Goal: Task Accomplishment & Management: Use online tool/utility

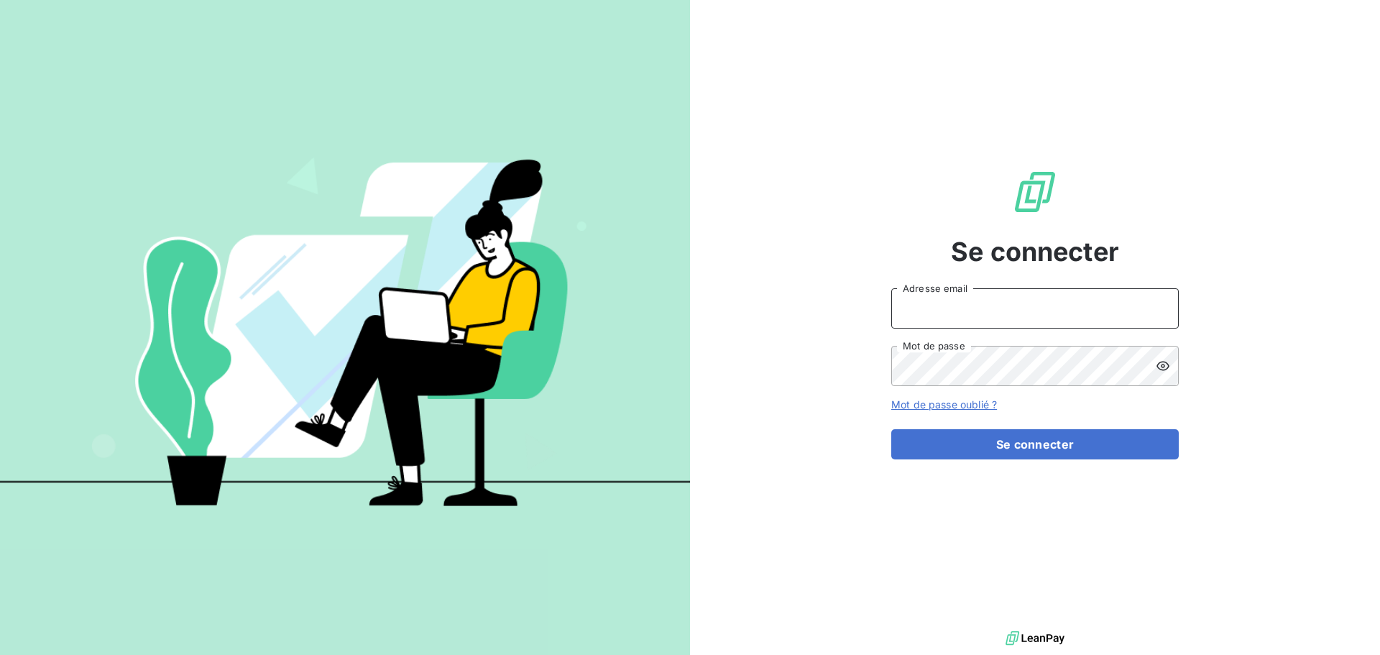
click at [1035, 310] on input "Adresse email" at bounding box center [1034, 308] width 287 height 40
type input "V"
type input "v"
type input "[PERSON_NAME][EMAIL_ADDRESS][PERSON_NAME][DOMAIN_NAME]"
click at [1164, 364] on icon at bounding box center [1162, 365] width 13 height 9
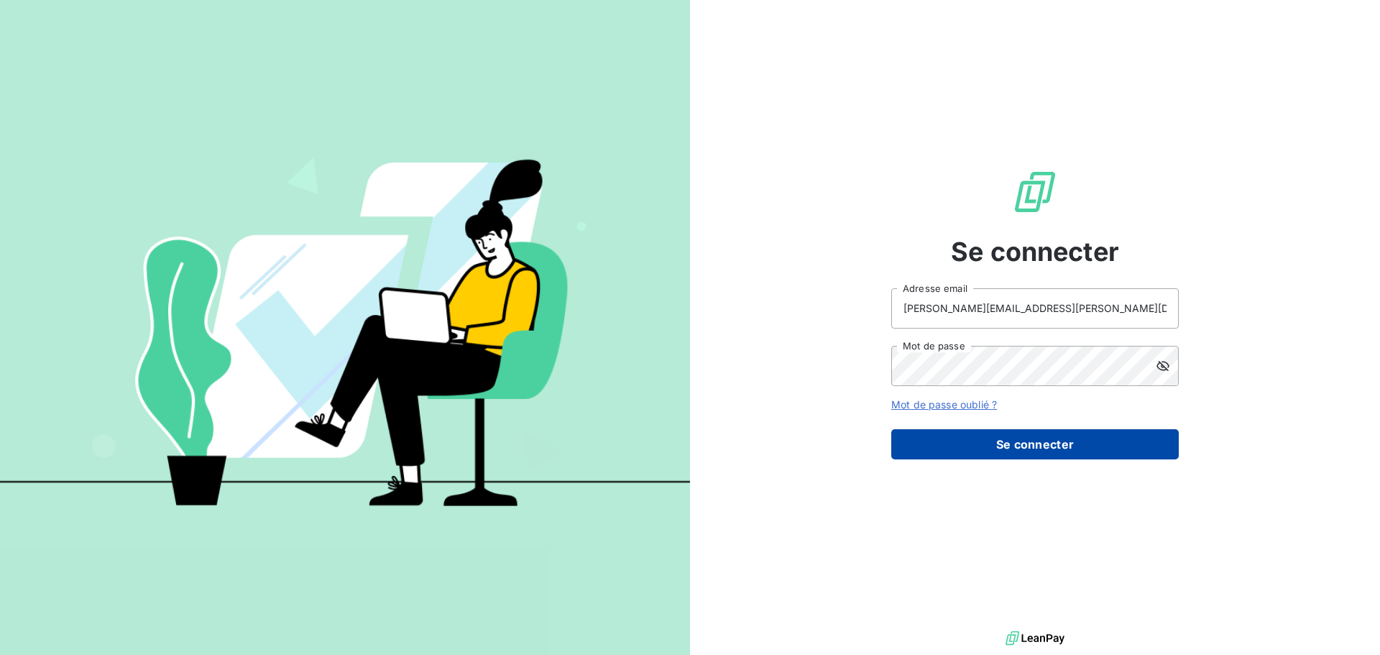
click at [1018, 438] on button "Se connecter" at bounding box center [1034, 444] width 287 height 30
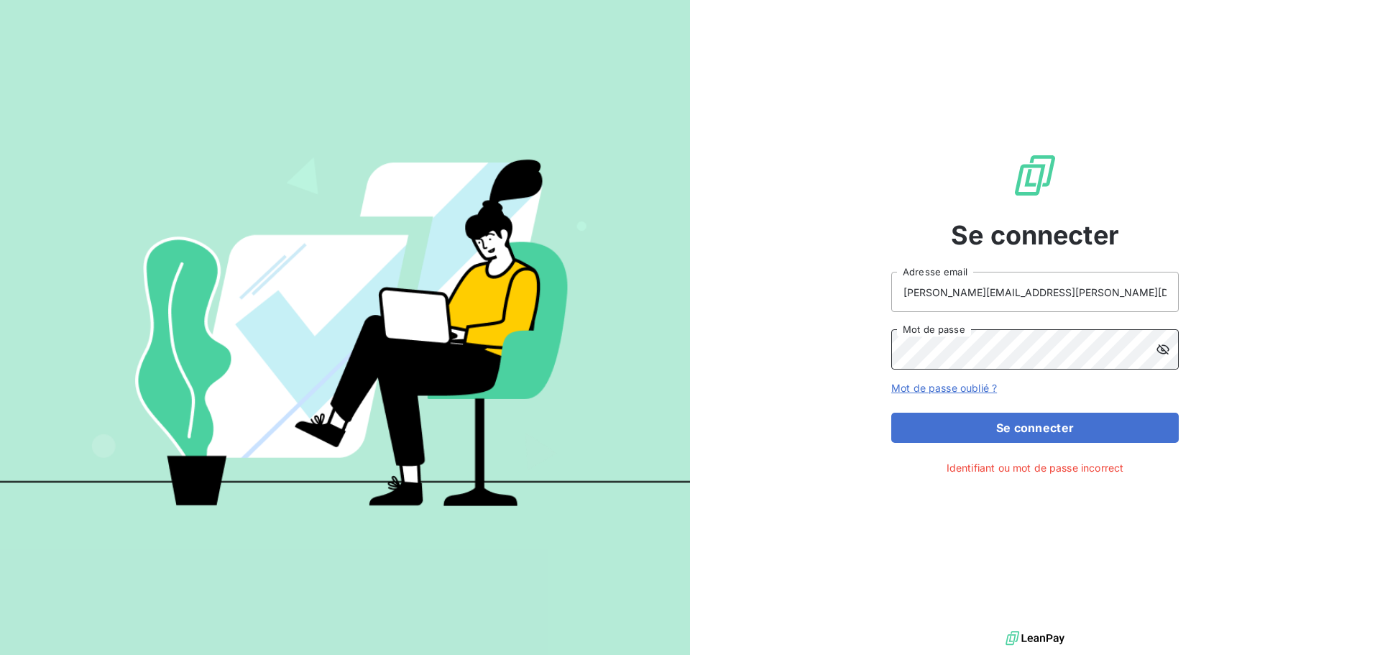
click at [891, 412] on button "Se connecter" at bounding box center [1034, 427] width 287 height 30
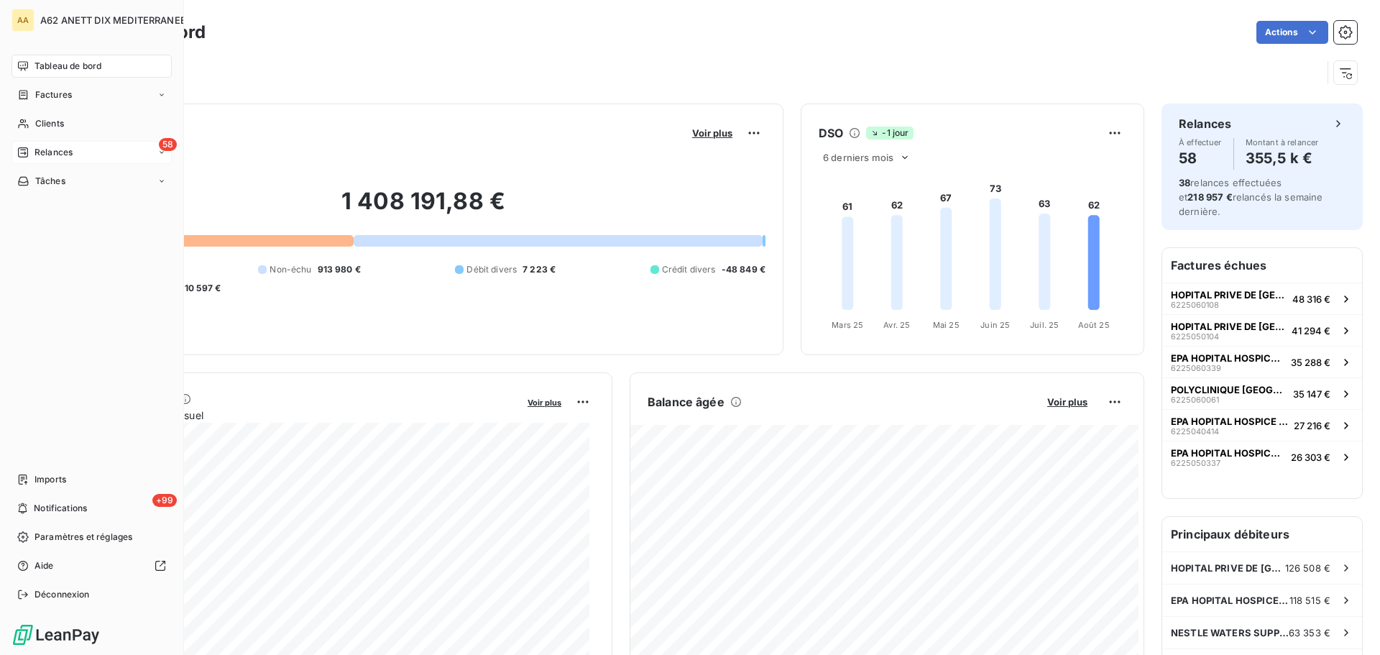
click at [34, 153] on span "Relances" at bounding box center [53, 152] width 38 height 13
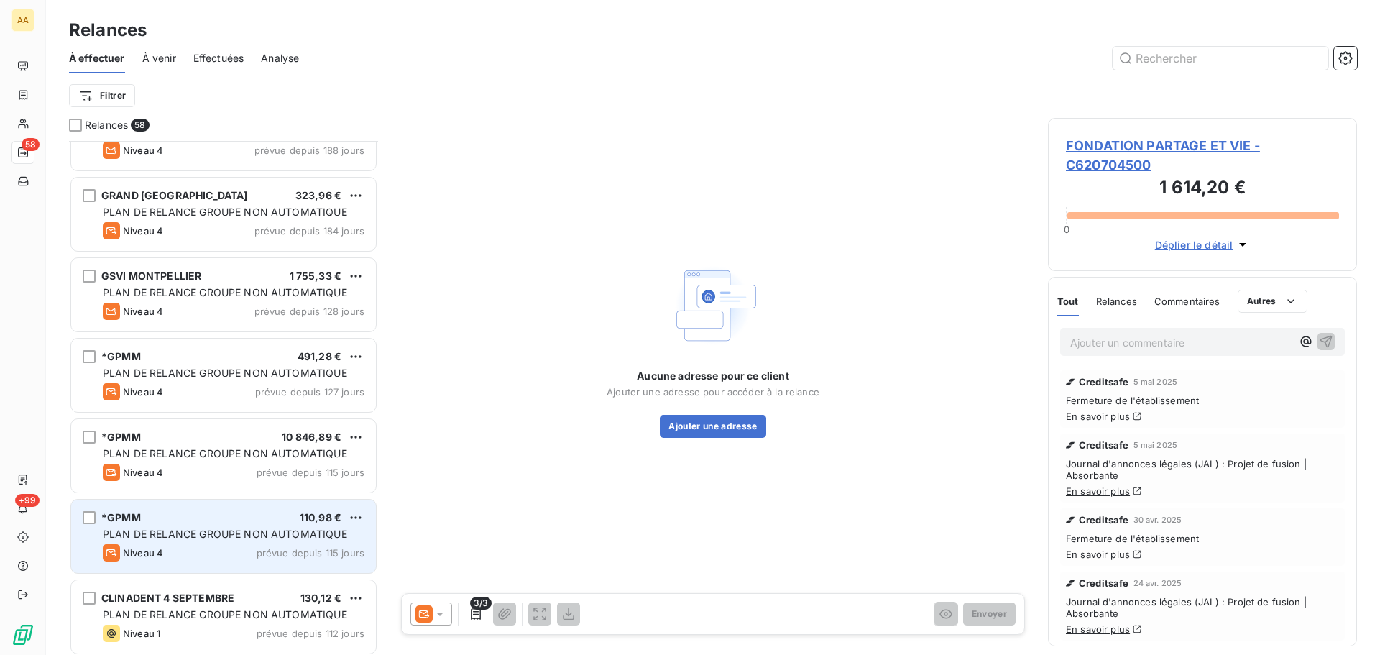
scroll to position [432, 0]
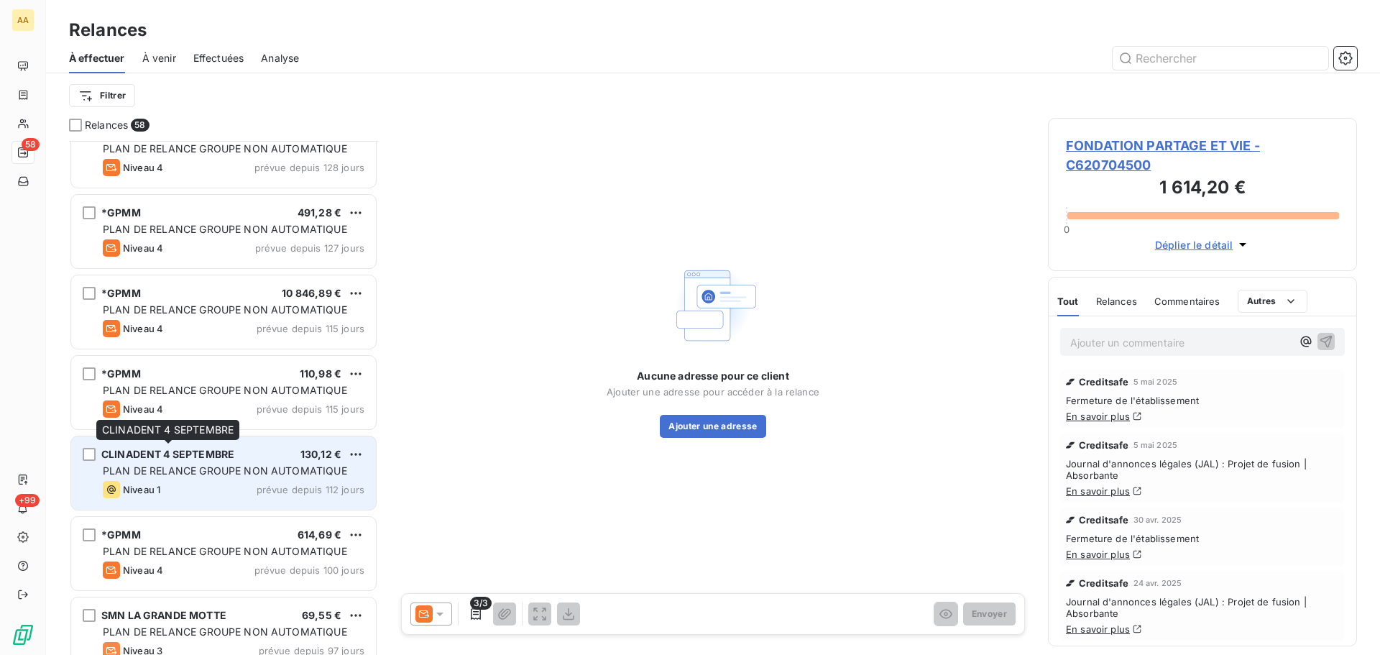
click at [202, 453] on span "CLINADENT 4 SEPTEMBRE" at bounding box center [167, 454] width 133 height 12
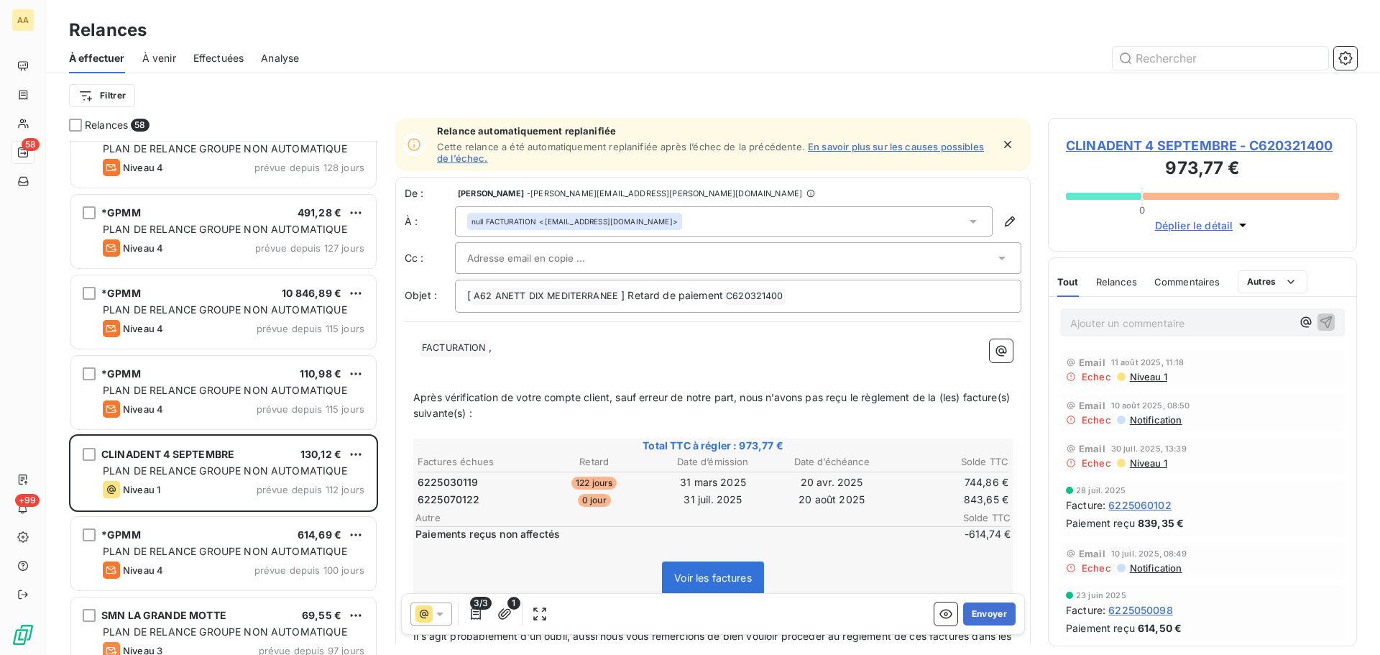
click at [640, 223] on div "null FACTURATION <[EMAIL_ADDRESS][DOMAIN_NAME]>" at bounding box center [724, 221] width 538 height 30
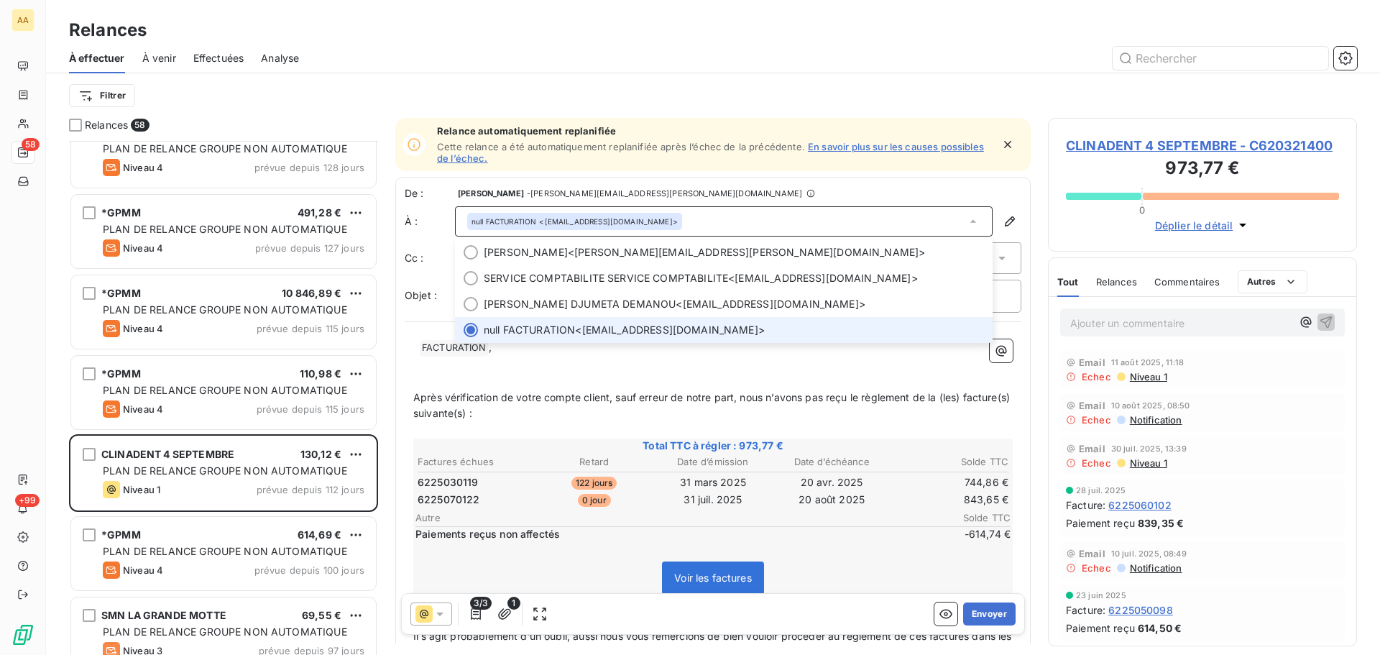
click at [632, 208] on div "null FACTURATION <[EMAIL_ADDRESS][DOMAIN_NAME]>" at bounding box center [724, 221] width 538 height 30
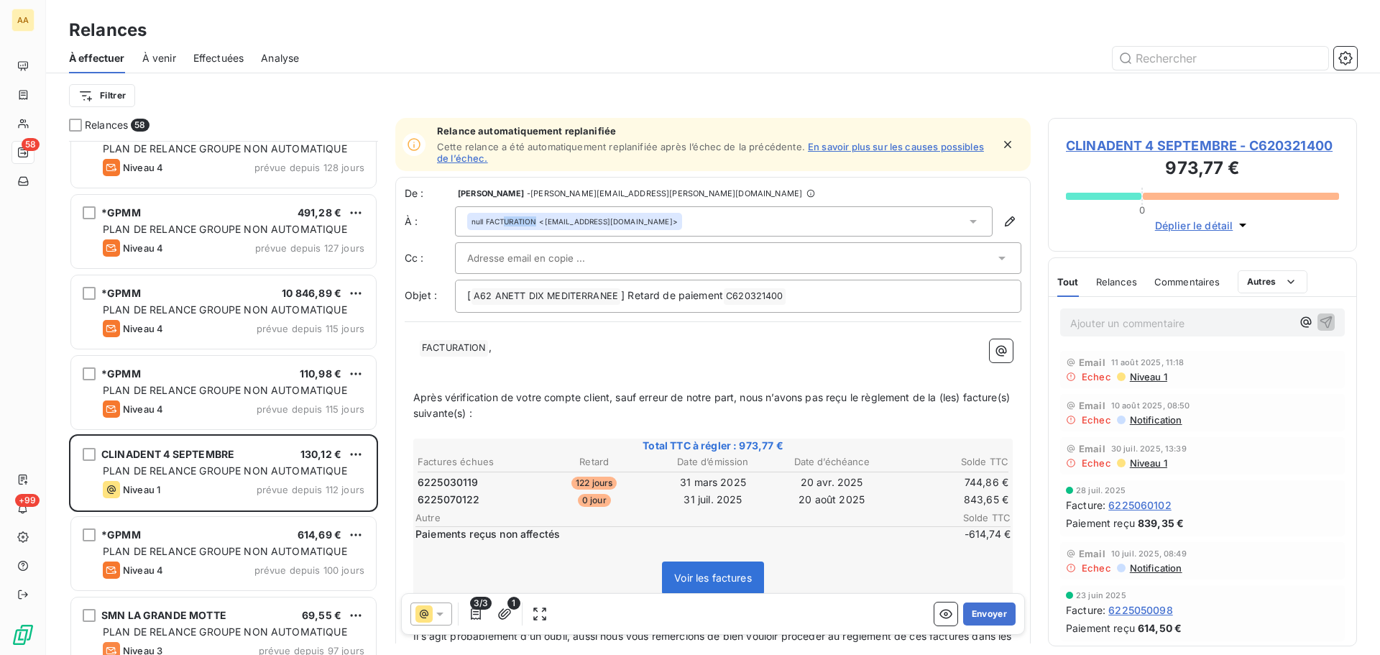
drag, startPoint x: 624, startPoint y: 218, endPoint x: 1161, endPoint y: 207, distance: 536.2
click at [528, 218] on div "null FACTURATION <[EMAIL_ADDRESS][DOMAIN_NAME]>" at bounding box center [574, 221] width 215 height 17
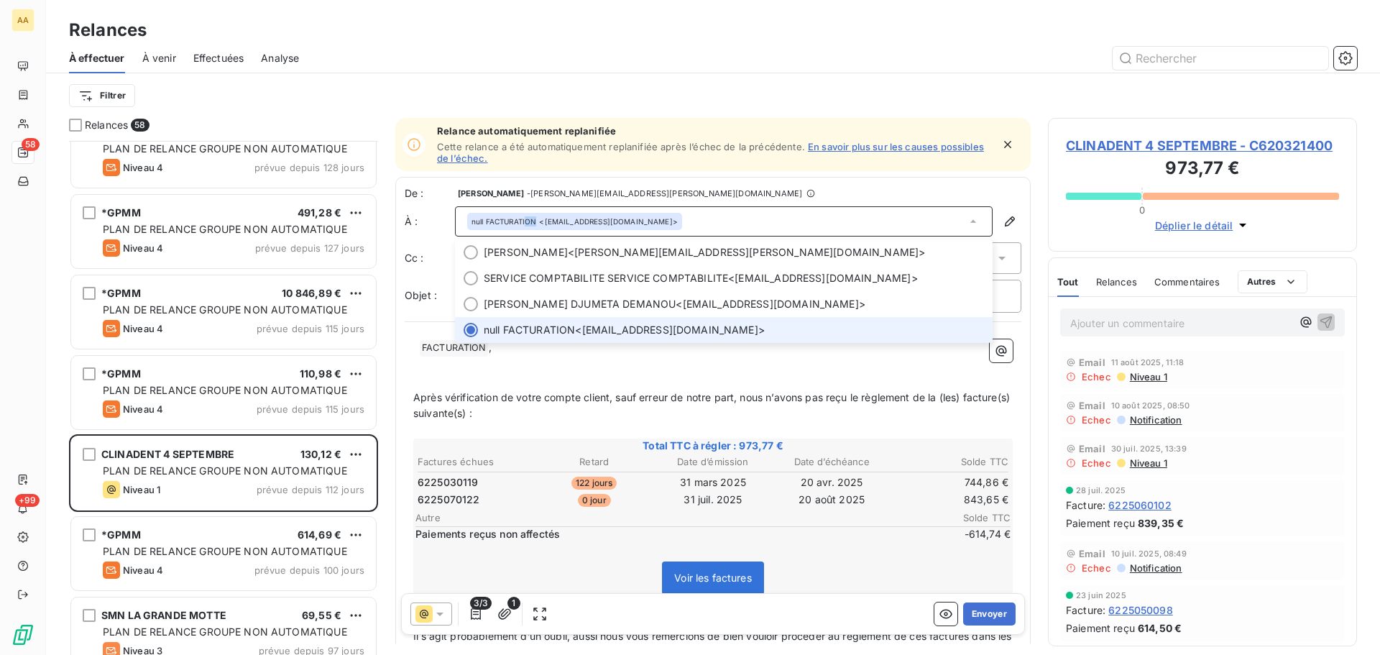
click at [709, 220] on div "null FACTURATION <[EMAIL_ADDRESS][DOMAIN_NAME]>" at bounding box center [724, 221] width 538 height 30
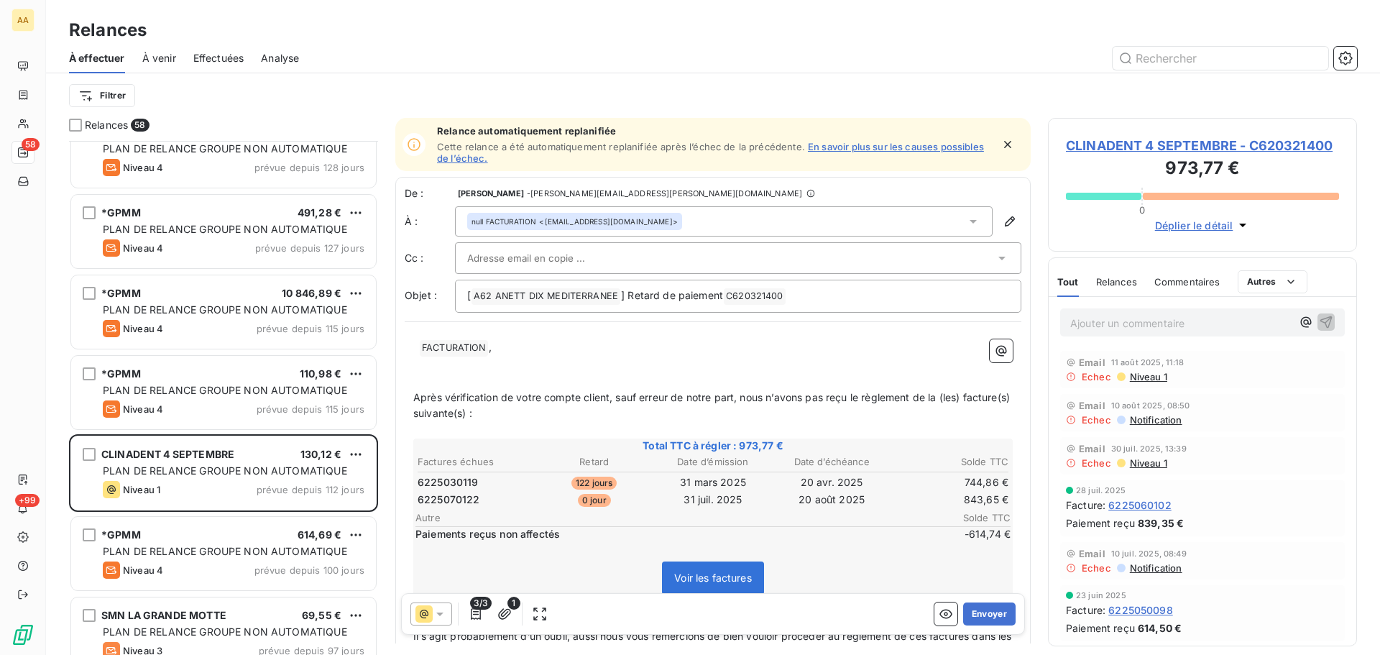
click at [468, 215] on div "null FACTURATION <[EMAIL_ADDRESS][DOMAIN_NAME]>" at bounding box center [574, 221] width 215 height 17
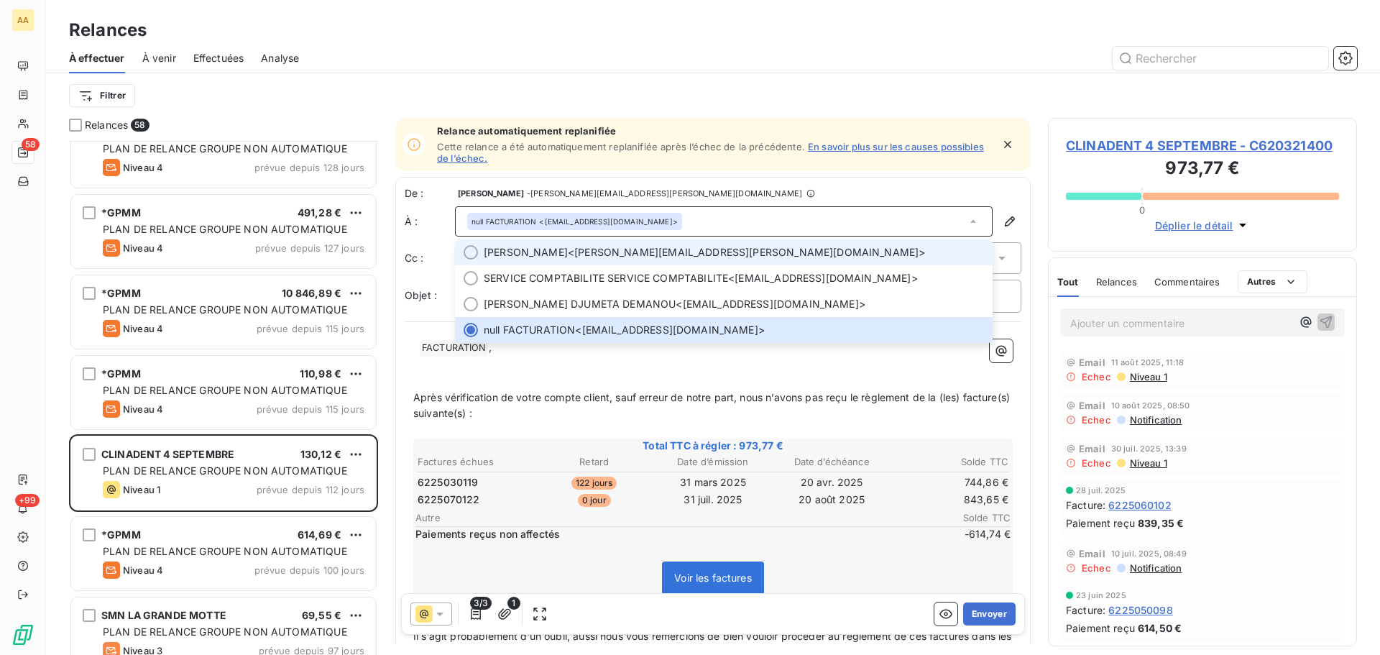
click at [489, 263] on li "[PERSON_NAME] <[PERSON_NAME][EMAIL_ADDRESS][PERSON_NAME][DOMAIN_NAME]>" at bounding box center [724, 252] width 538 height 26
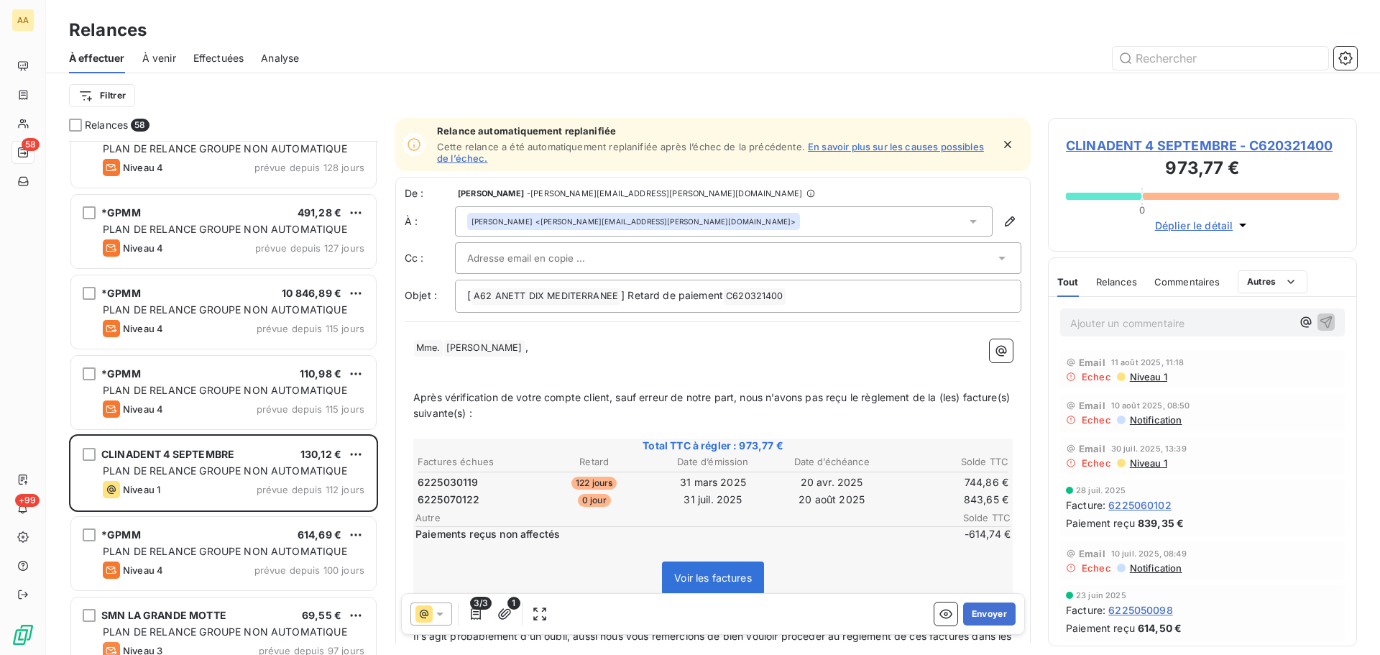
click at [493, 222] on span "[PERSON_NAME]" at bounding box center [501, 221] width 61 height 10
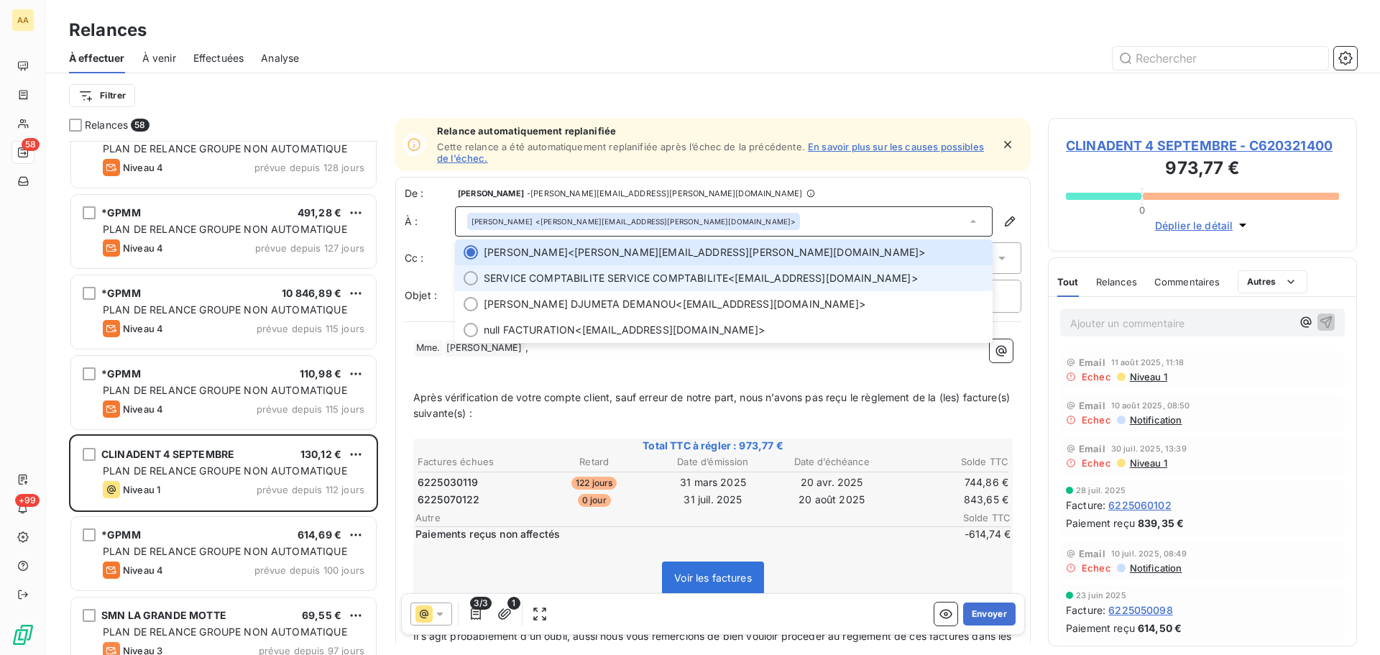
click at [498, 282] on span "SERVICE COMPTABILITE SERVICE COMPTABILITE" at bounding box center [606, 278] width 244 height 14
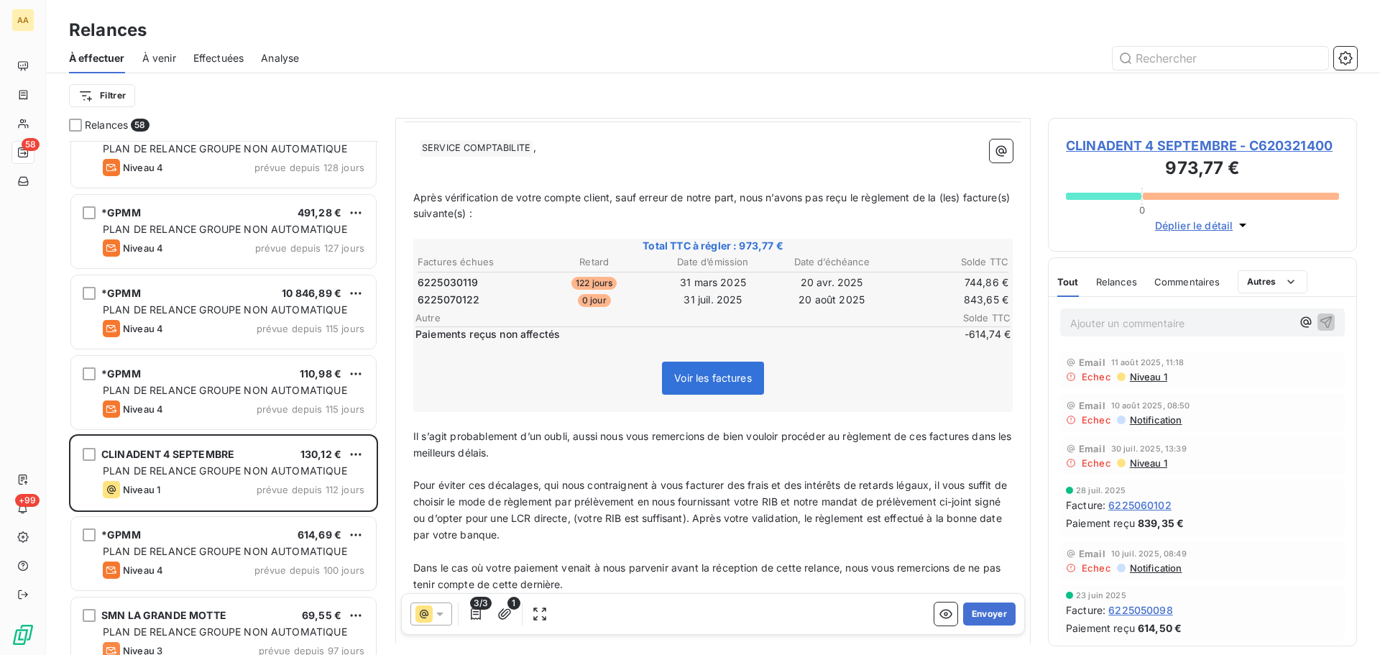
scroll to position [216, 0]
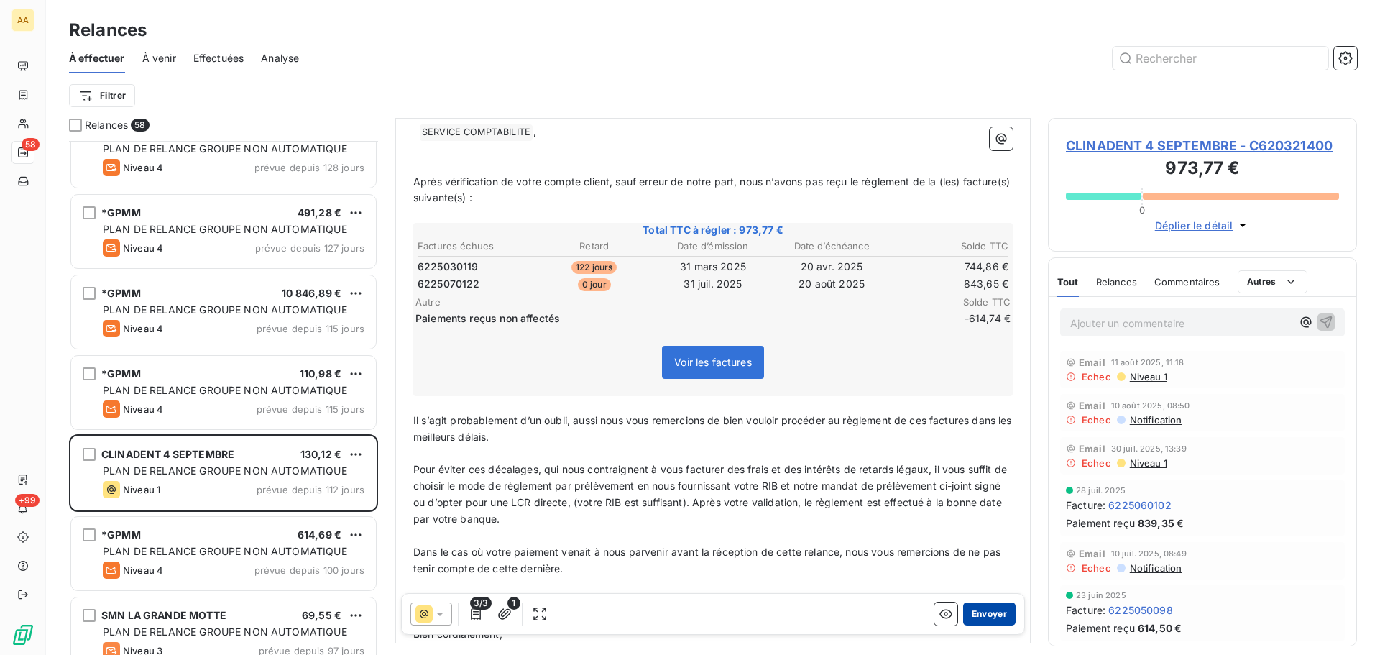
click at [997, 614] on button "Envoyer" at bounding box center [989, 613] width 52 height 23
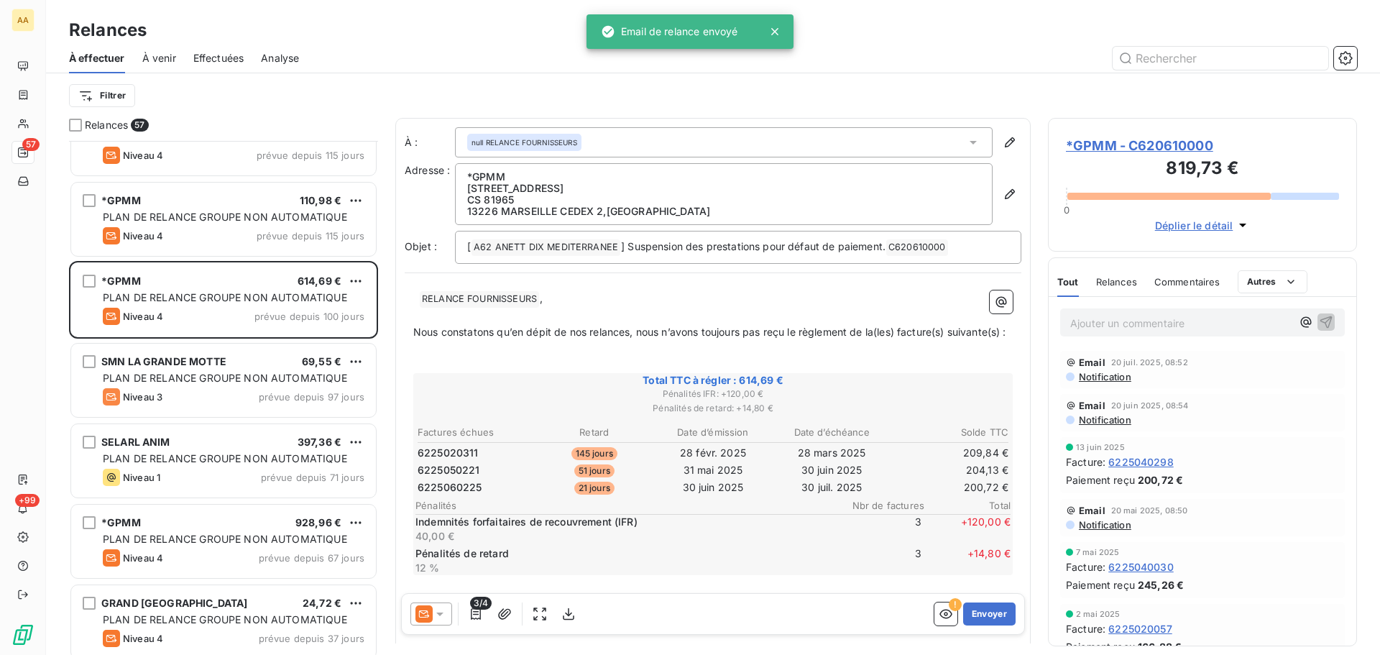
scroll to position [647, 0]
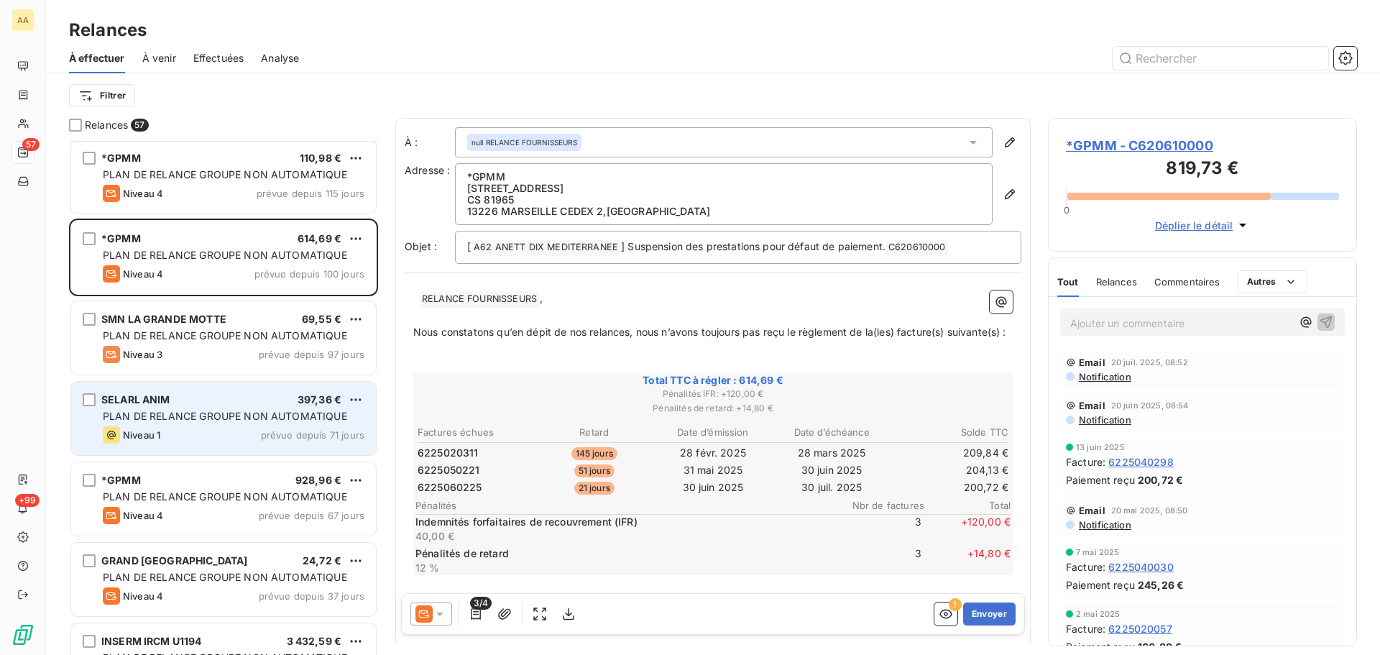
click at [244, 420] on span "PLAN DE RELANCE GROUPE NON AUTOMATIQUE" at bounding box center [225, 416] width 244 height 12
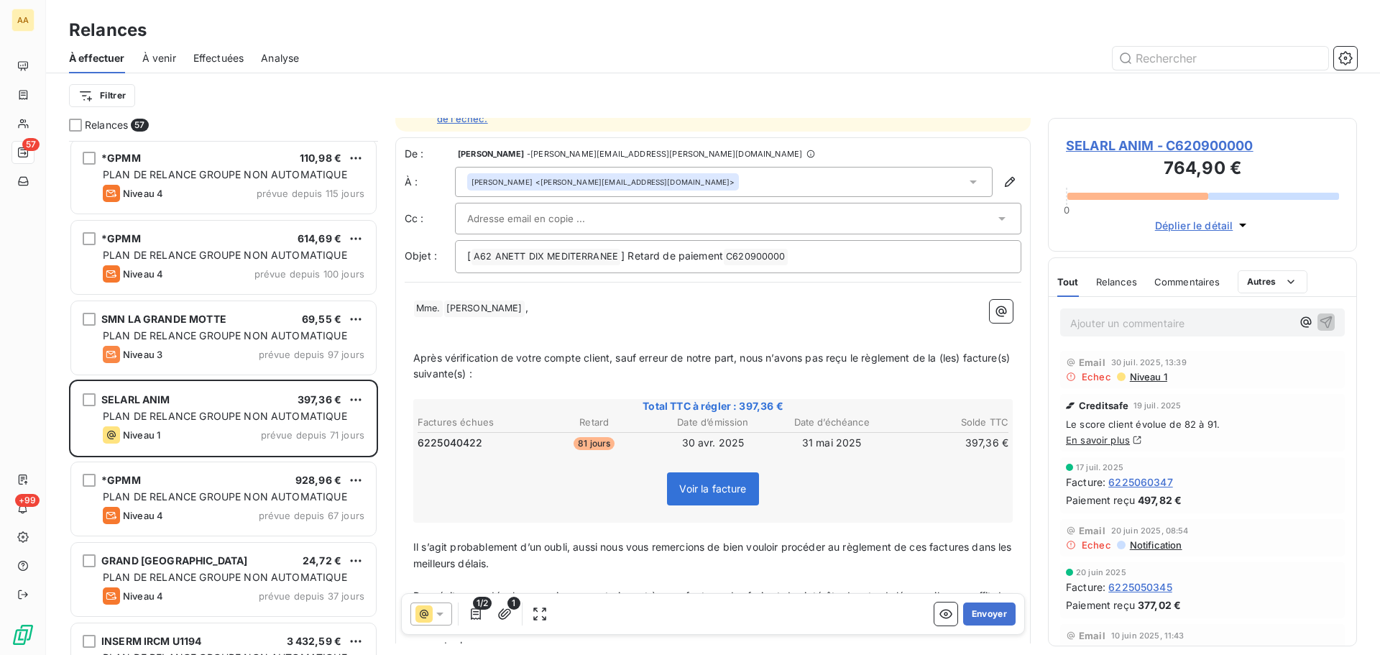
scroll to position [73, 0]
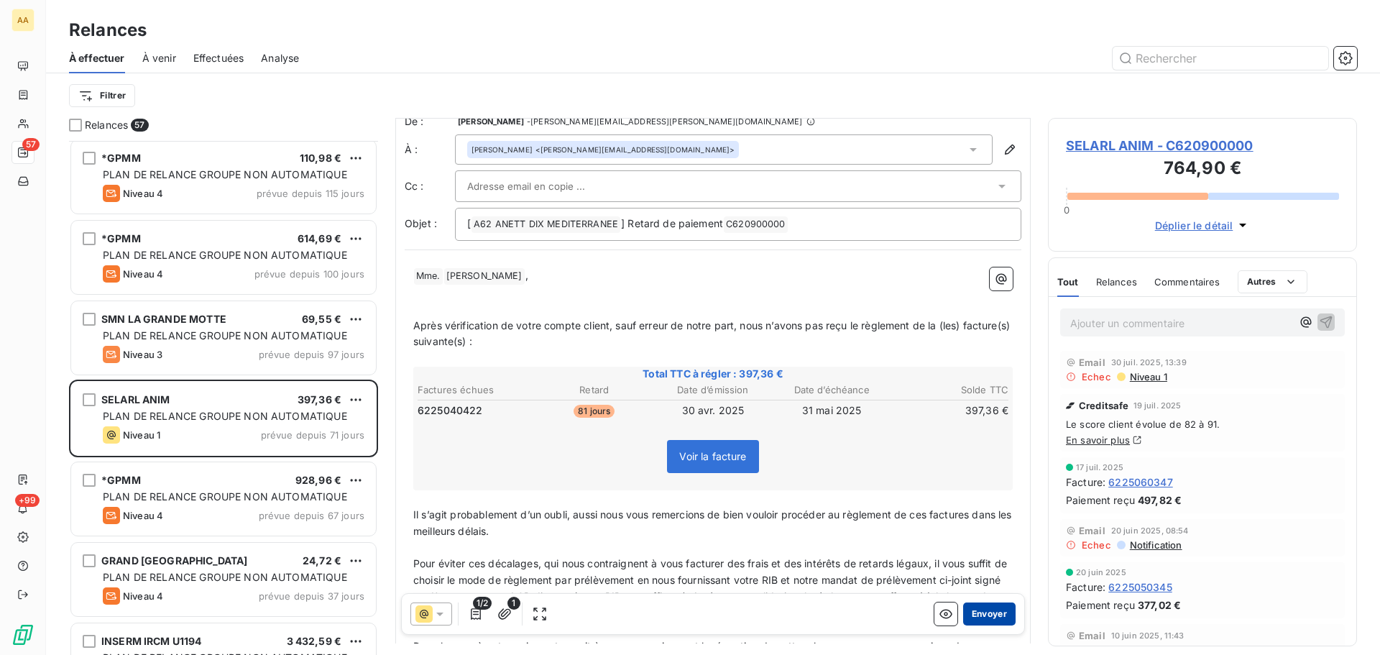
click at [987, 615] on button "Envoyer" at bounding box center [989, 613] width 52 height 23
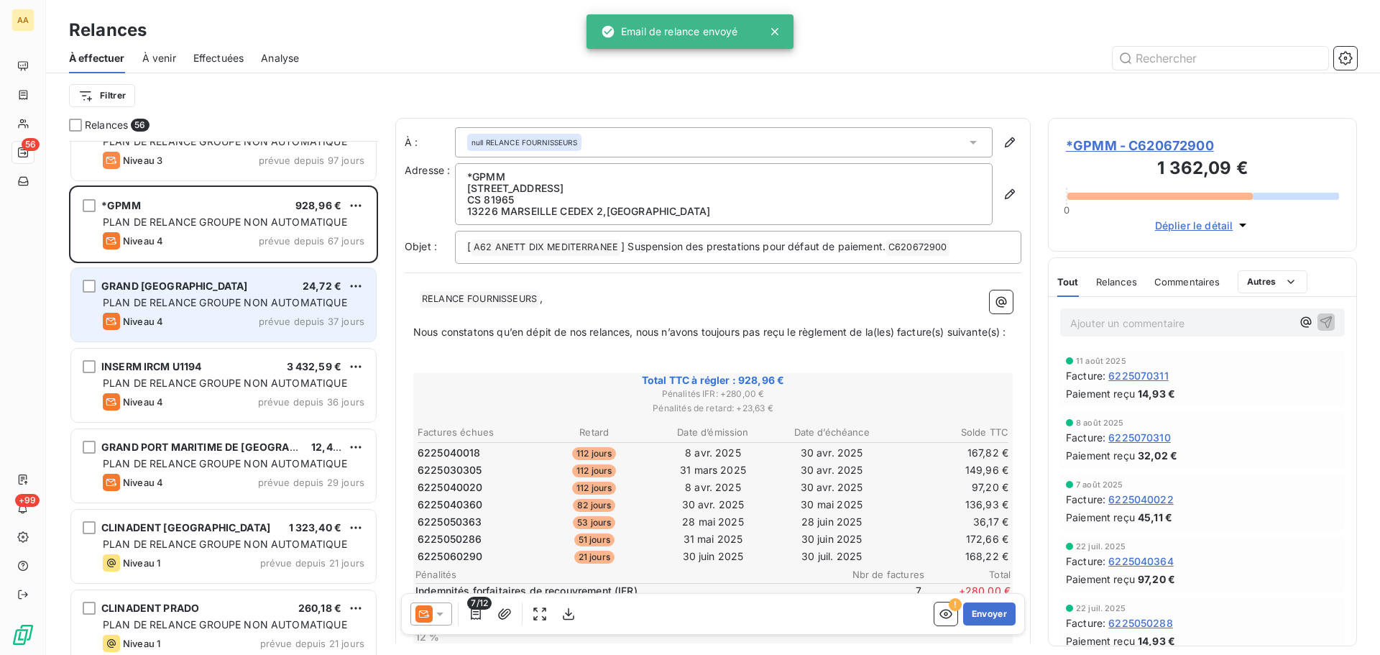
scroll to position [863, 0]
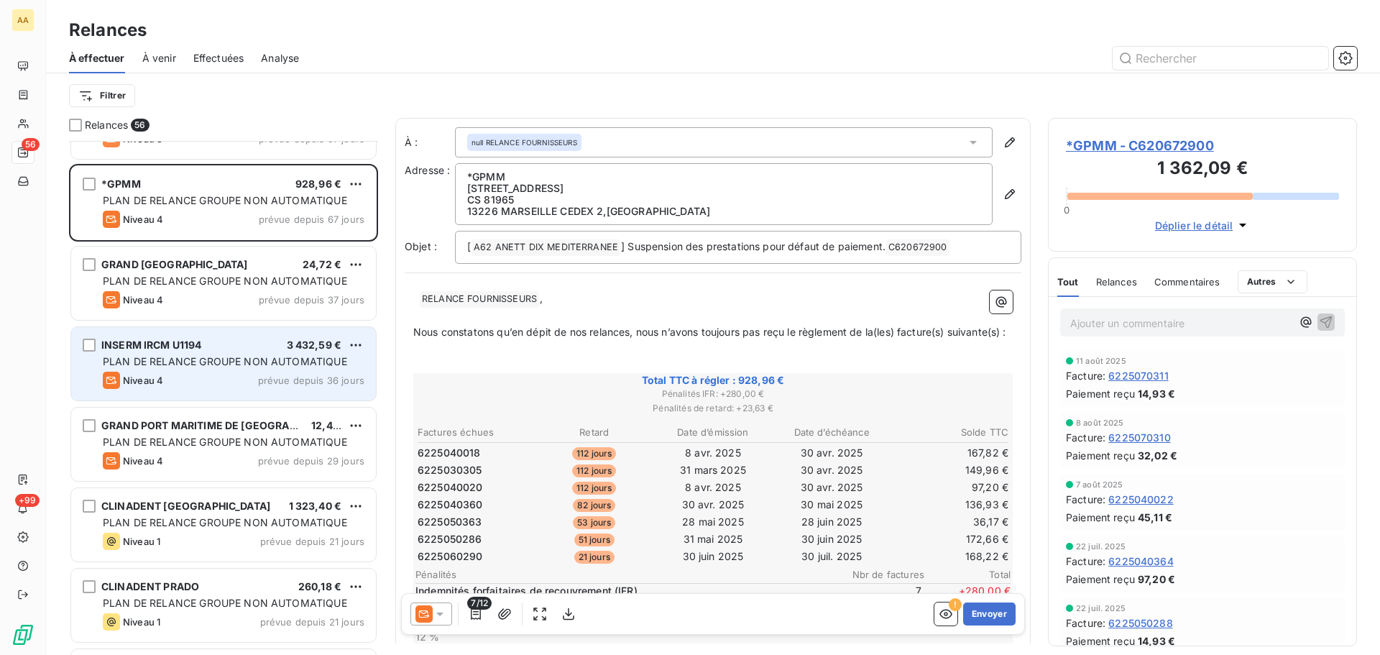
click at [259, 366] on span "PLAN DE RELANCE GROUPE NON AUTOMATIQUE" at bounding box center [225, 361] width 244 height 12
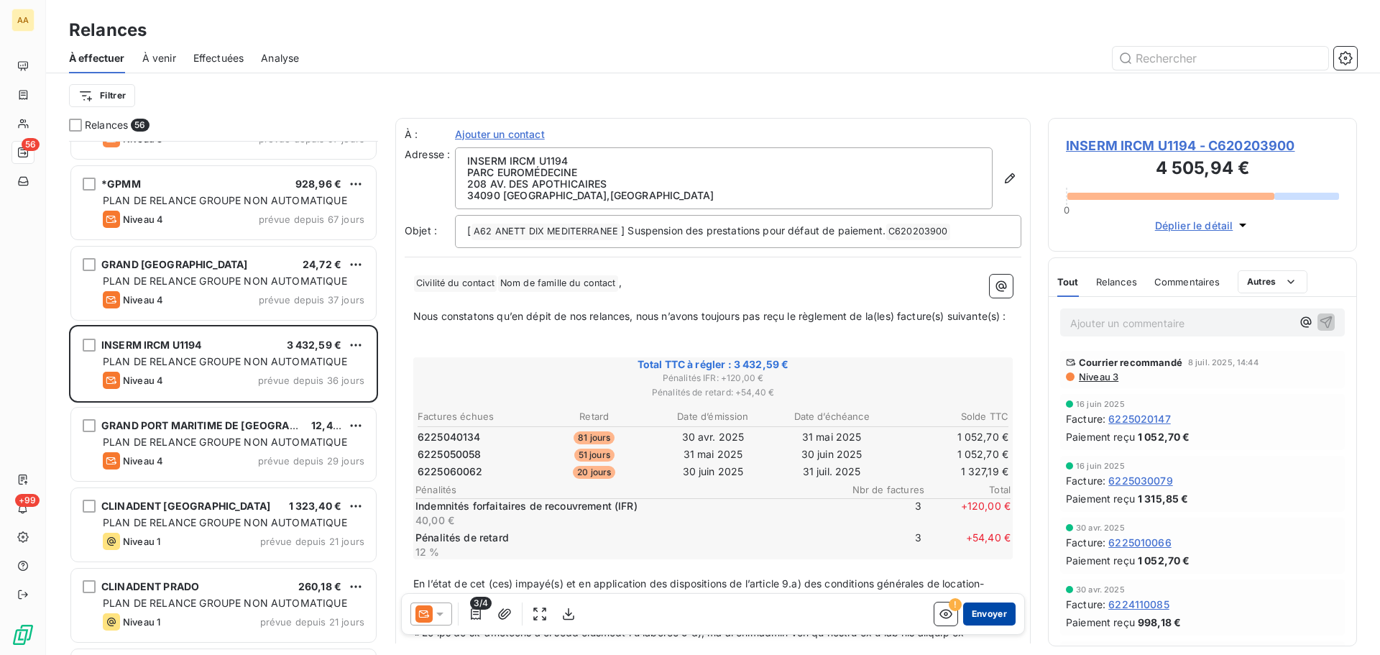
click at [974, 615] on button "Envoyer" at bounding box center [989, 613] width 52 height 23
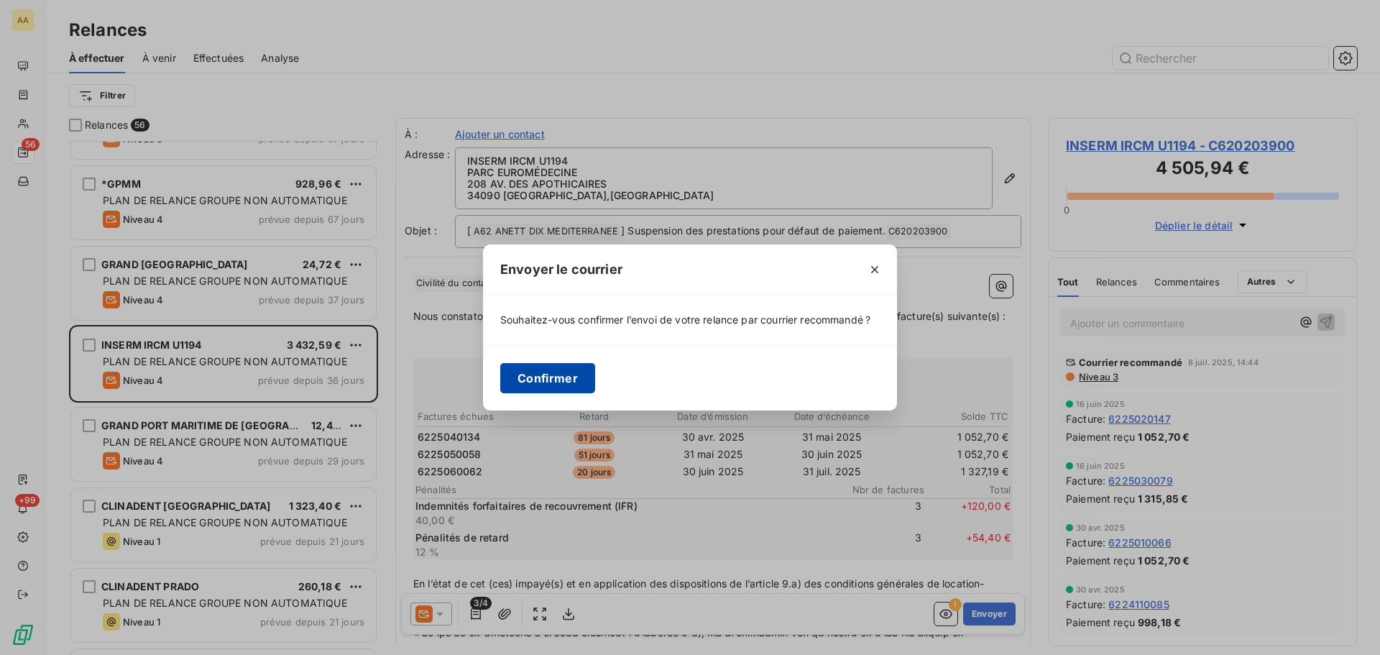
click at [540, 381] on button "Confirmer" at bounding box center [547, 378] width 95 height 30
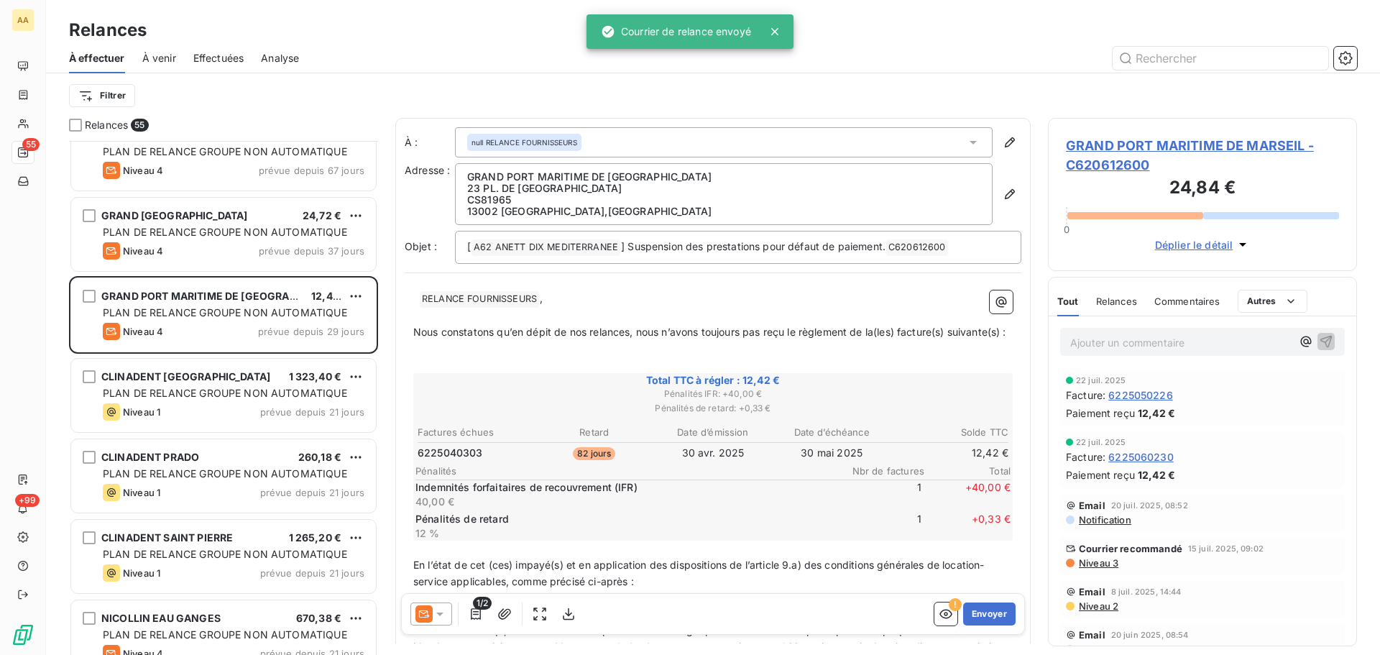
scroll to position [935, 0]
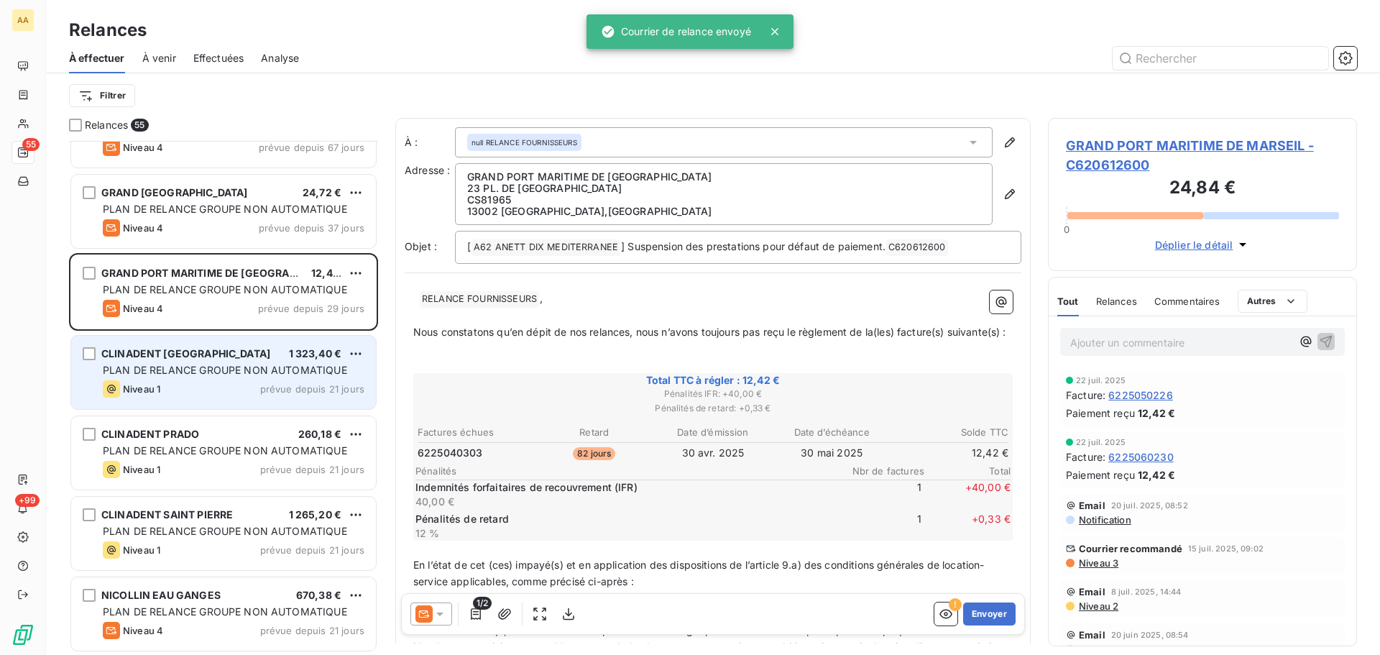
click at [282, 391] on span "prévue depuis 21 jours" at bounding box center [312, 388] width 104 height 11
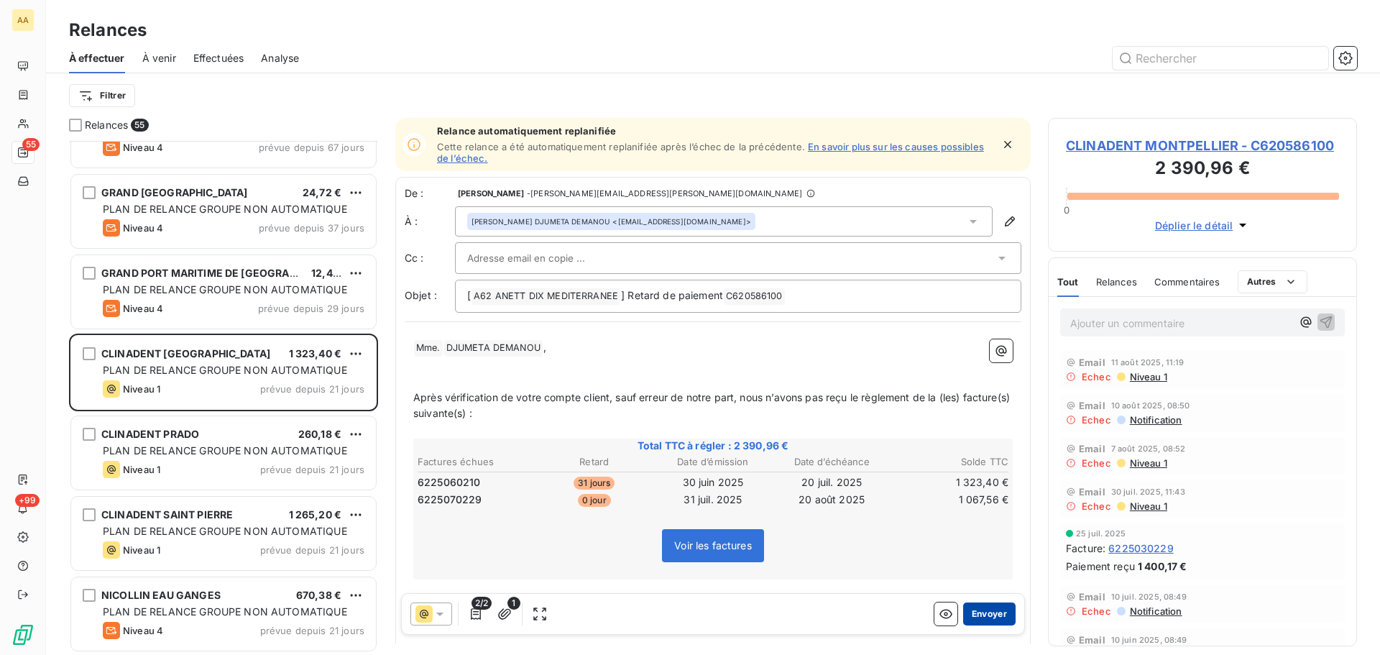
click at [977, 616] on button "Envoyer" at bounding box center [989, 613] width 52 height 23
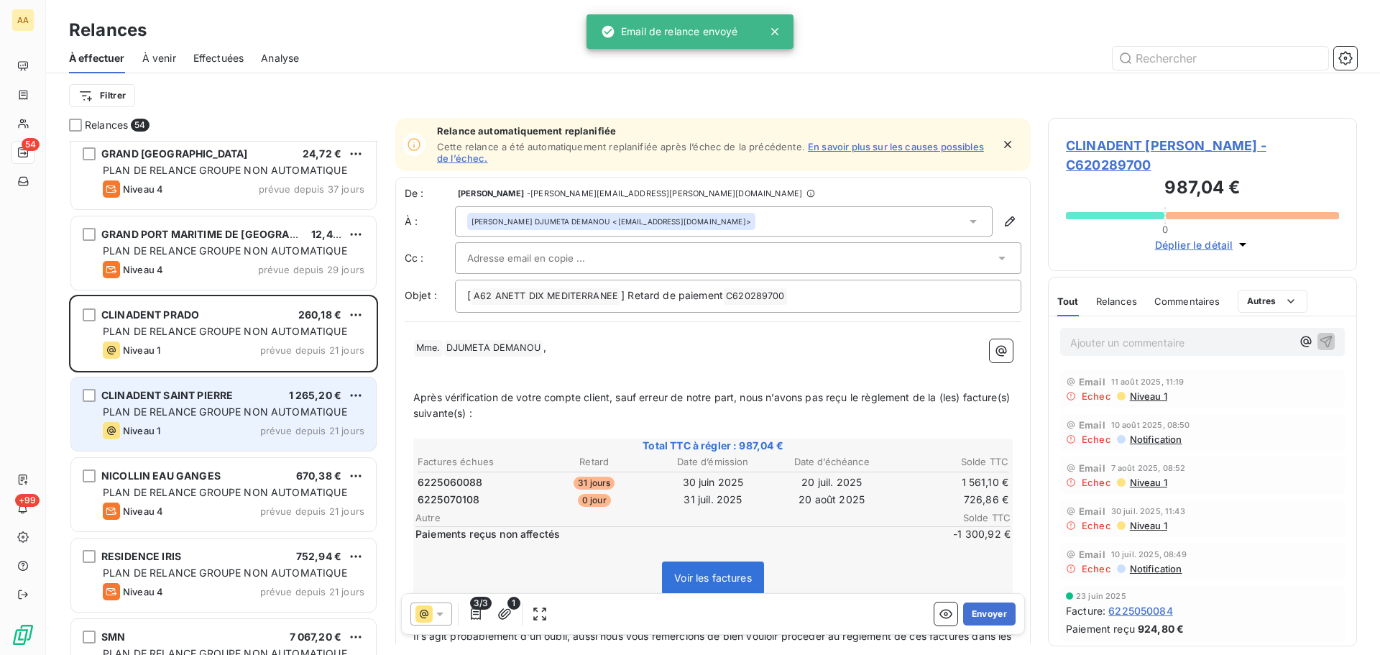
scroll to position [1007, 0]
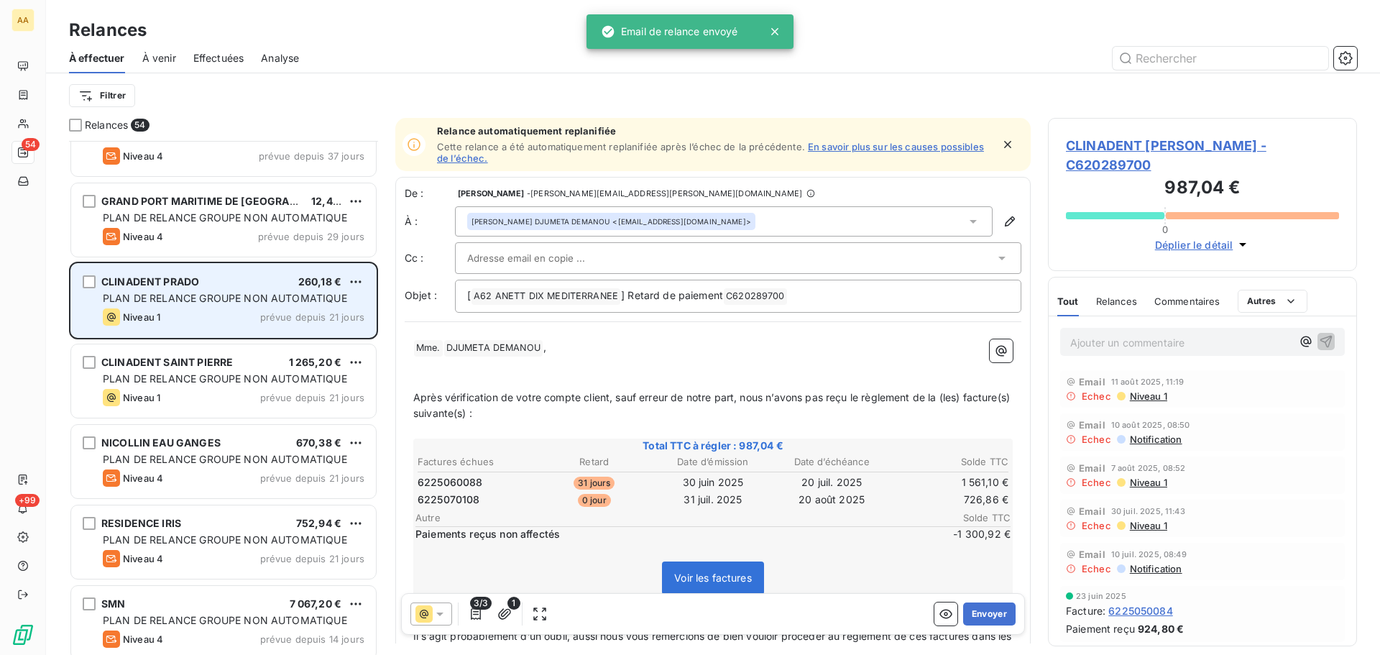
click at [280, 320] on span "prévue depuis 21 jours" at bounding box center [312, 316] width 104 height 11
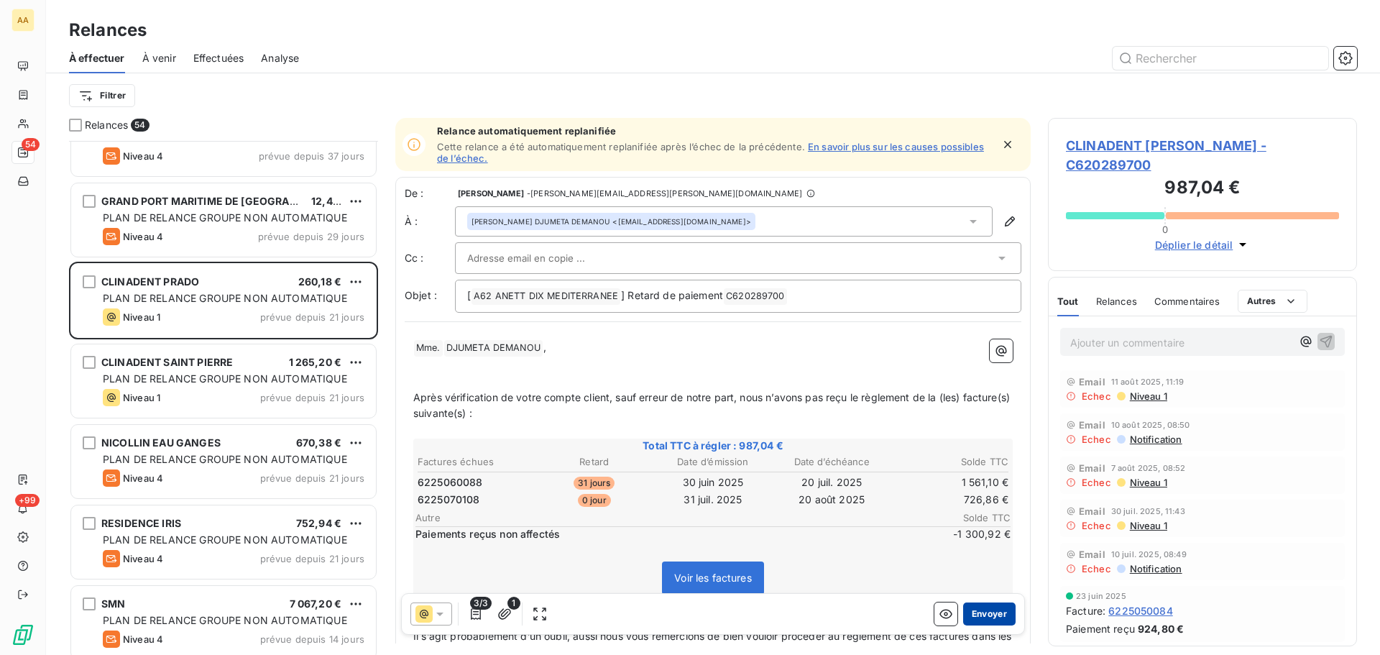
click at [995, 620] on button "Envoyer" at bounding box center [989, 613] width 52 height 23
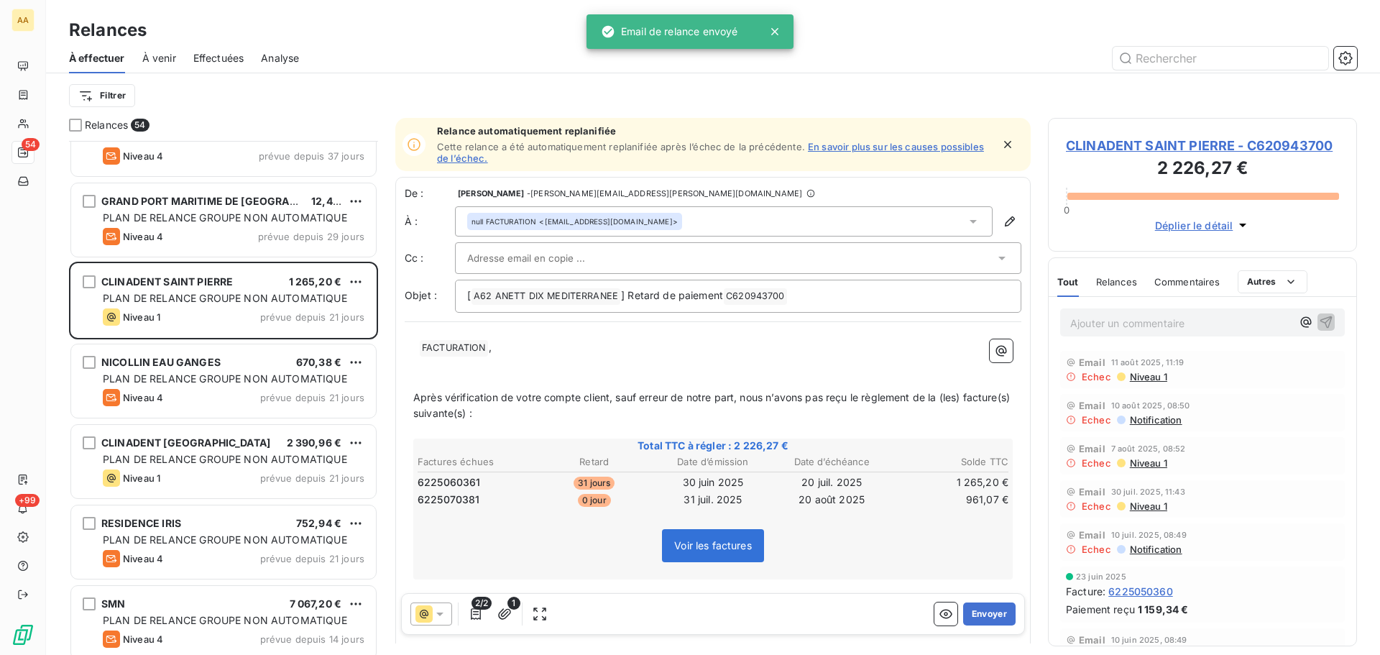
click at [972, 220] on div "null FACTURATION <[EMAIL_ADDRESS][DOMAIN_NAME]>" at bounding box center [724, 221] width 538 height 30
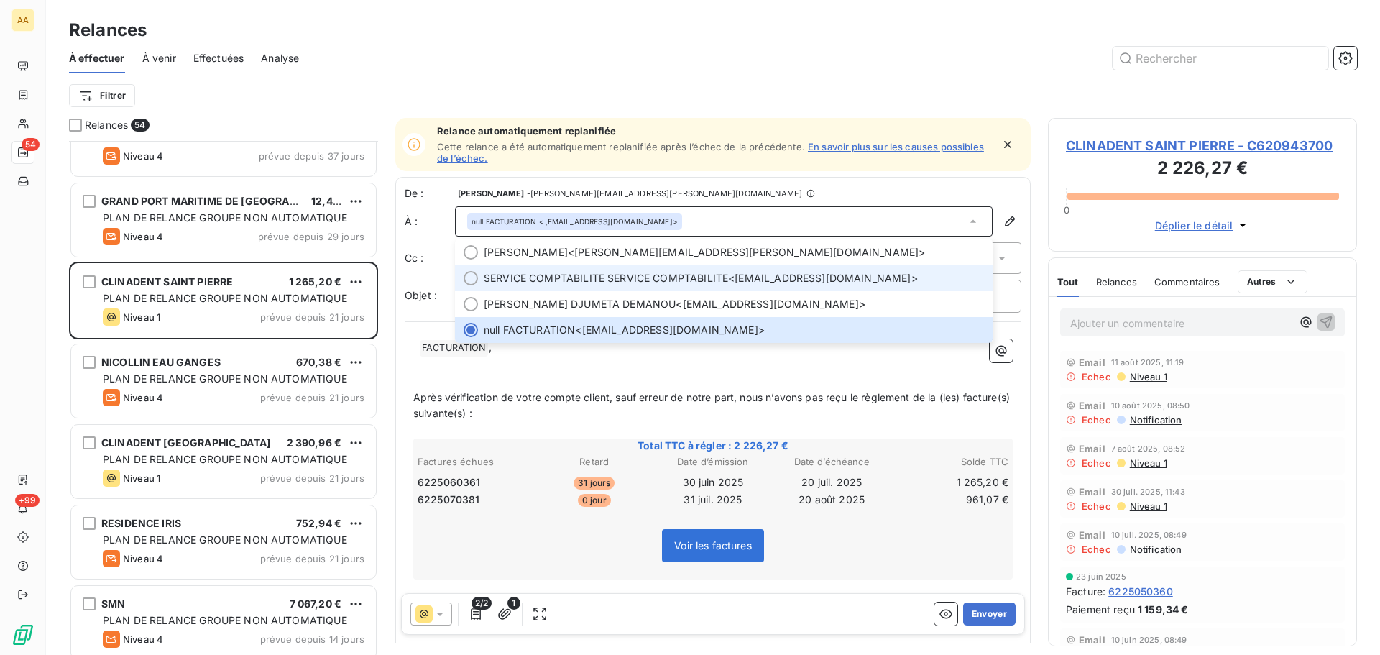
click at [739, 288] on li "SERVICE COMPTABILITE SERVICE COMPTABILITE <[EMAIL_ADDRESS][DOMAIN_NAME]>" at bounding box center [724, 278] width 538 height 26
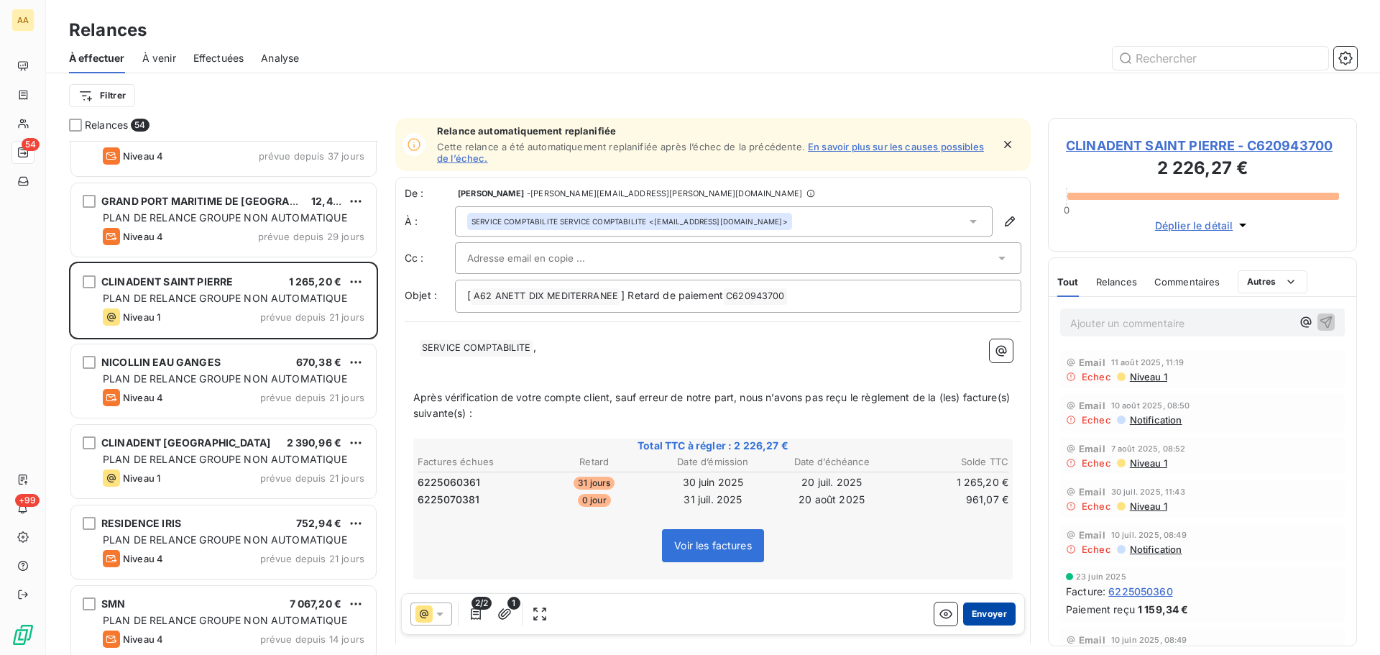
click at [982, 613] on button "Envoyer" at bounding box center [989, 613] width 52 height 23
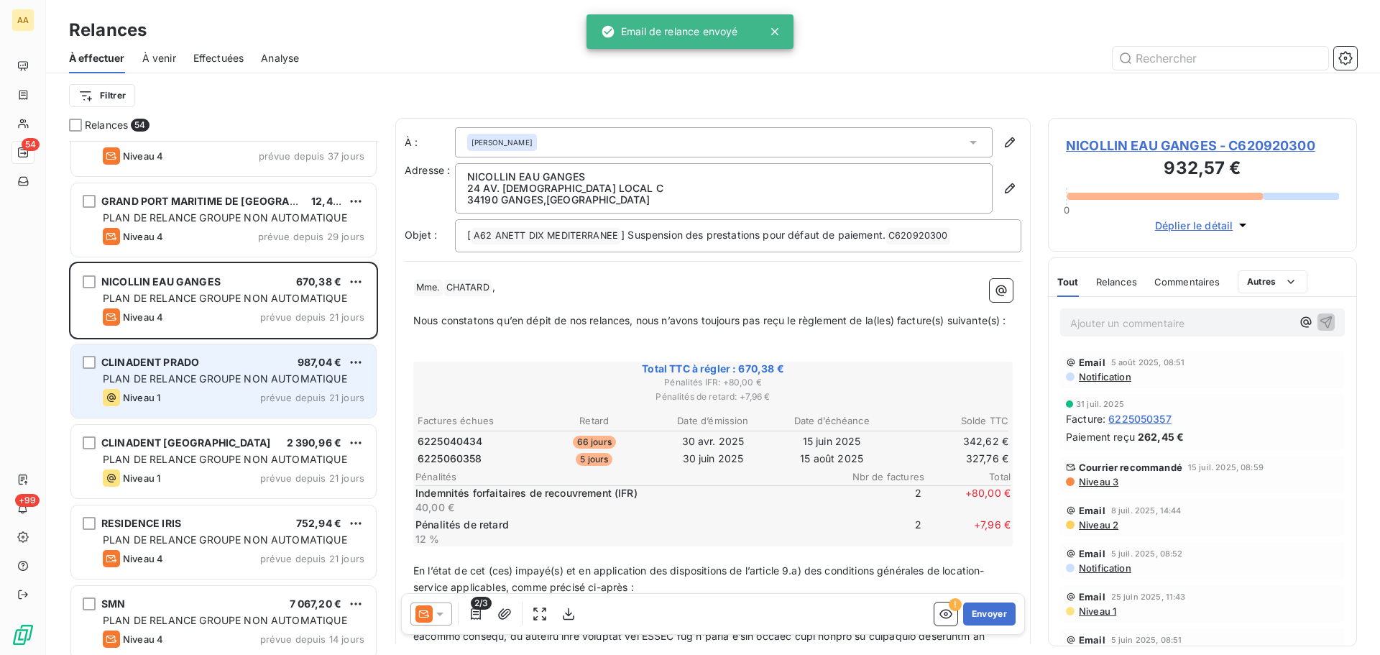
click at [264, 389] on div "Niveau 1 prévue depuis 21 jours" at bounding box center [234, 397] width 262 height 17
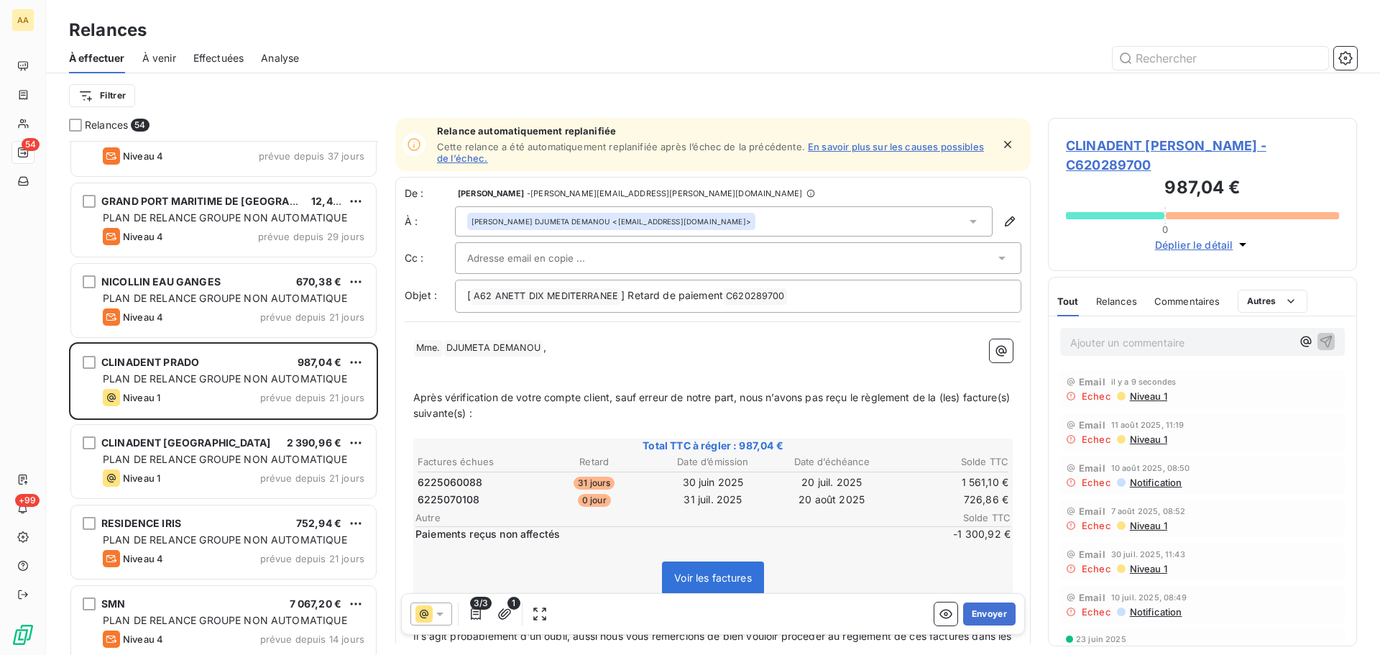
click at [967, 227] on icon at bounding box center [973, 221] width 14 height 14
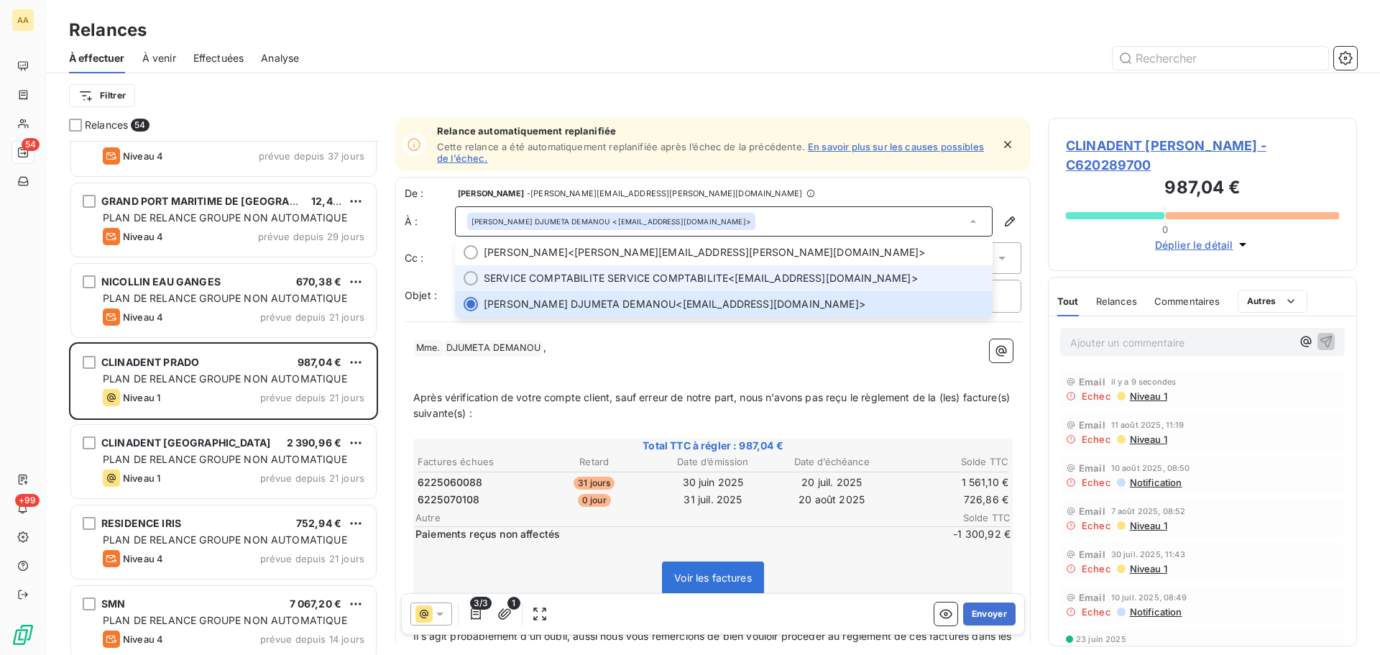
click at [767, 277] on span "SERVICE COMPTABILITE SERVICE COMPTABILITE <[EMAIL_ADDRESS][DOMAIN_NAME]>" at bounding box center [734, 278] width 500 height 14
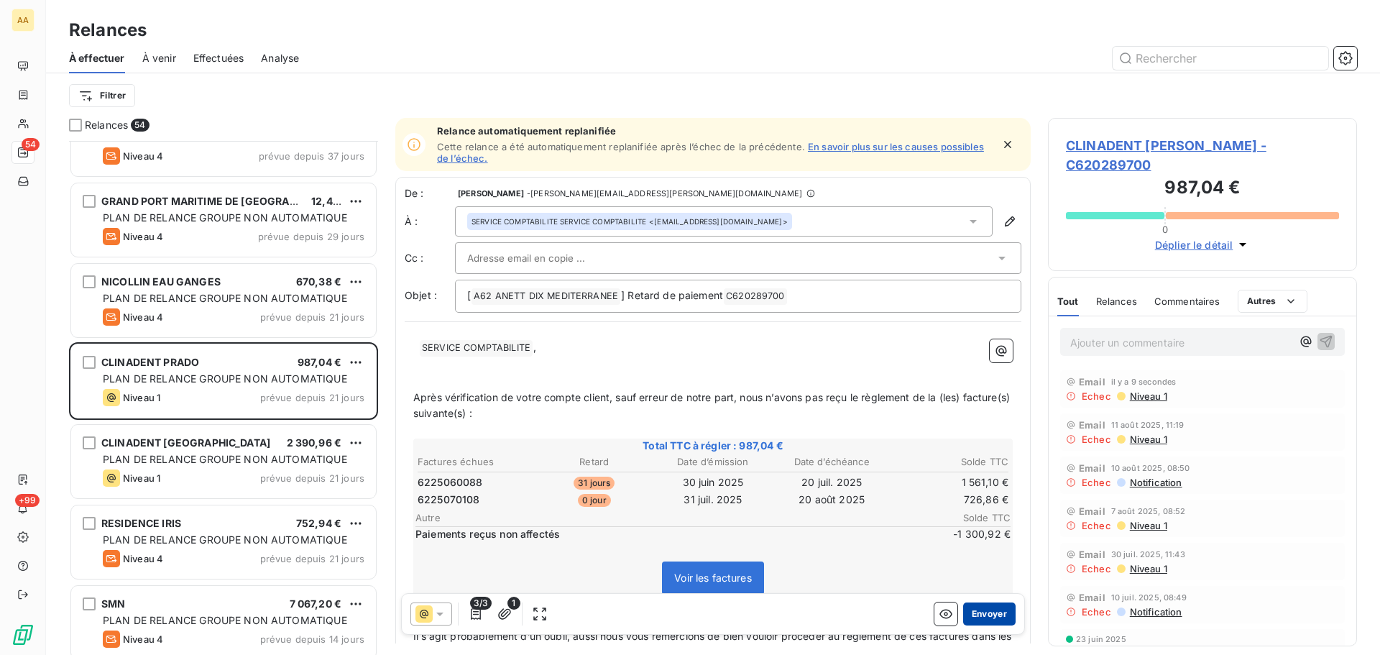
click at [967, 614] on button "Envoyer" at bounding box center [989, 613] width 52 height 23
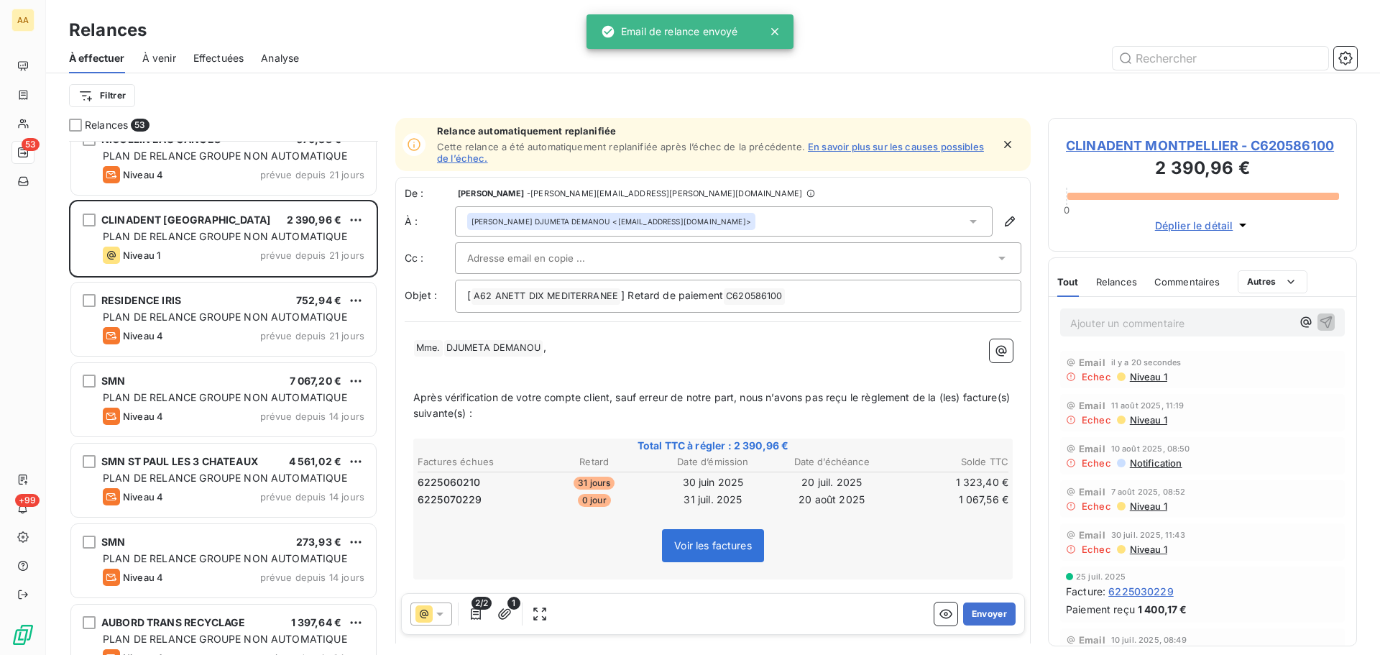
scroll to position [1150, 0]
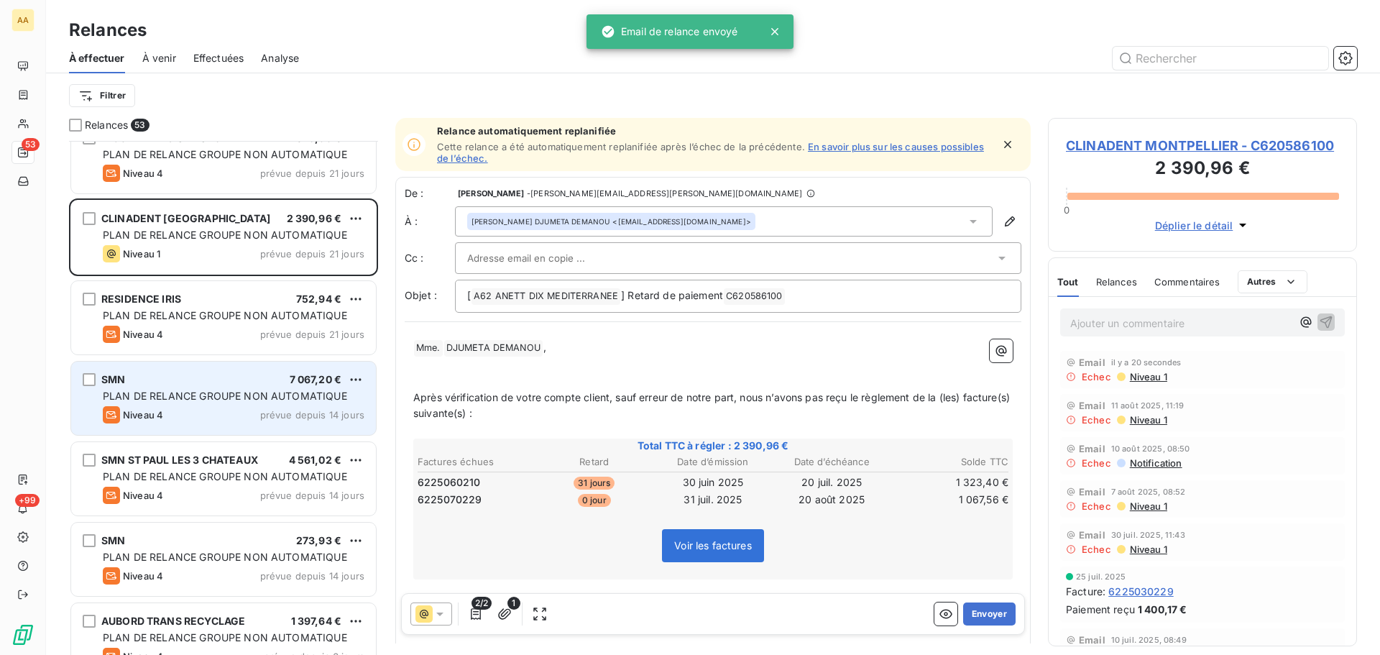
click at [295, 412] on span "prévue depuis 14 jours" at bounding box center [312, 414] width 104 height 11
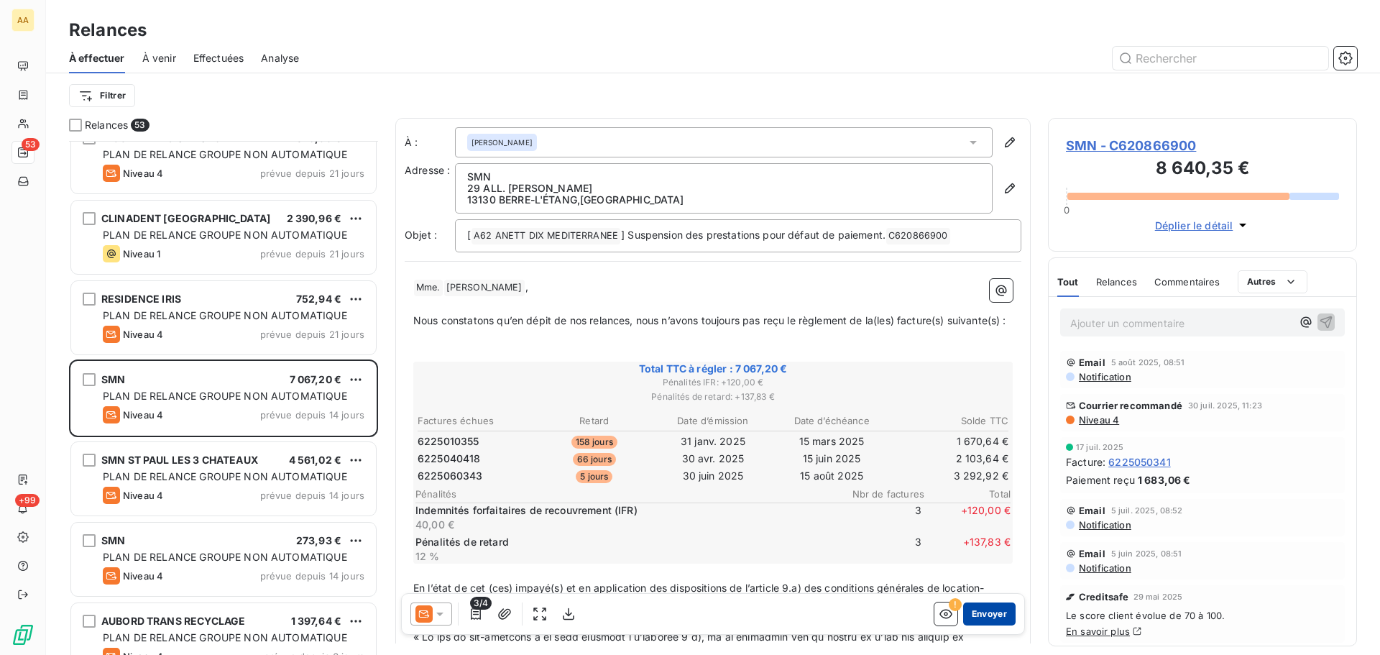
click at [979, 615] on button "Envoyer" at bounding box center [989, 613] width 52 height 23
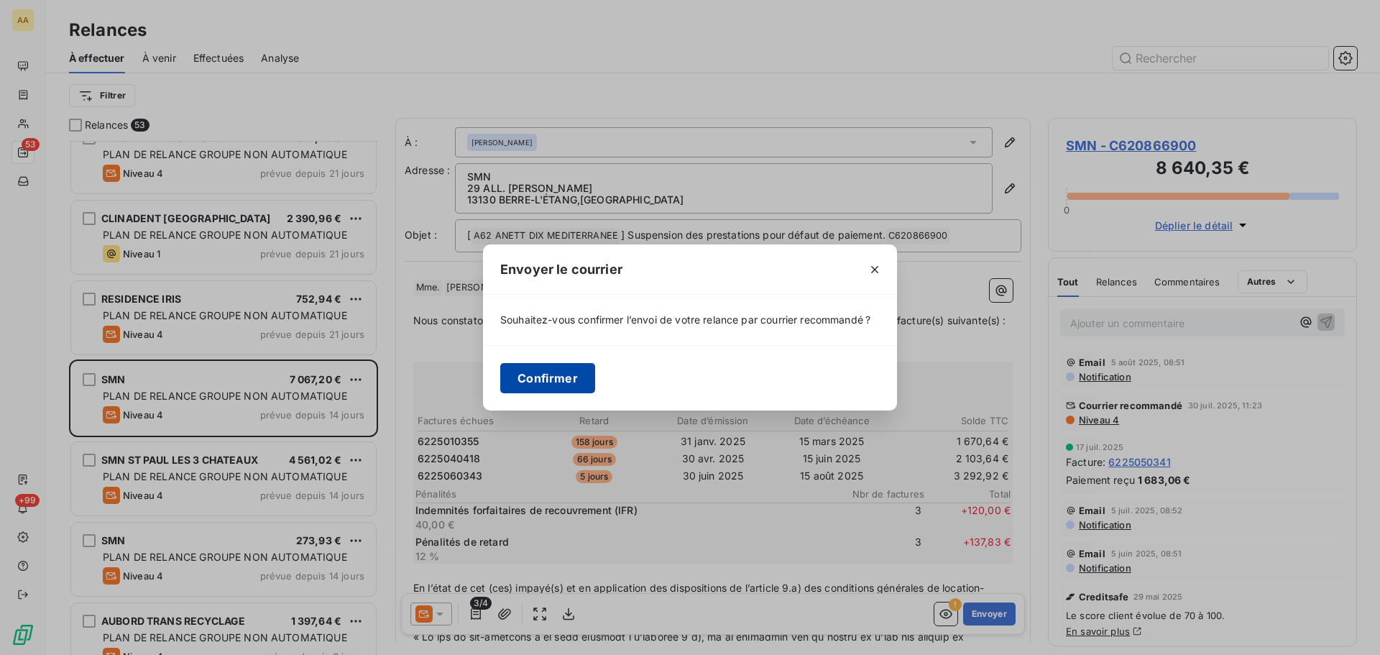
click at [520, 370] on button "Confirmer" at bounding box center [547, 378] width 95 height 30
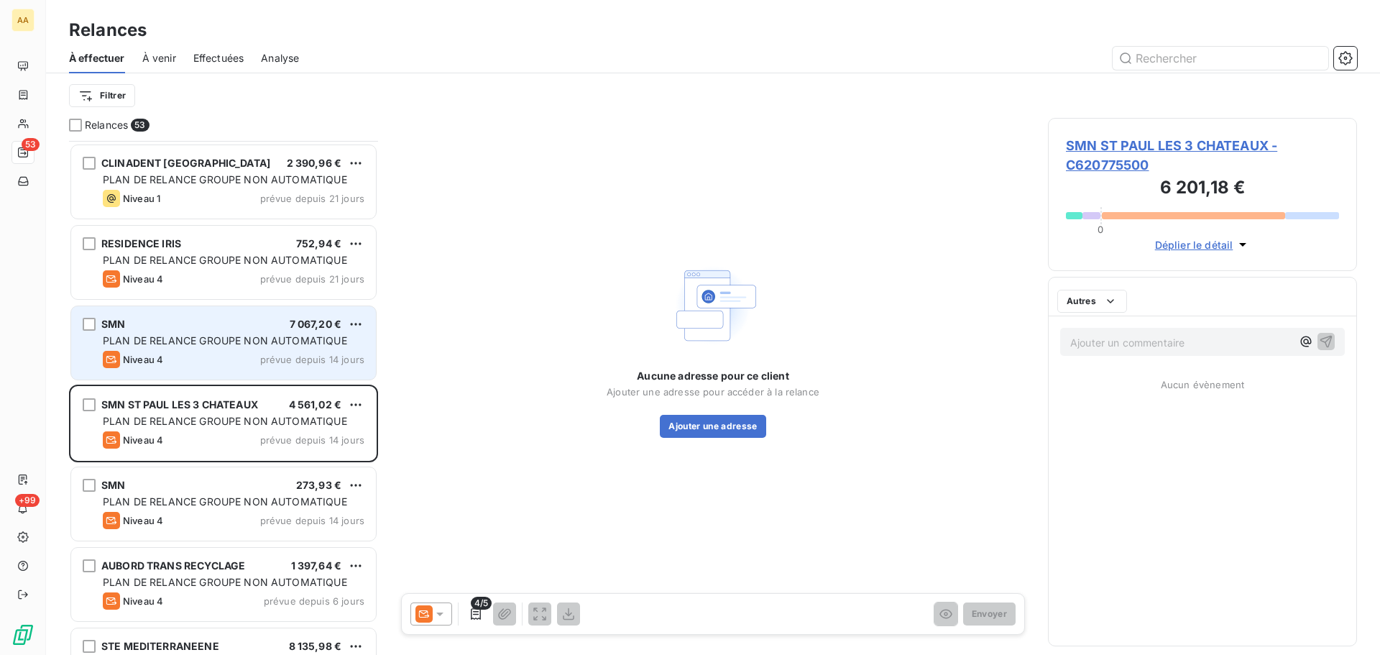
scroll to position [1222, 0]
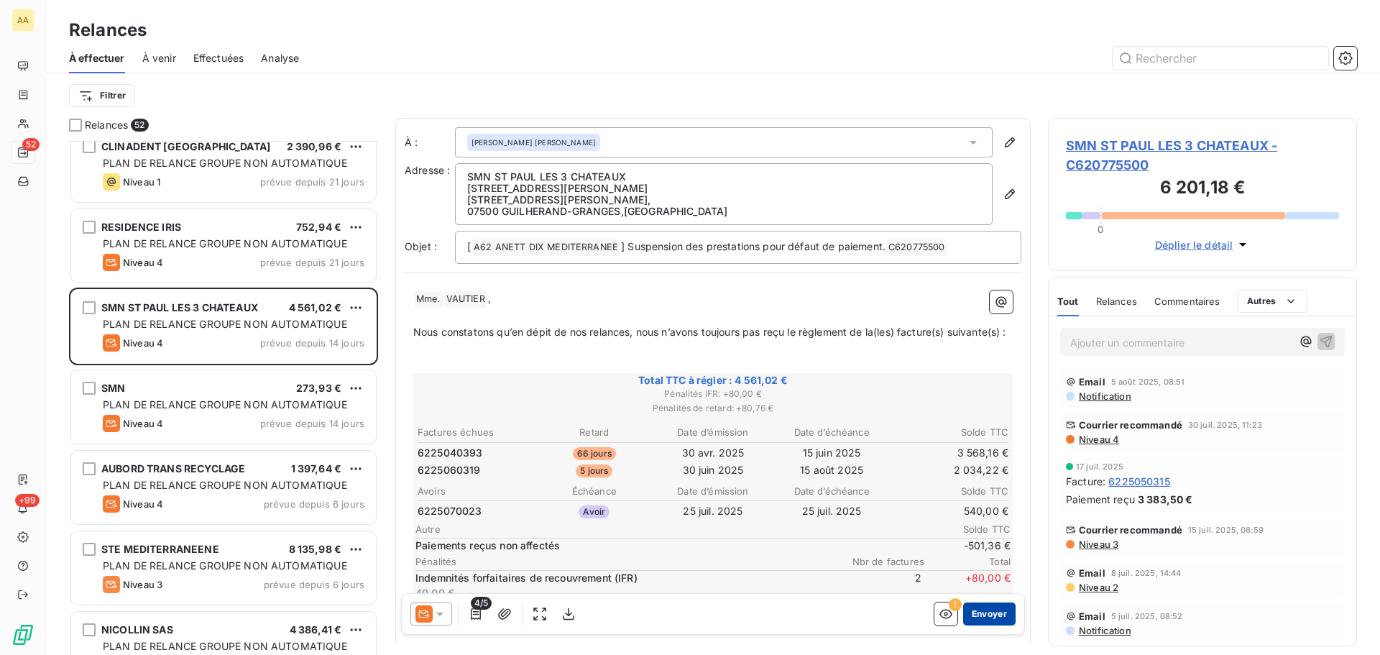
click at [989, 615] on button "Envoyer" at bounding box center [989, 613] width 52 height 23
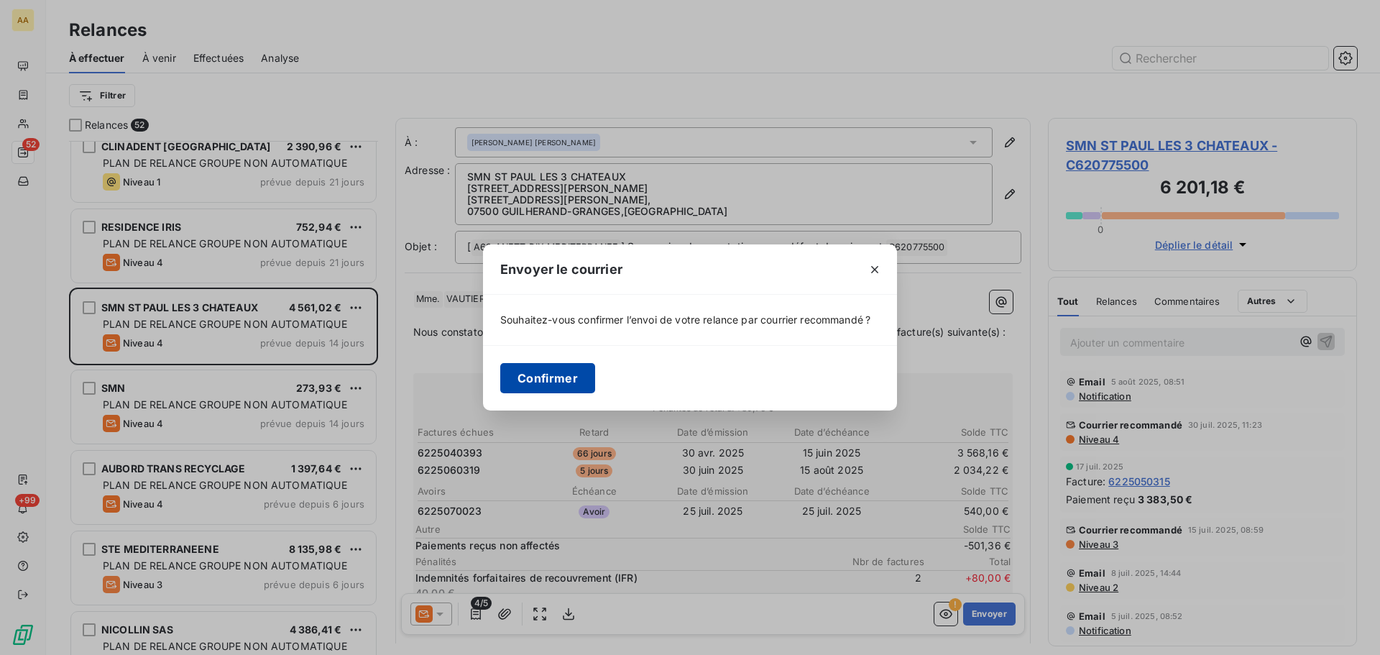
click at [561, 376] on button "Confirmer" at bounding box center [547, 378] width 95 height 30
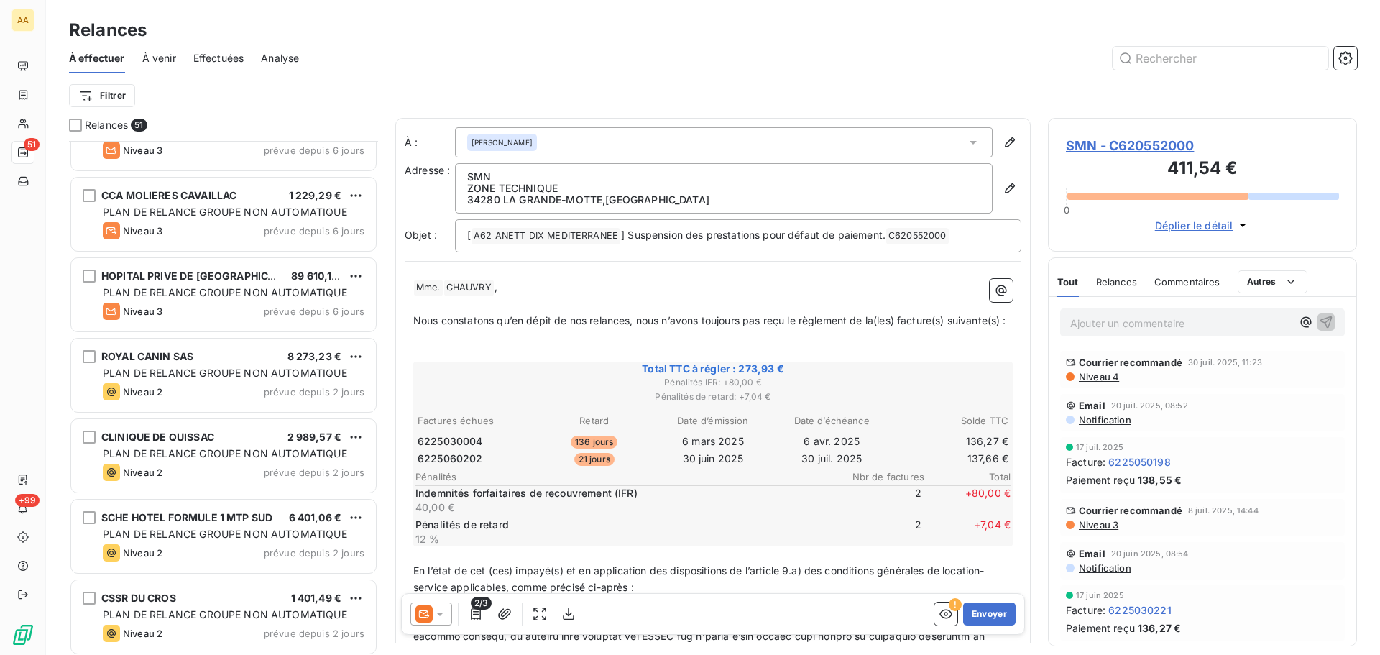
scroll to position [2228, 0]
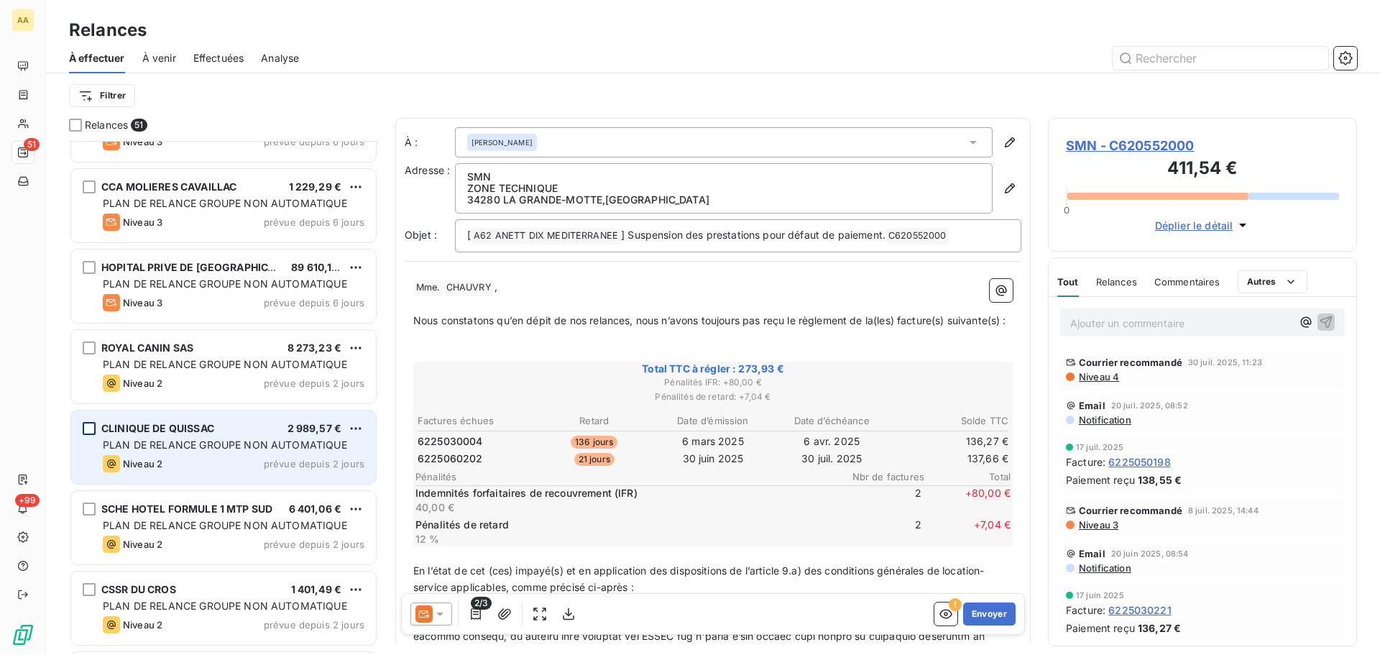
click at [91, 429] on div "grid" at bounding box center [89, 428] width 13 height 13
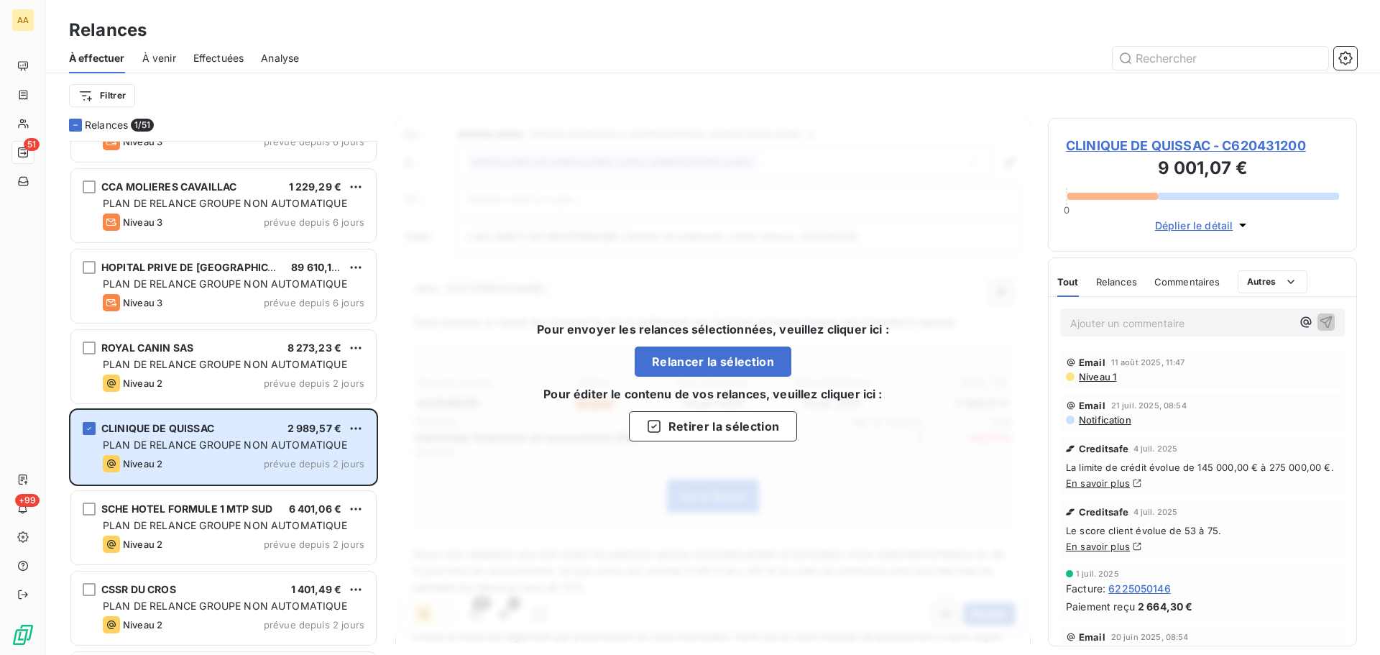
scroll to position [2300, 0]
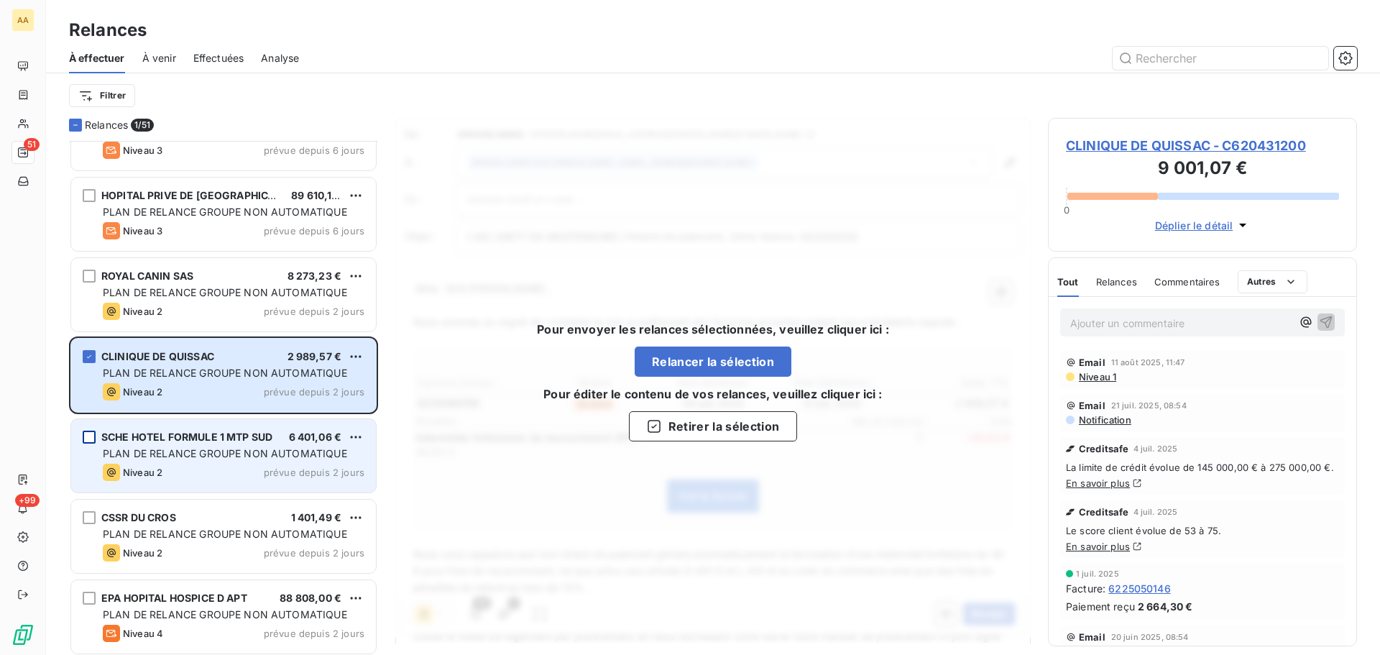
click at [92, 442] on div "grid" at bounding box center [89, 436] width 13 height 13
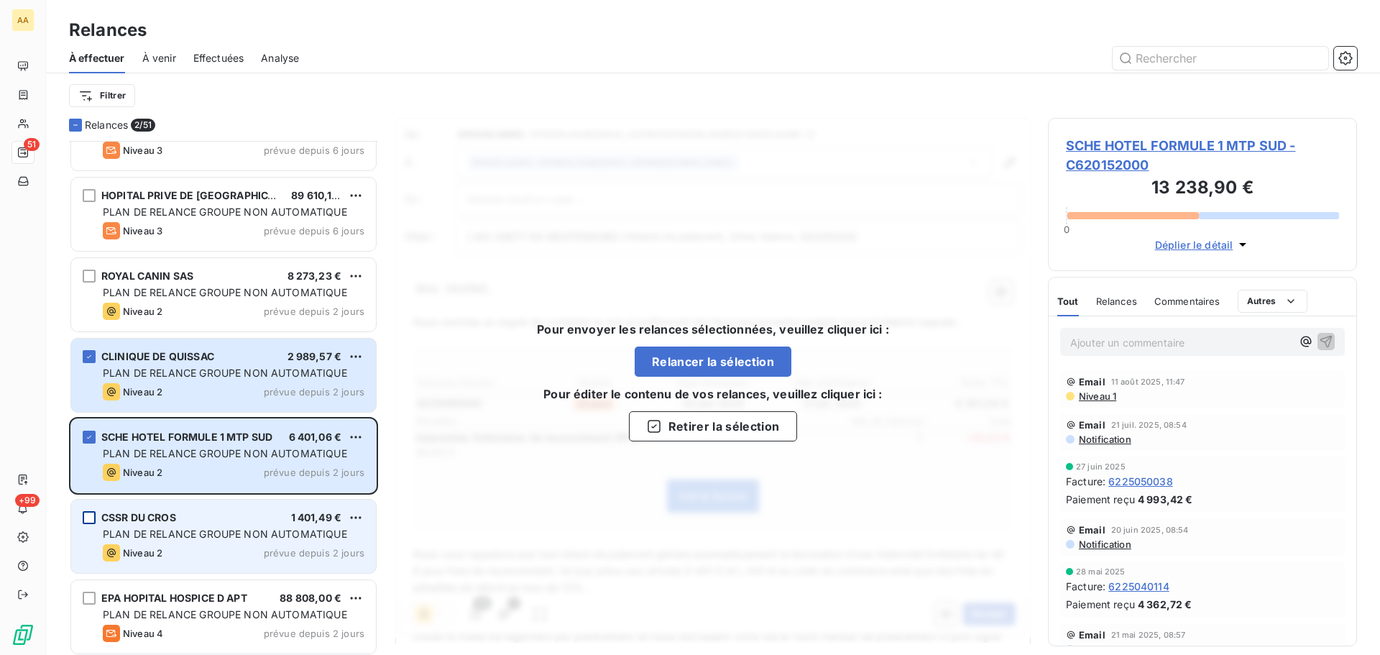
click at [93, 513] on div "grid" at bounding box center [89, 517] width 13 height 13
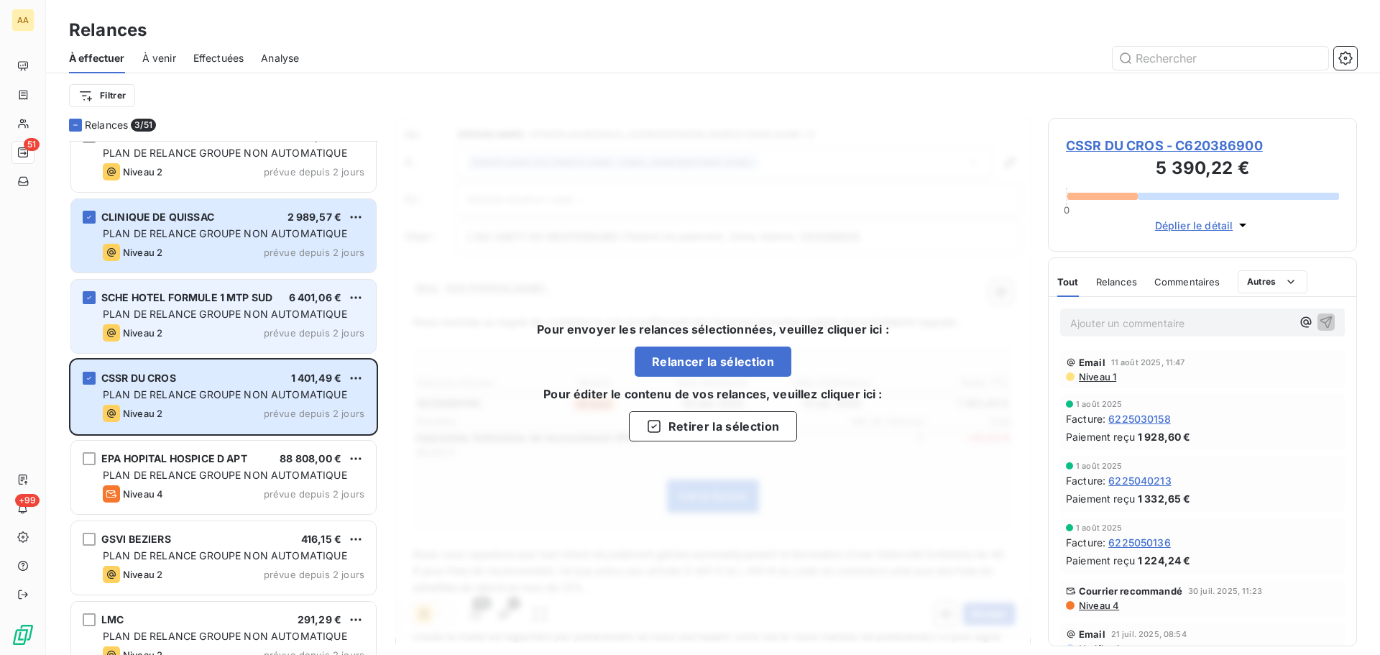
scroll to position [2444, 0]
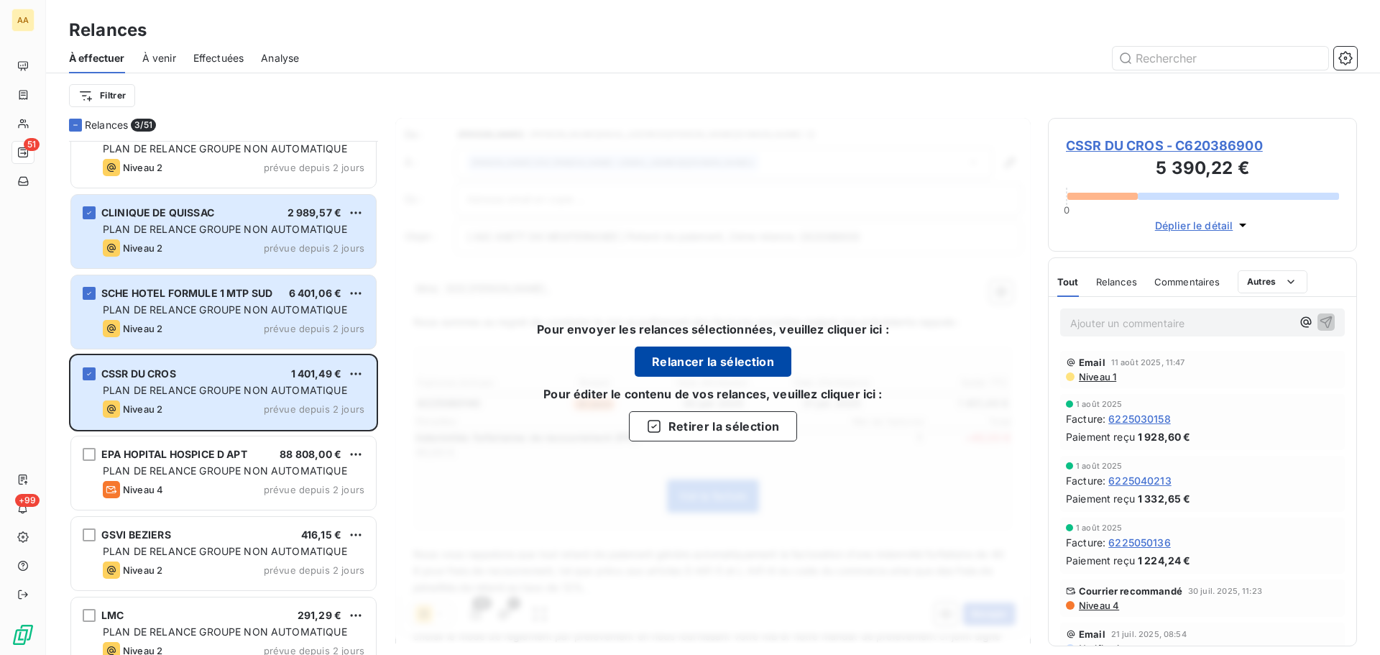
click at [687, 364] on button "Relancer la sélection" at bounding box center [713, 361] width 157 height 30
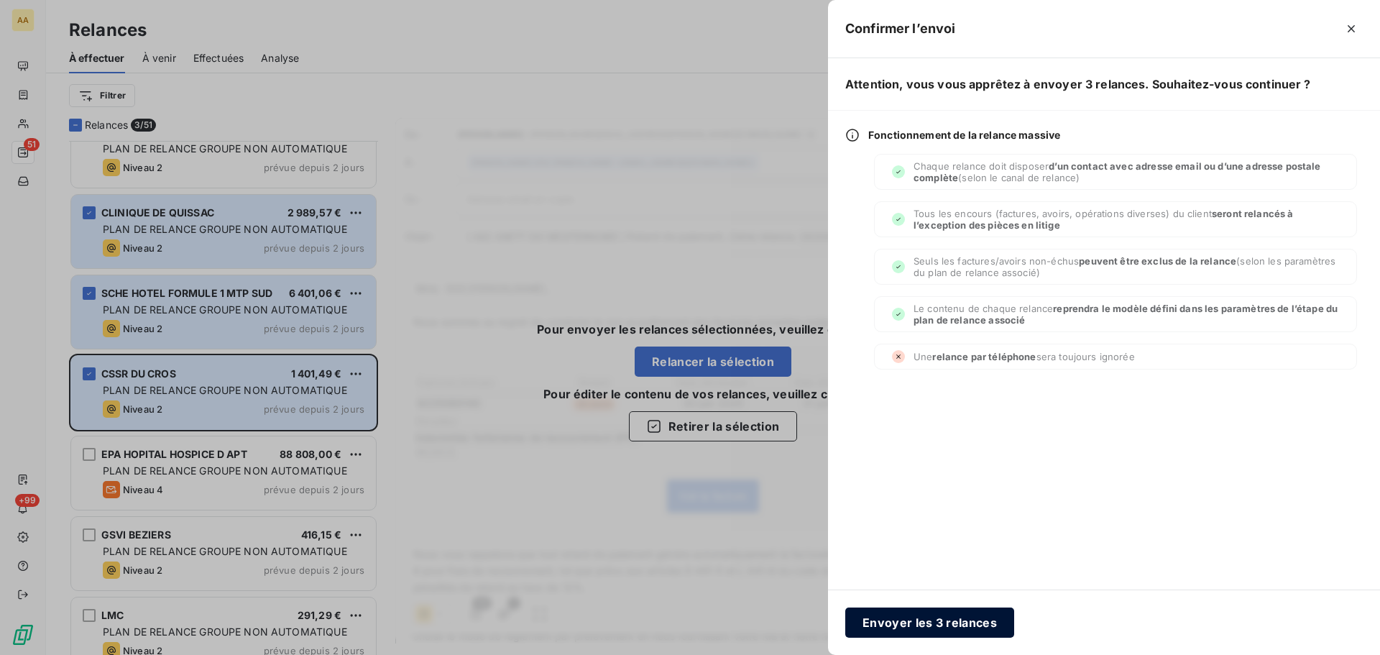
click at [883, 619] on button "Envoyer les 3 relances" at bounding box center [929, 622] width 169 height 30
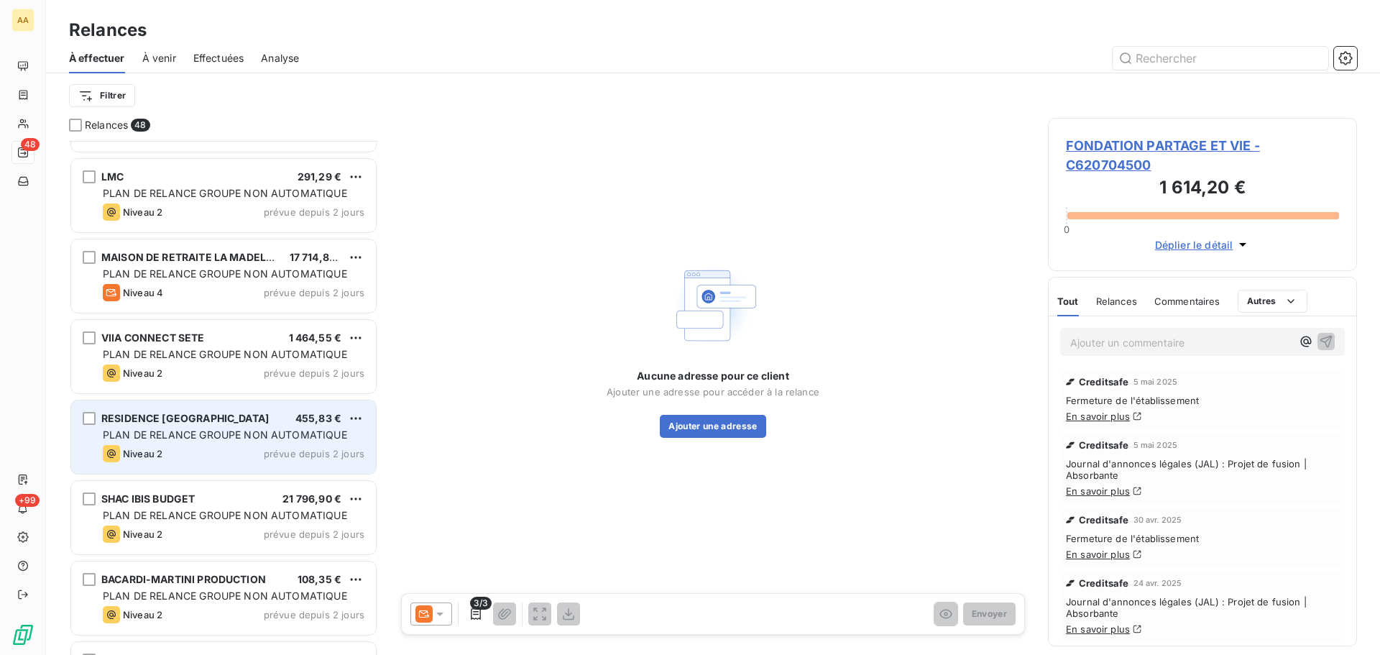
scroll to position [2660, 0]
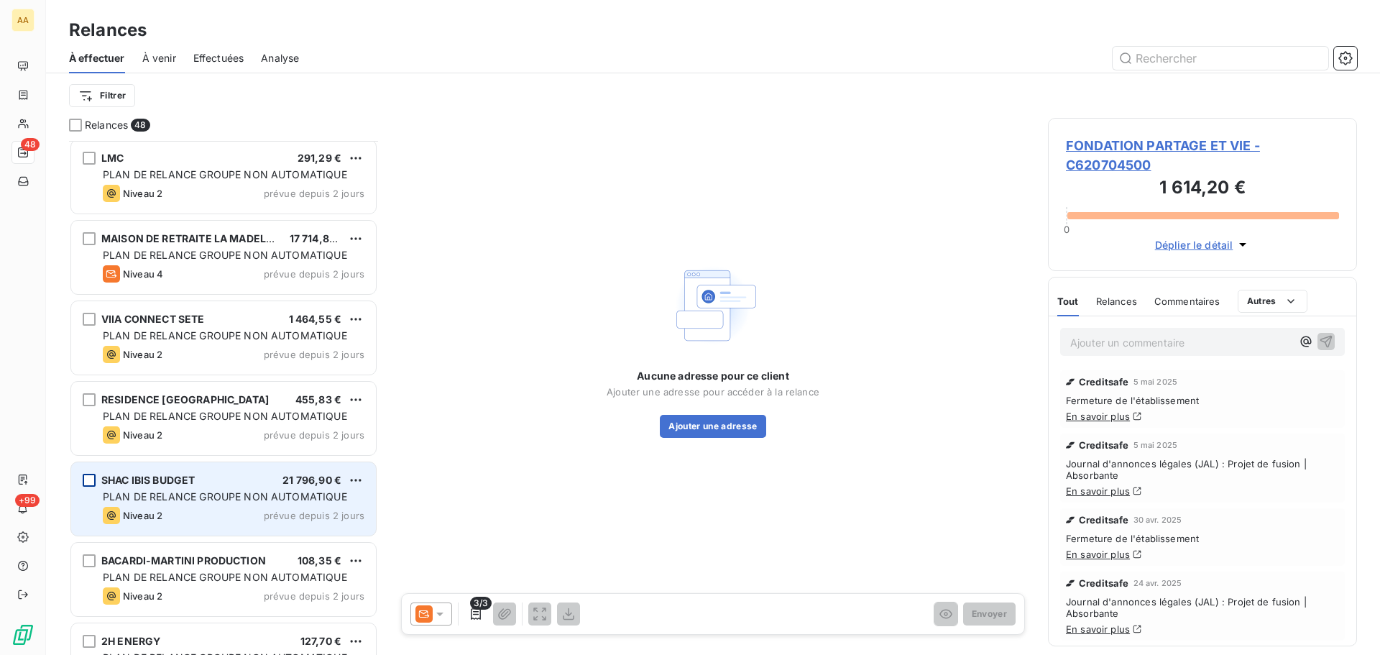
click at [93, 484] on div "grid" at bounding box center [89, 480] width 13 height 13
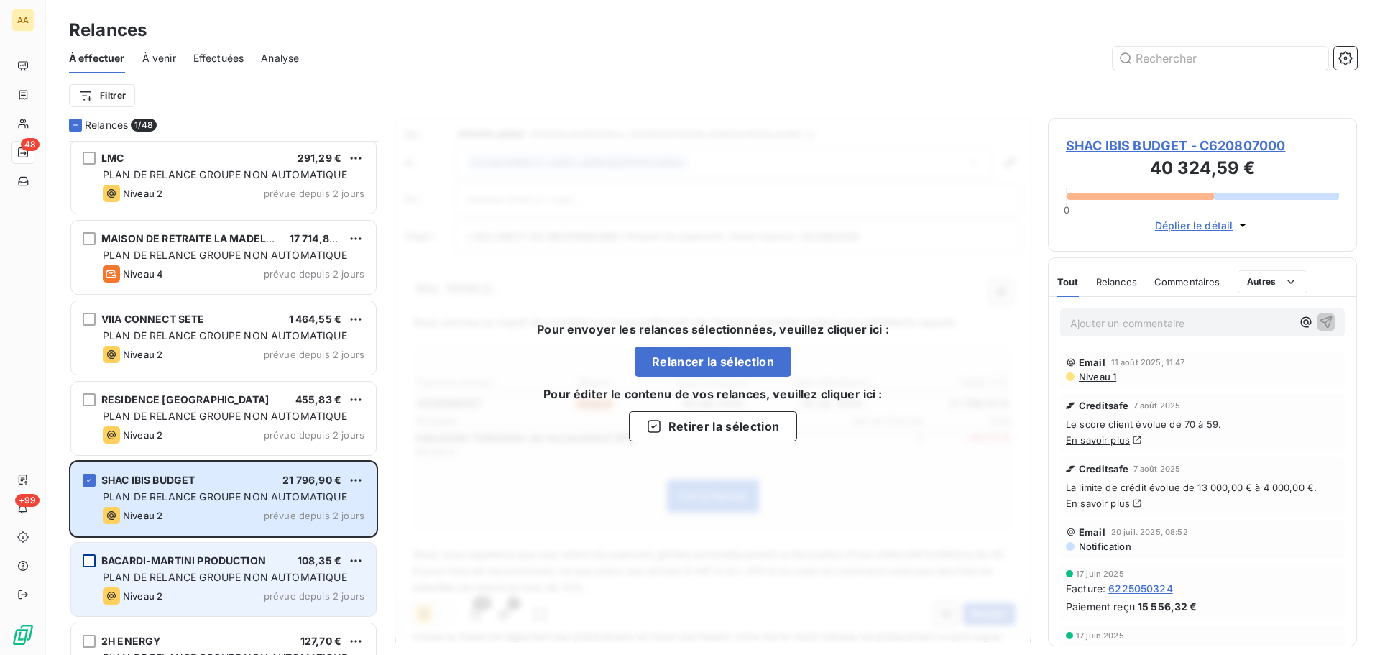
click at [93, 561] on div "grid" at bounding box center [89, 560] width 13 height 13
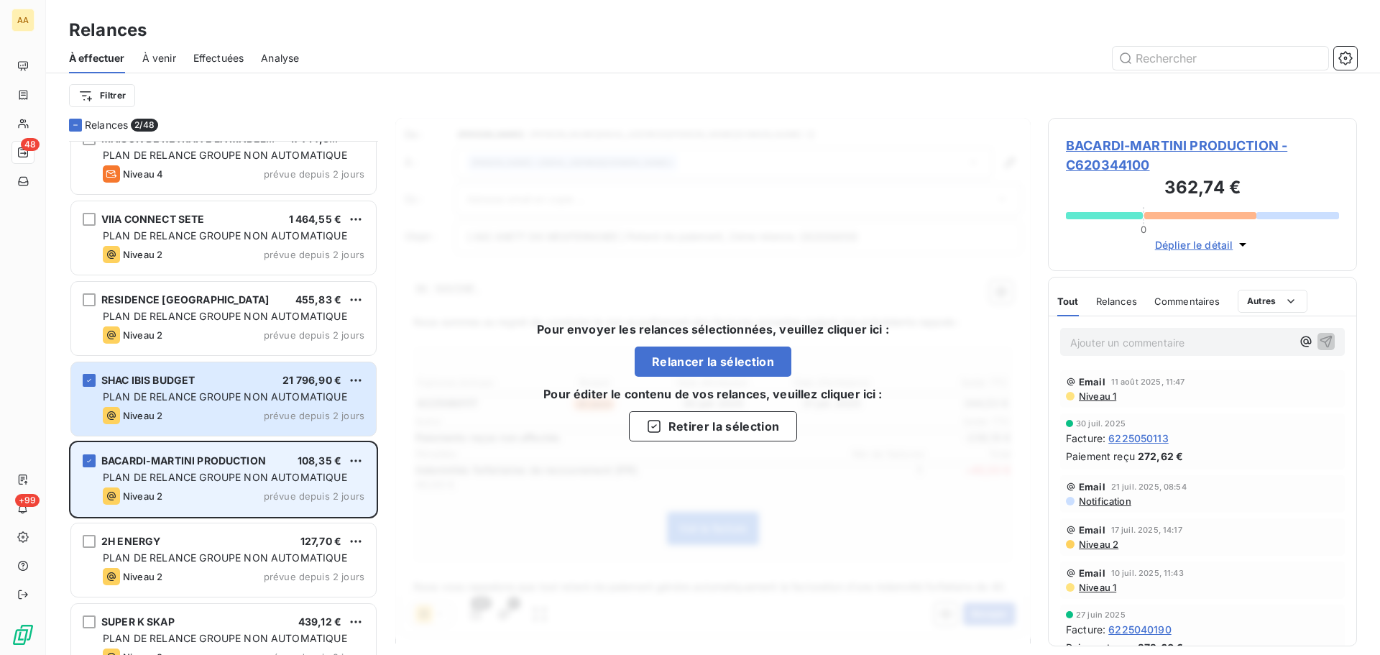
scroll to position [2803, 0]
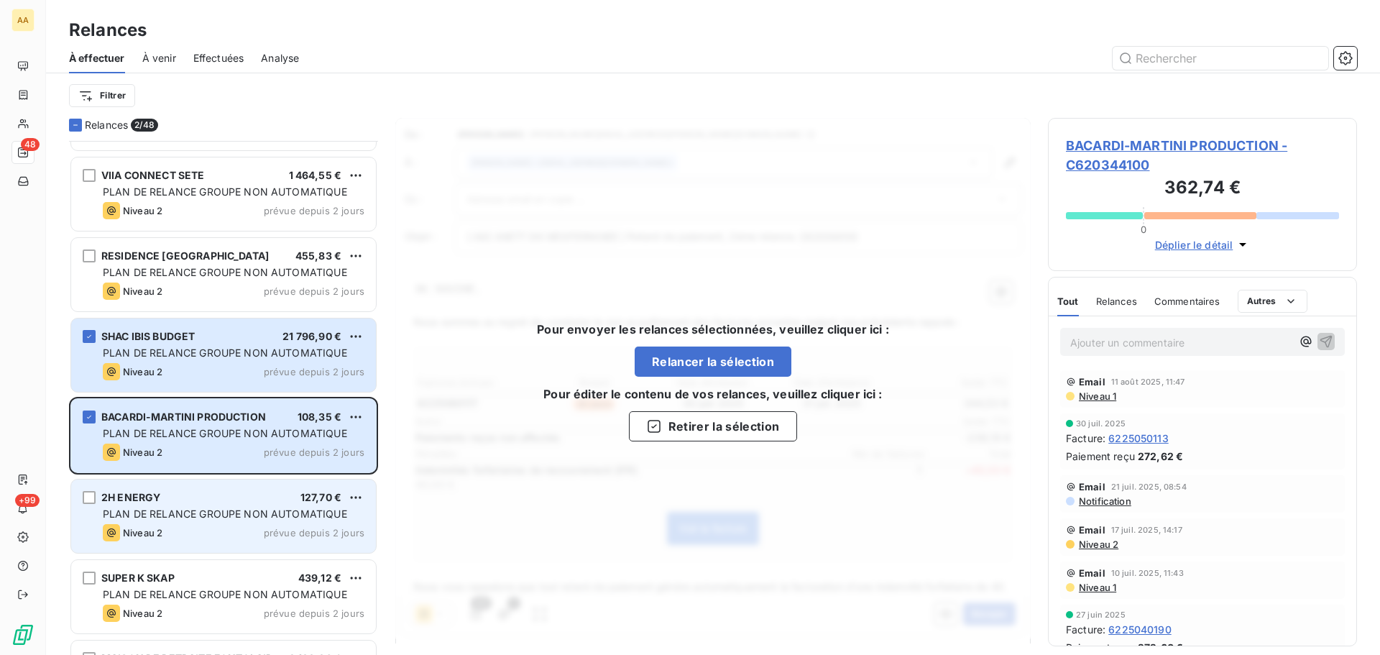
click at [96, 500] on div "2H ENERGY 127,70 € PLAN DE RELANCE GROUPE NON AUTOMATIQUE Niveau 2 prévue depui…" at bounding box center [223, 515] width 305 height 73
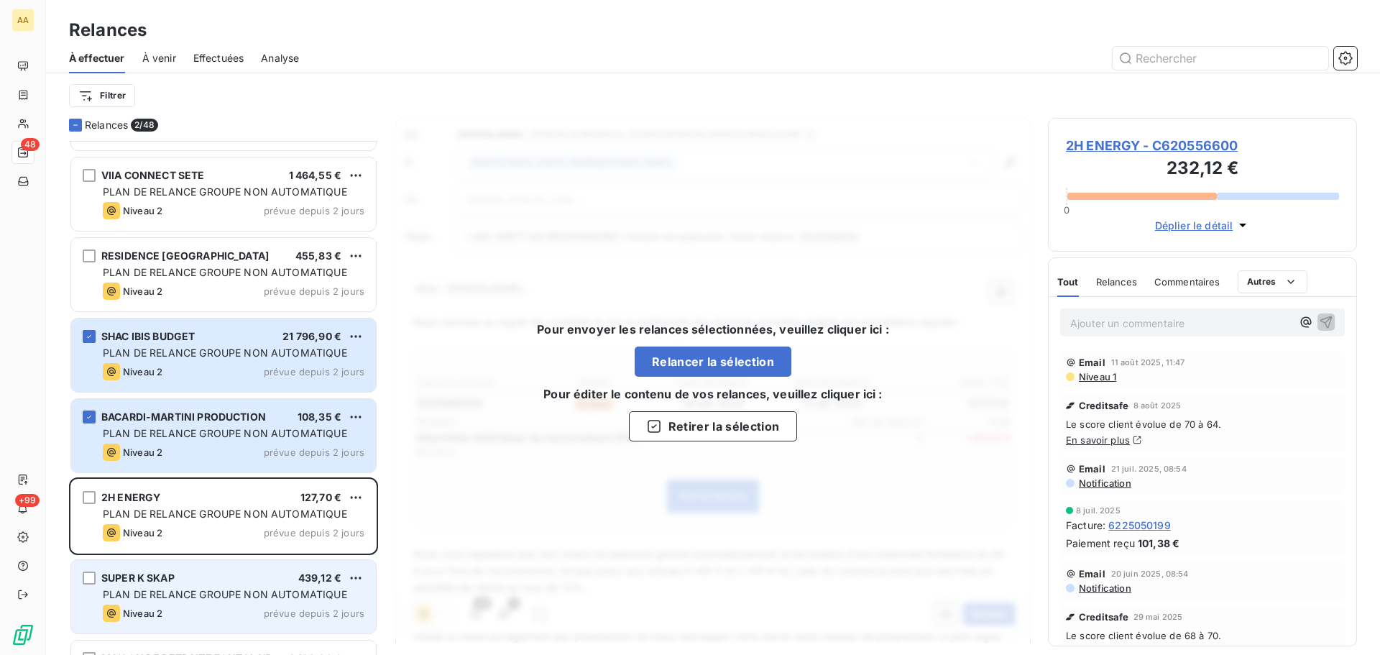
click at [79, 574] on div "SUPER K SKAP 439,12 € PLAN DE RELANCE GROUPE NON AUTOMATIQUE Niveau 2 prévue de…" at bounding box center [223, 596] width 305 height 73
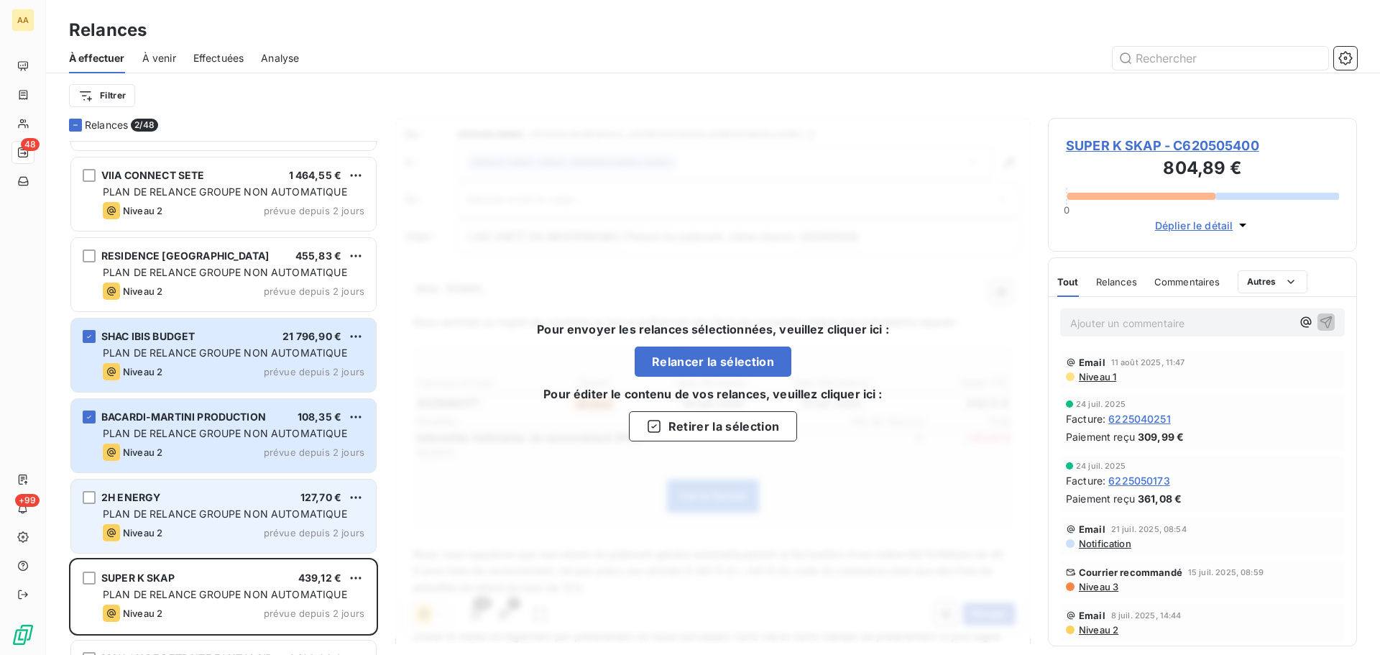
drag, startPoint x: 86, startPoint y: 576, endPoint x: 103, endPoint y: 519, distance: 59.1
click at [88, 569] on div "SUPER K SKAP 439,12 € PLAN DE RELANCE GROUPE NON AUTOMATIQUE Niveau 2 prévue de…" at bounding box center [223, 596] width 305 height 73
click at [94, 502] on div "grid" at bounding box center [89, 497] width 13 height 13
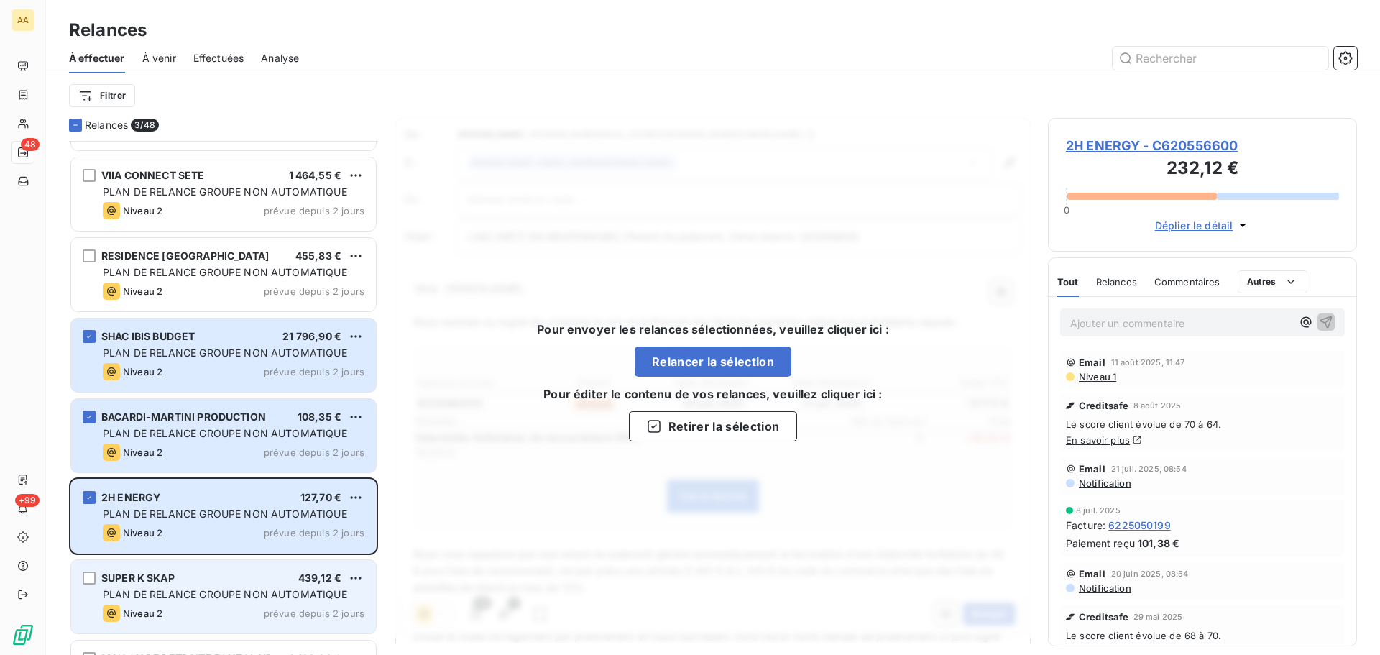
drag, startPoint x: 89, startPoint y: 573, endPoint x: 119, endPoint y: 571, distance: 29.6
click at [90, 574] on div "grid" at bounding box center [89, 577] width 13 height 13
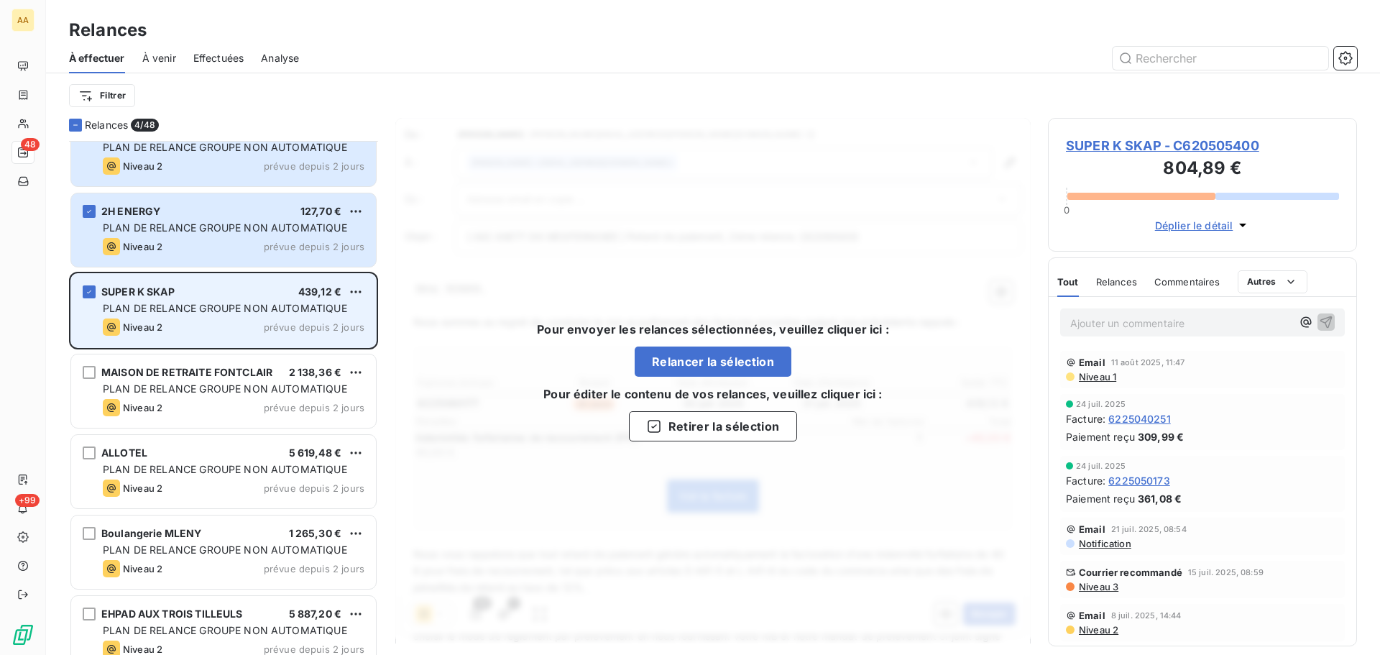
scroll to position [3091, 0]
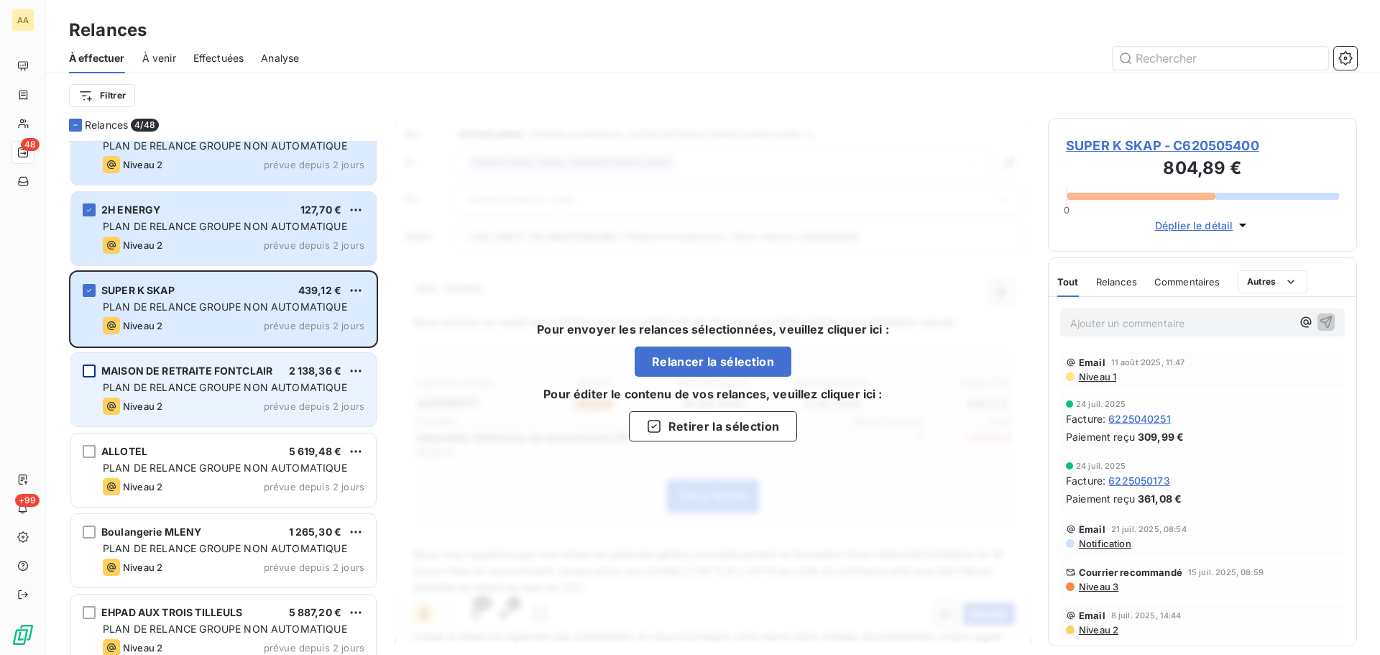
click at [93, 371] on div "grid" at bounding box center [89, 370] width 13 height 13
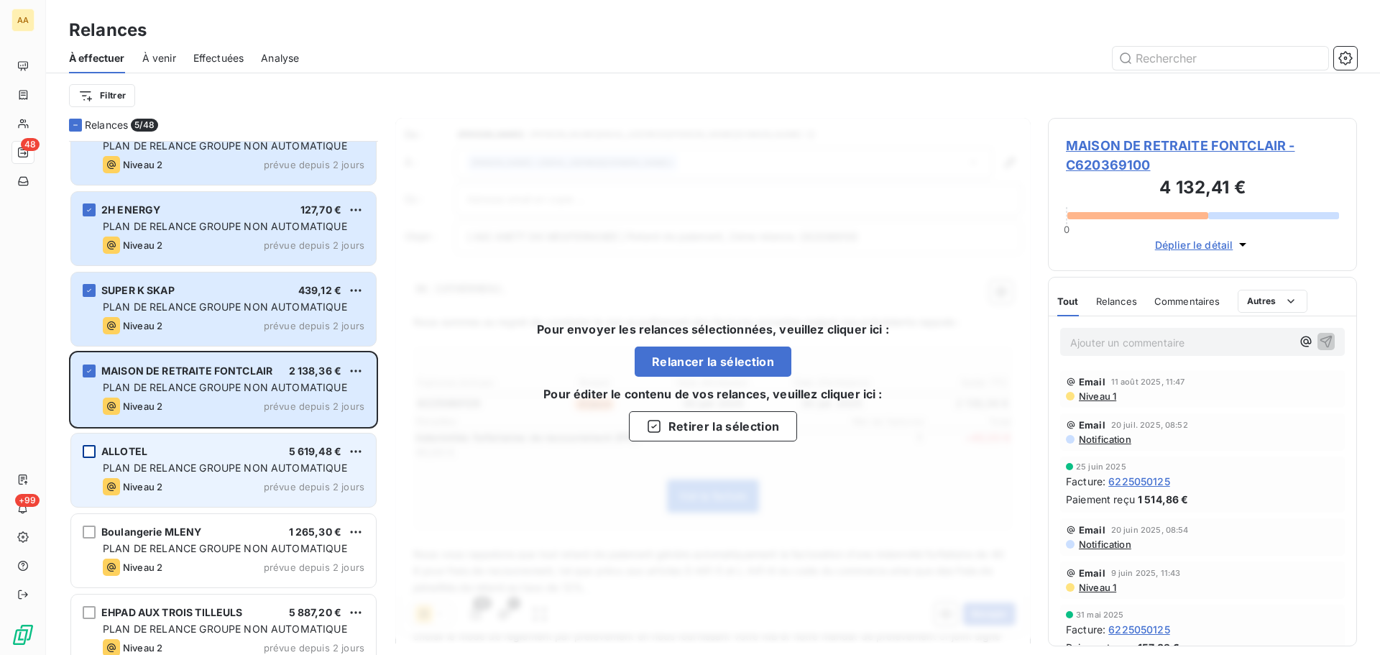
click at [89, 455] on div "grid" at bounding box center [89, 451] width 13 height 13
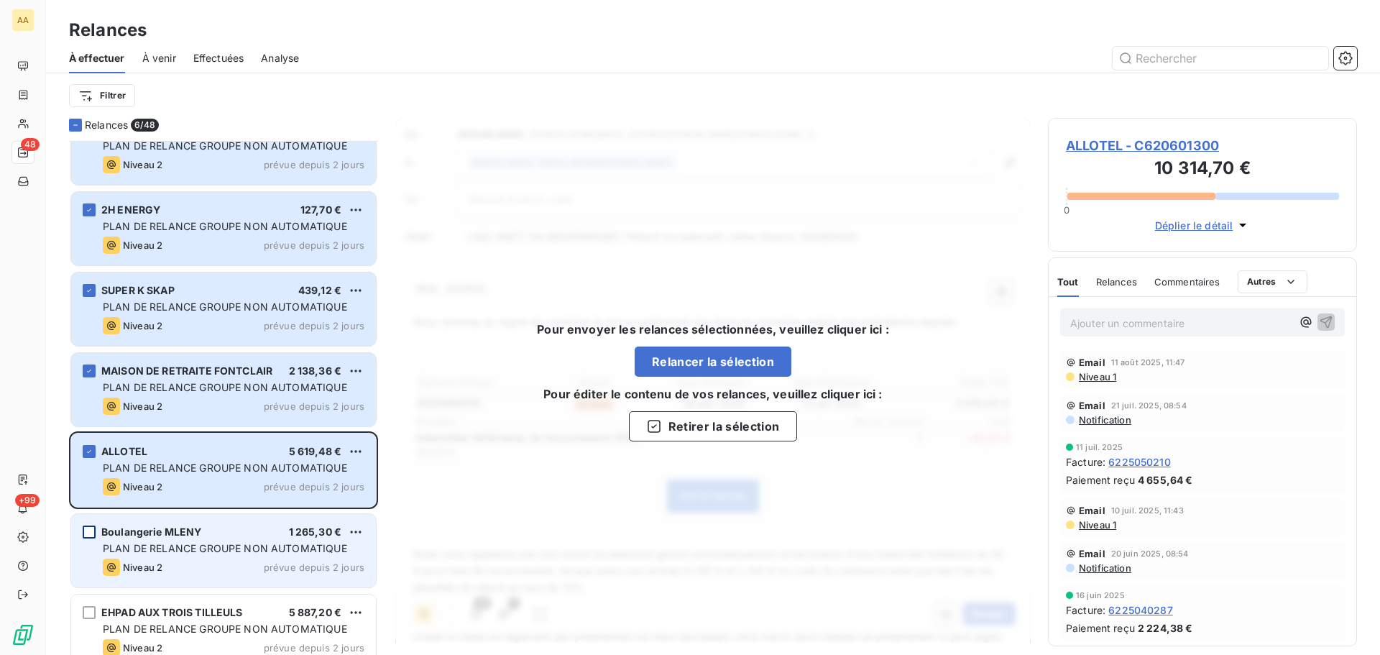
click at [91, 532] on div "grid" at bounding box center [89, 531] width 13 height 13
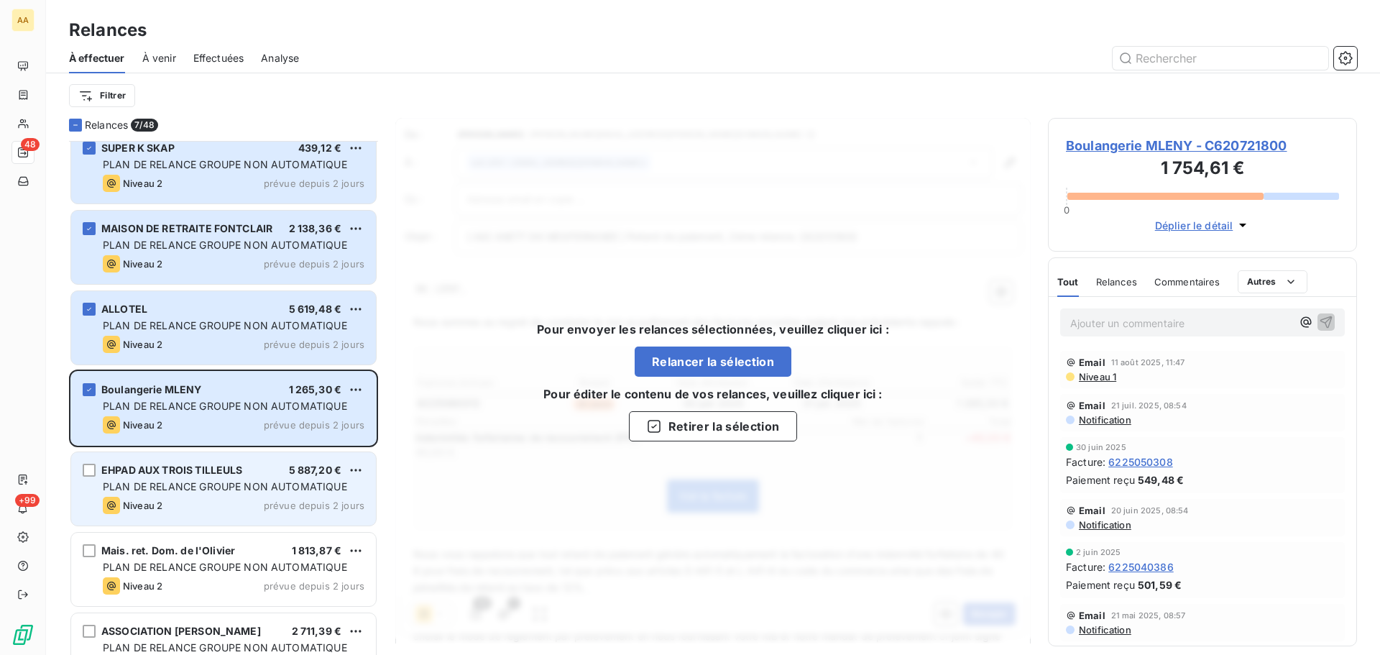
scroll to position [3234, 0]
click at [96, 473] on div "EHPAD AUX TROIS TILLEULS 5 887,20 € PLAN DE RELANCE GROUPE NON AUTOMATIQUE Nive…" at bounding box center [223, 487] width 305 height 73
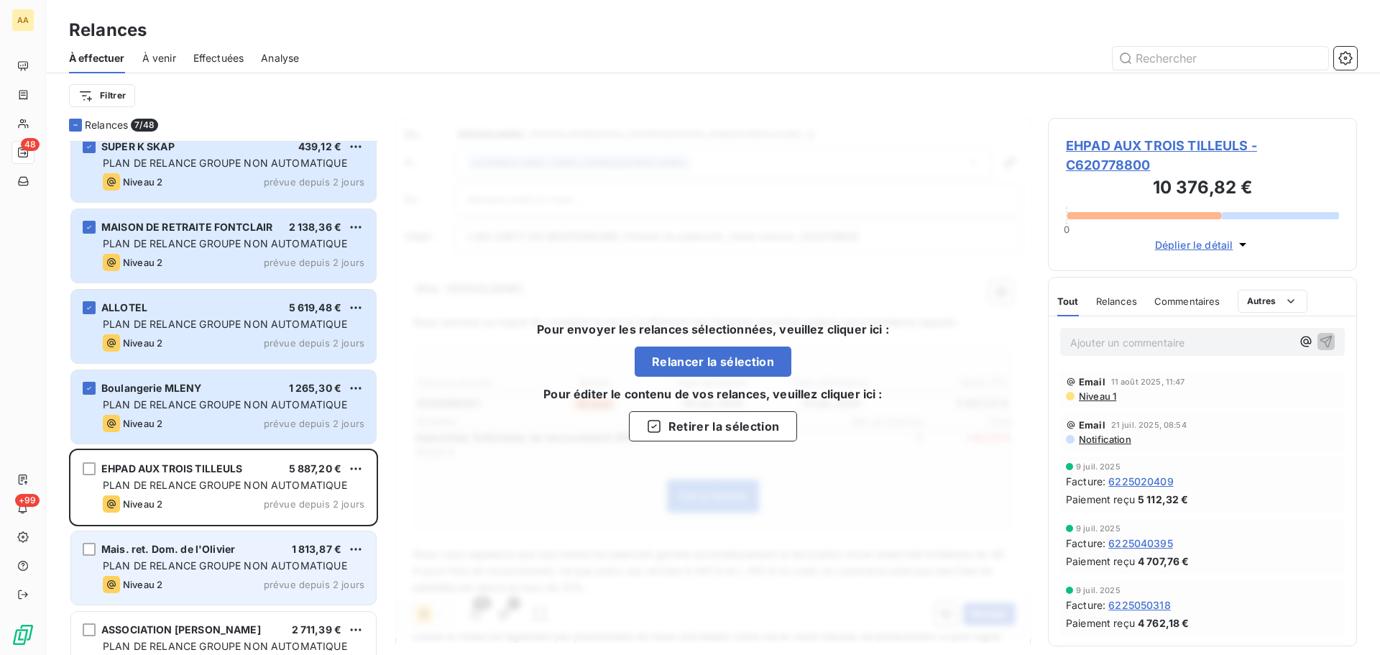
click at [97, 551] on div "Mais. ret. Dom. de l'Olivier 1 813,87 € PLAN DE RELANCE GROUPE NON AUTOMATIQUE …" at bounding box center [223, 567] width 305 height 73
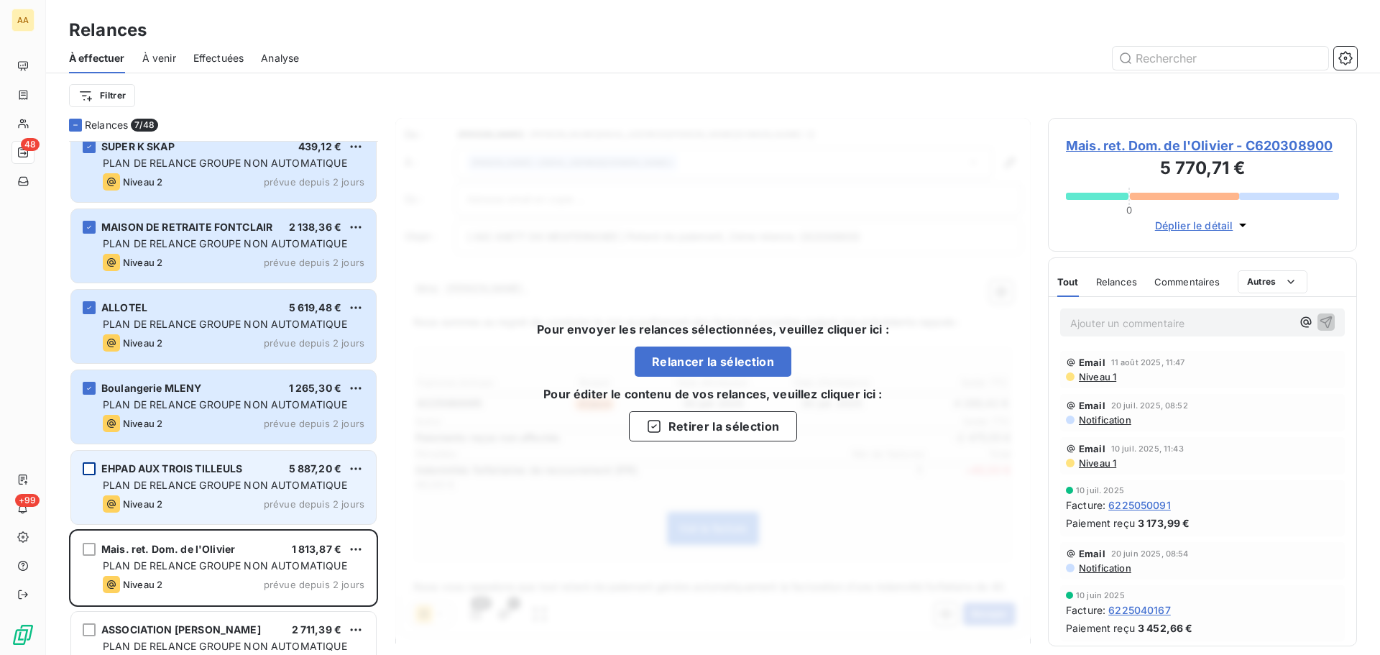
click at [88, 471] on div "grid" at bounding box center [89, 468] width 13 height 13
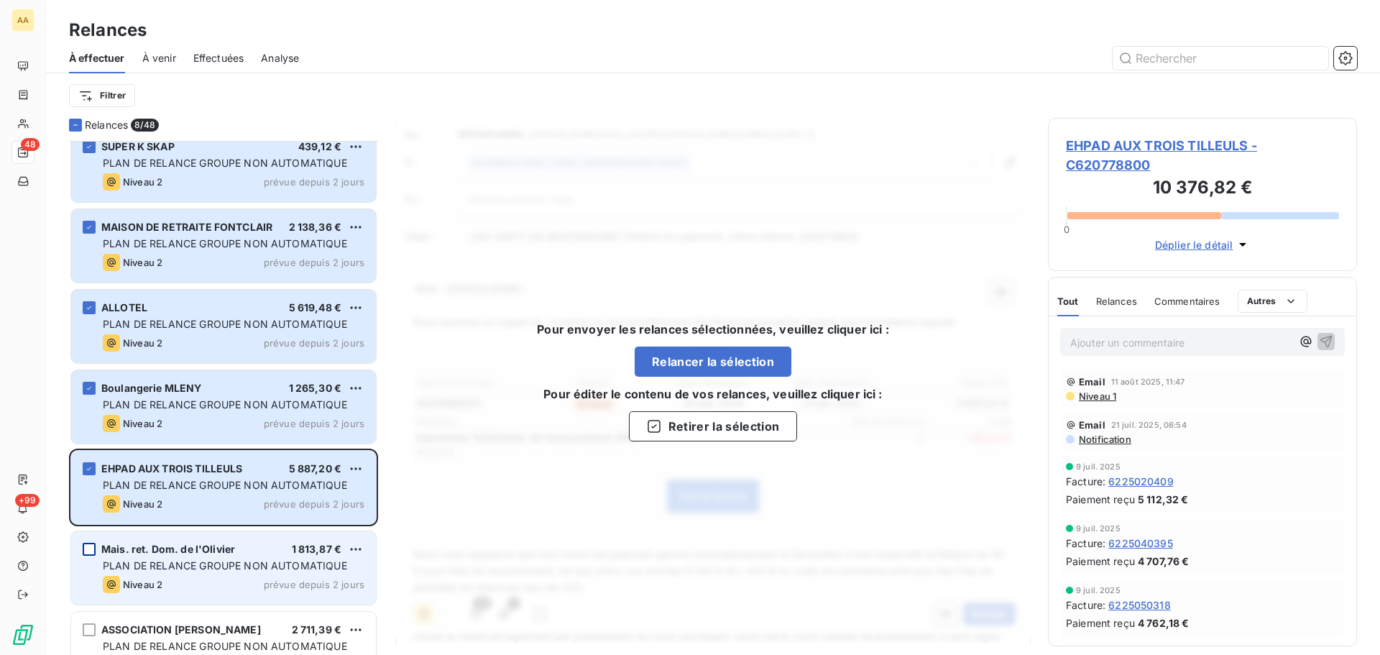
click at [92, 548] on div "grid" at bounding box center [89, 549] width 13 height 13
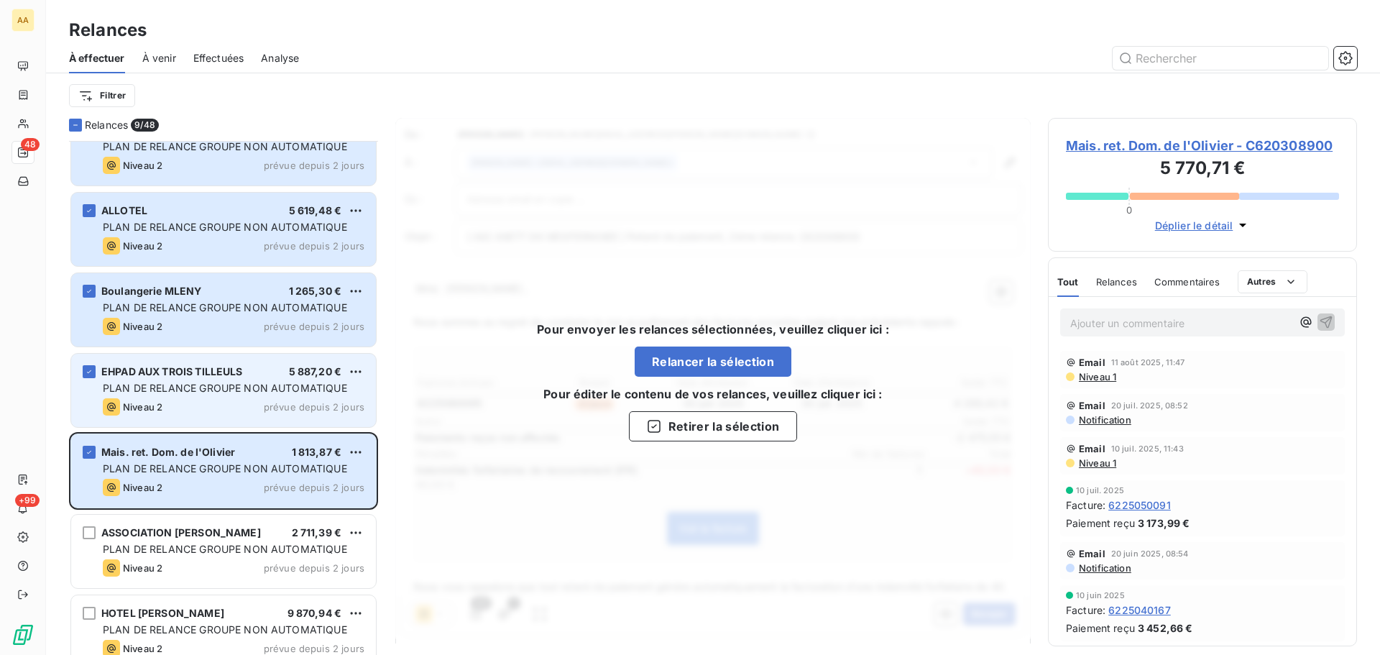
scroll to position [3350, 0]
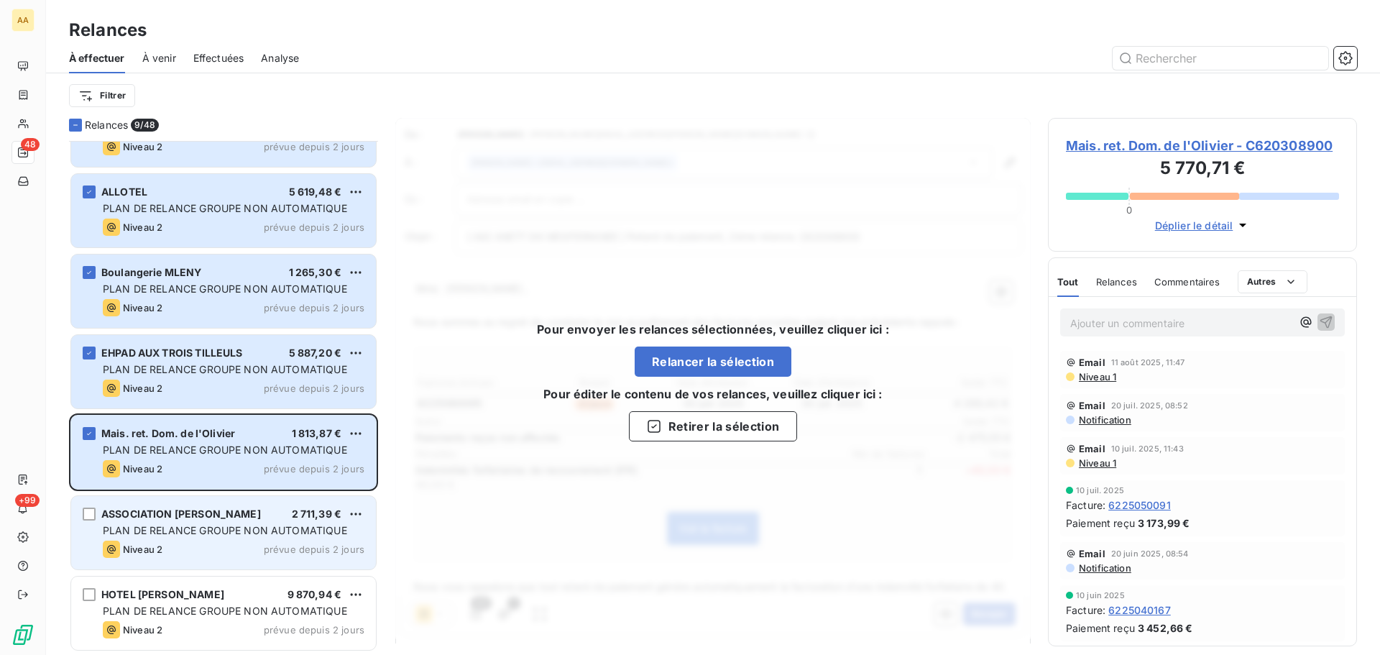
click at [86, 520] on div "ASSOCIATION [PERSON_NAME] 2 711,39 € PLAN DE RELANCE GROUPE NON AUTOMATIQUE Niv…" at bounding box center [223, 532] width 305 height 73
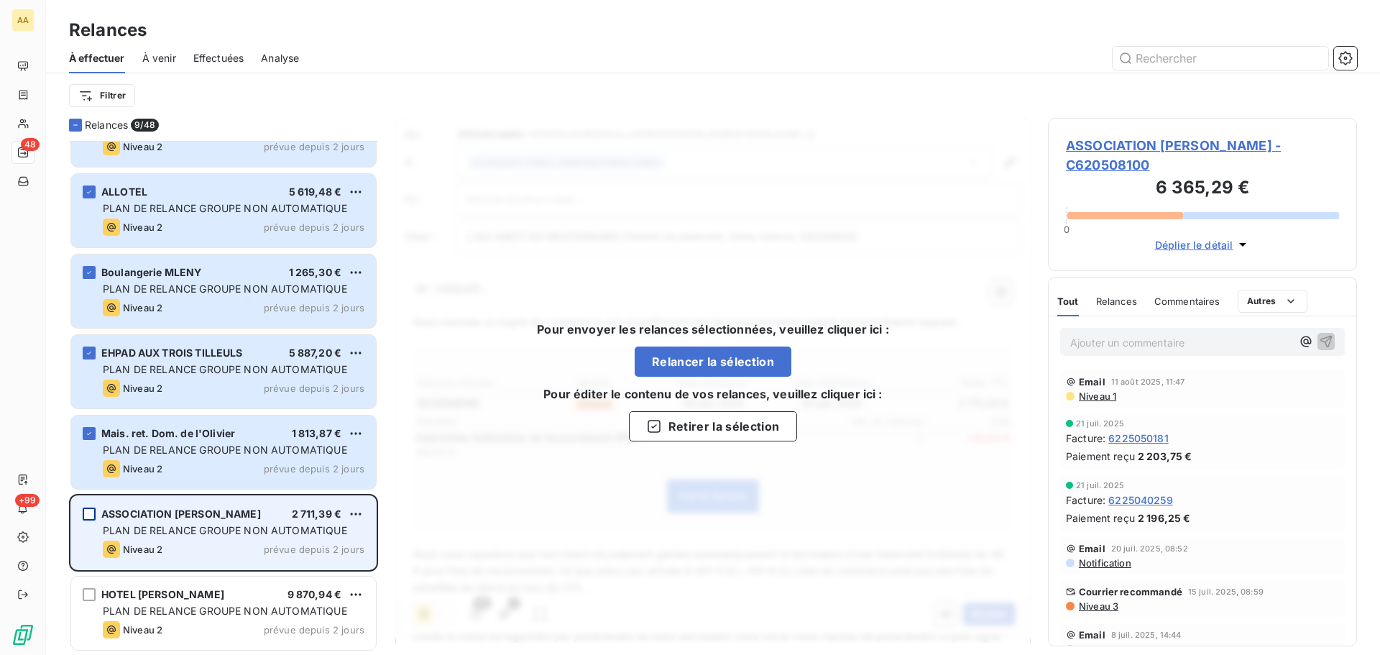
click at [93, 514] on div "grid" at bounding box center [89, 513] width 13 height 13
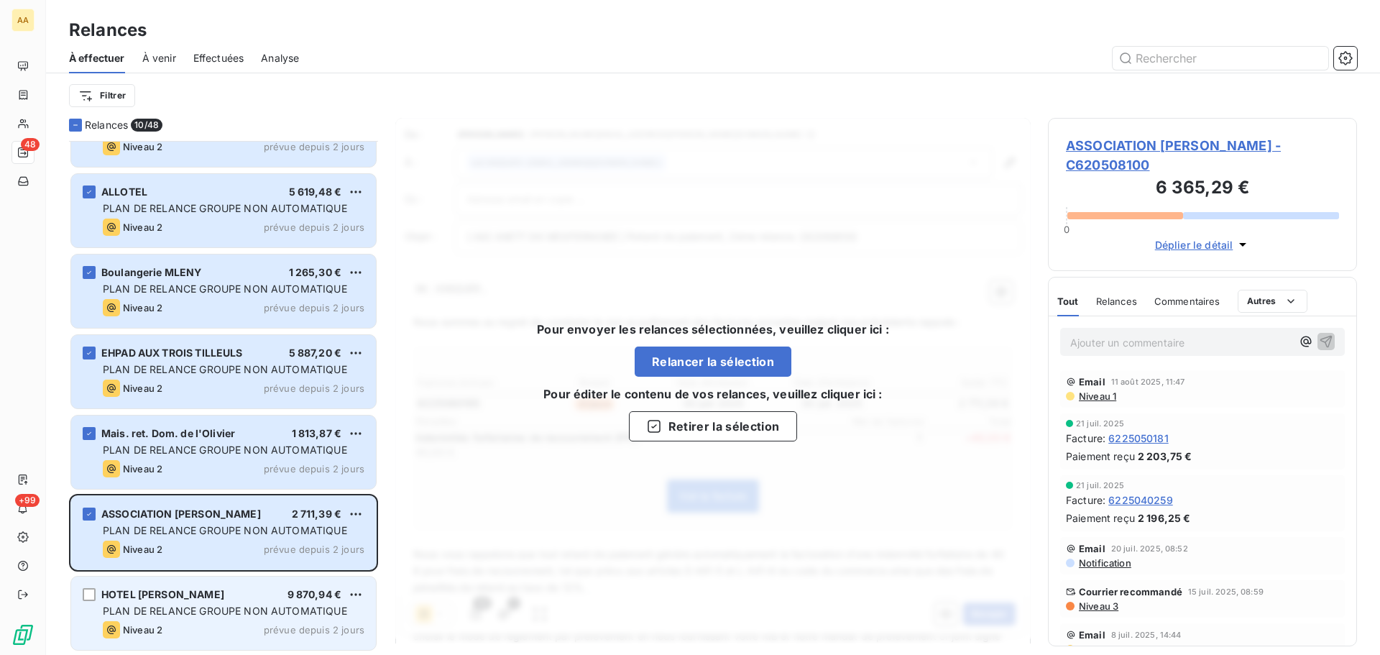
drag, startPoint x: 89, startPoint y: 591, endPoint x: 103, endPoint y: 584, distance: 16.1
click at [88, 590] on div "grid" at bounding box center [89, 594] width 13 height 13
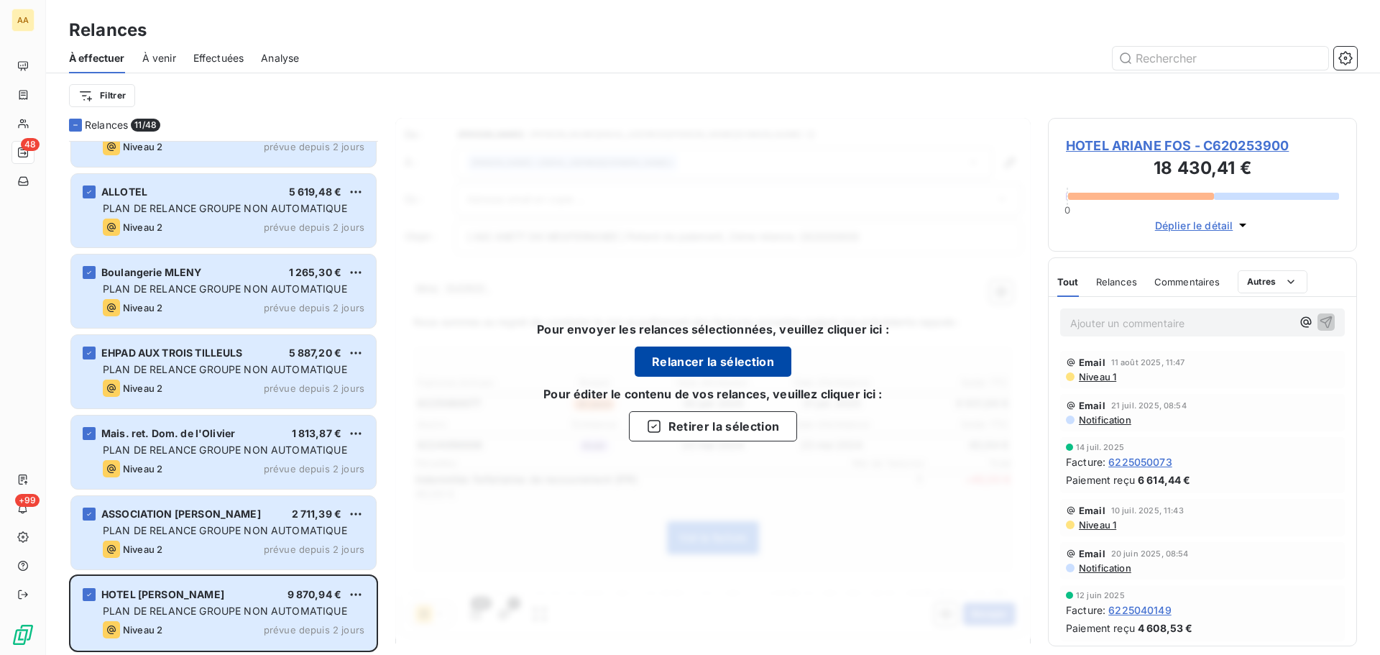
click at [726, 366] on button "Relancer la sélection" at bounding box center [713, 361] width 157 height 30
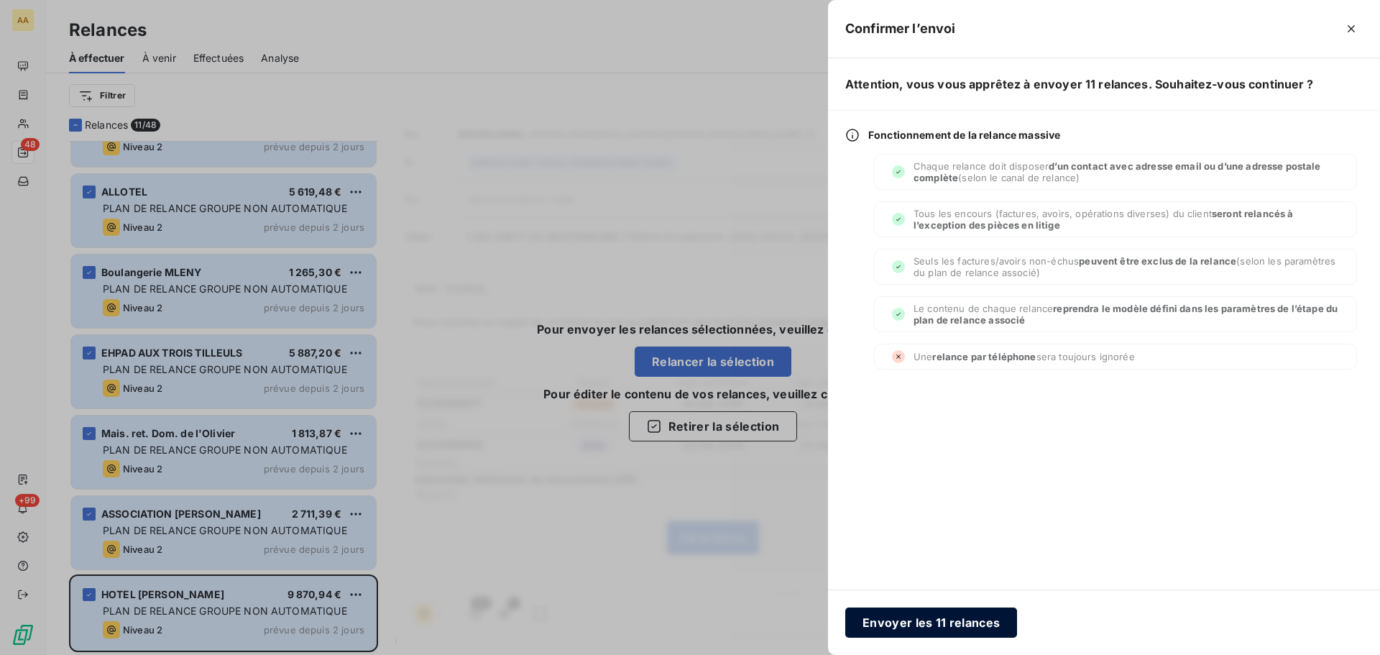
click at [903, 622] on button "Envoyer les 11 relances" at bounding box center [931, 622] width 172 height 30
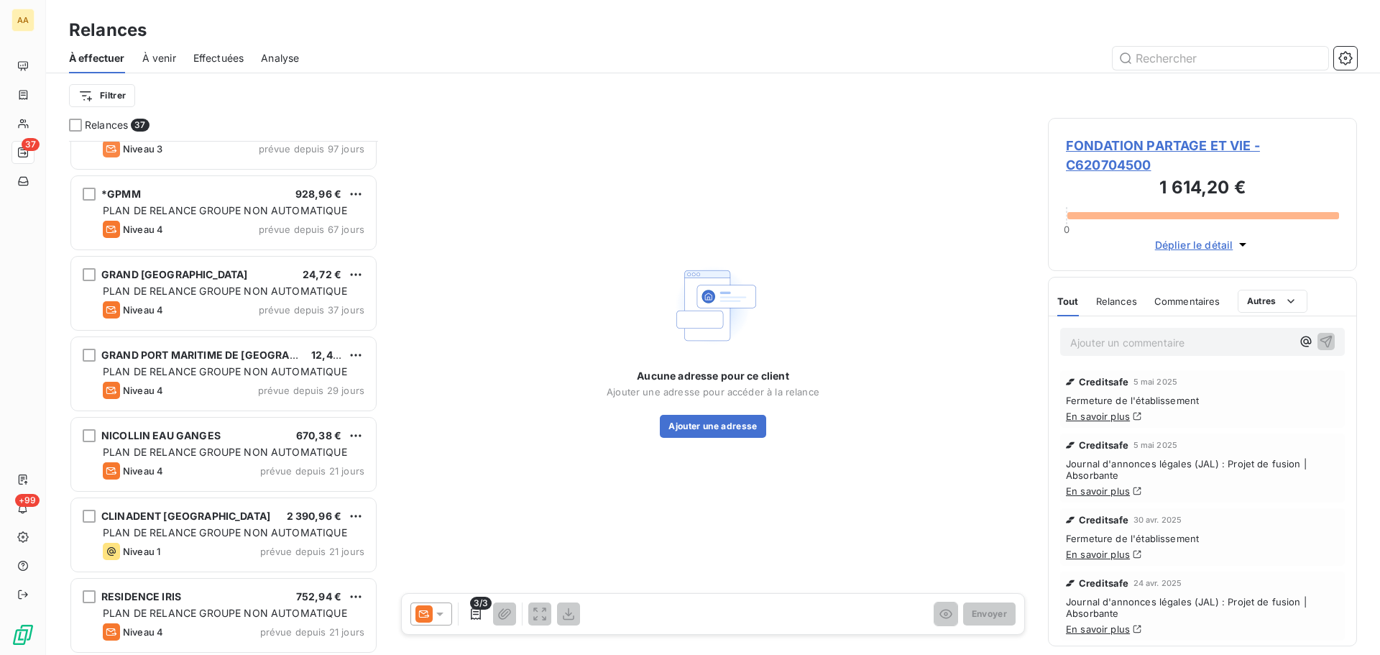
scroll to position [863, 0]
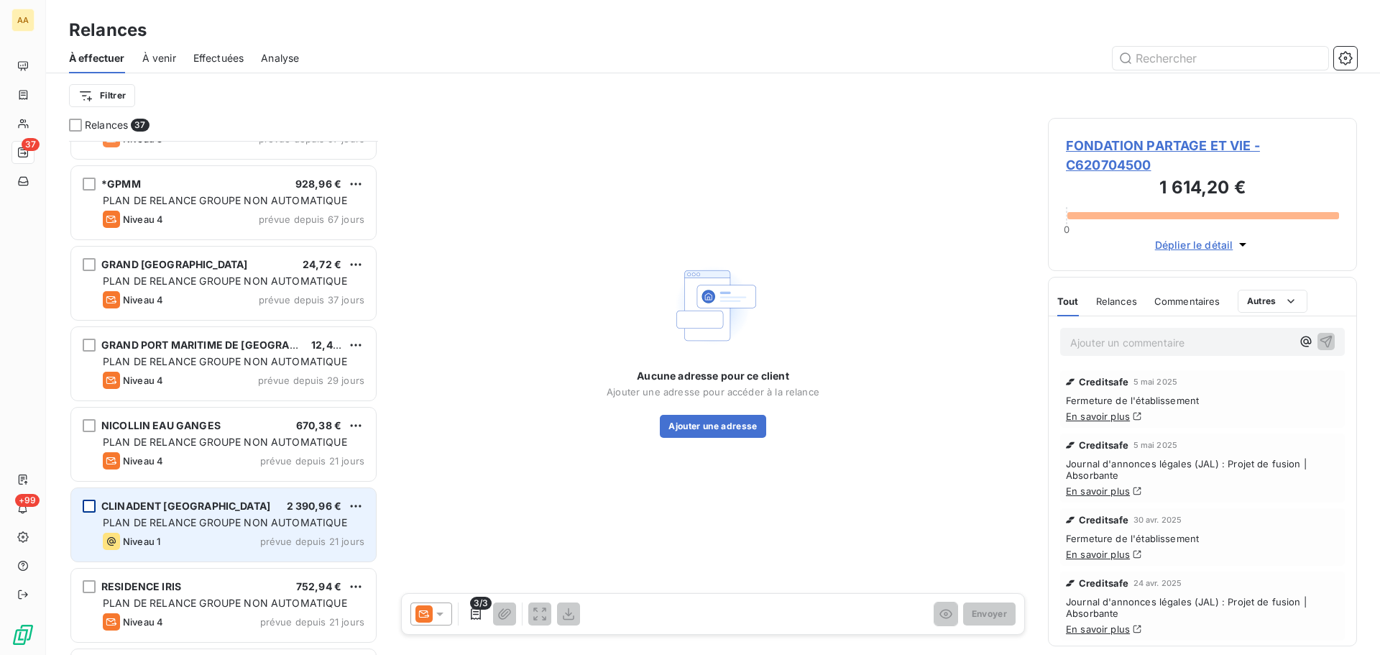
click at [86, 509] on div "grid" at bounding box center [89, 505] width 13 height 13
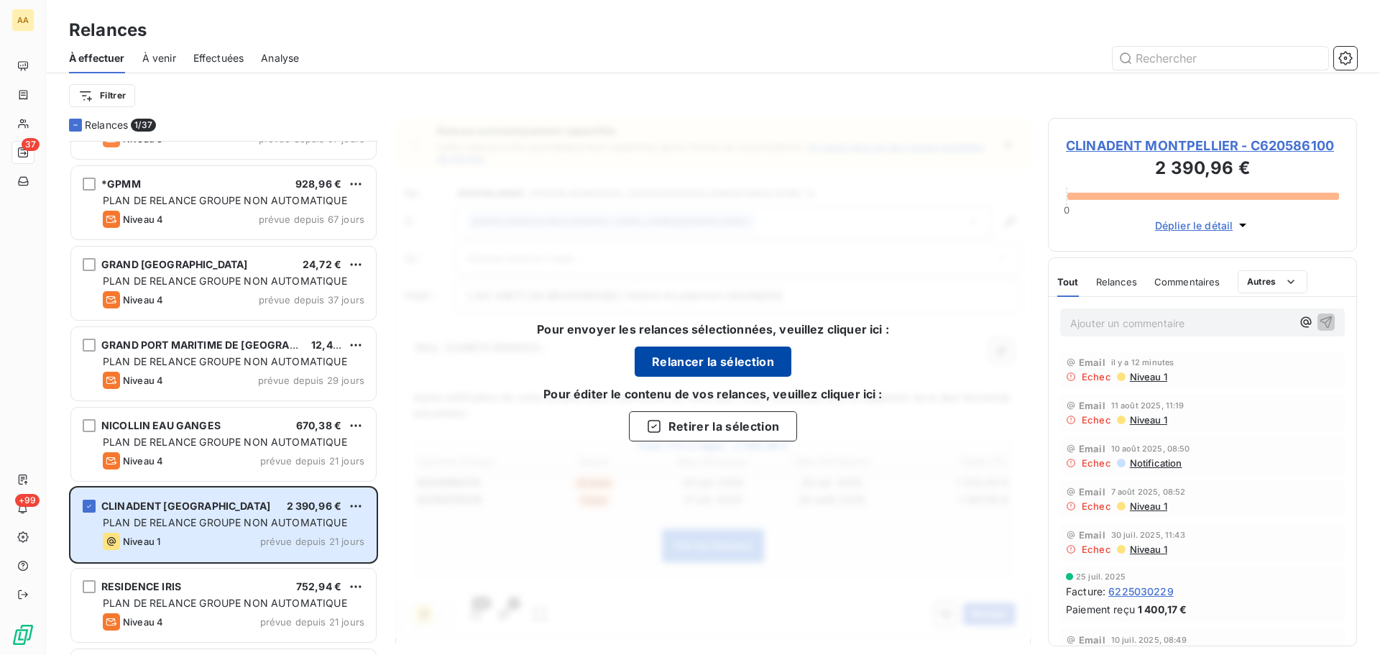
click at [726, 366] on button "Relancer la sélection" at bounding box center [713, 361] width 157 height 30
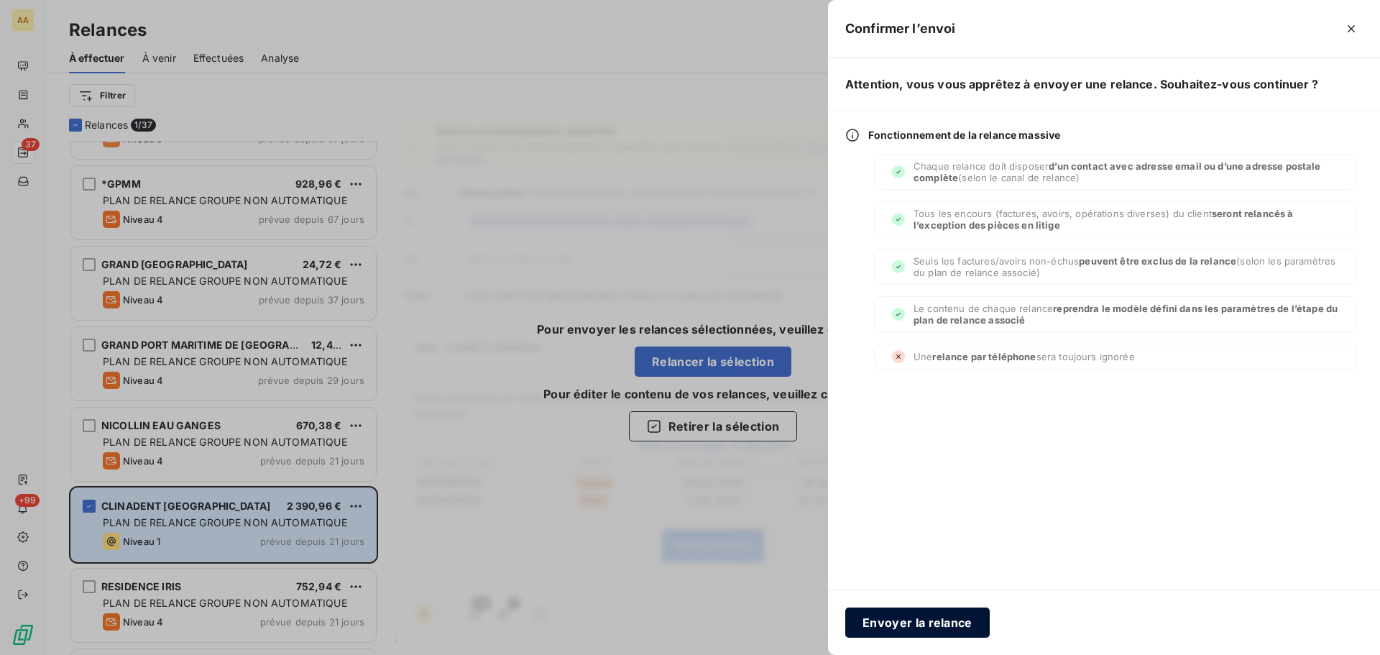
click at [896, 623] on button "Envoyer la relance" at bounding box center [917, 622] width 144 height 30
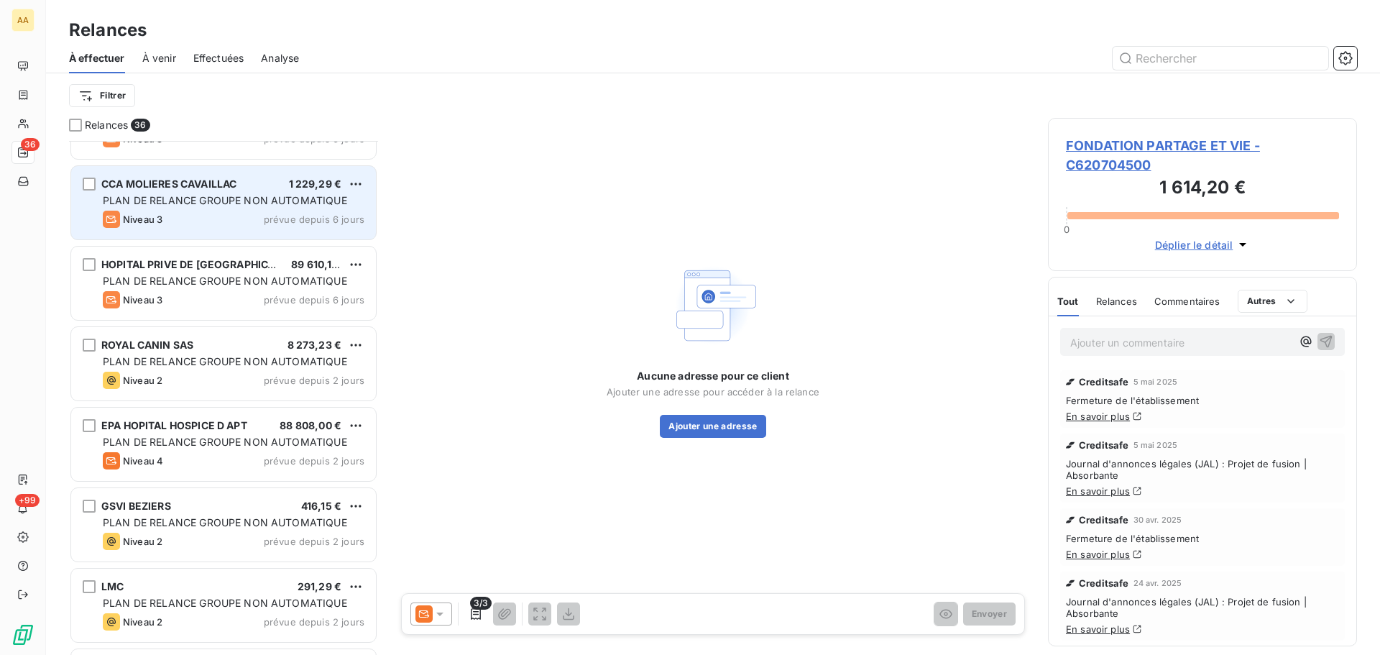
scroll to position [2157, 0]
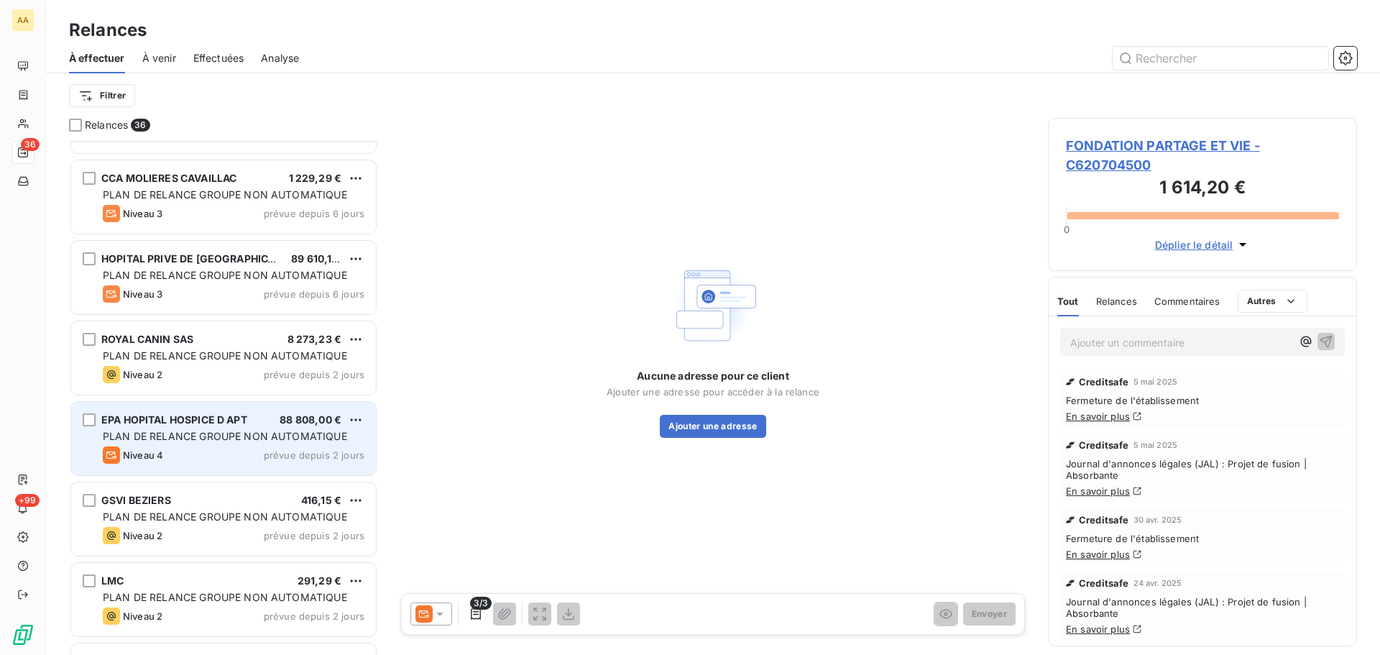
click at [91, 426] on div "EPA HOPITAL HOSPICE D APT 88 808,00 € PLAN DE RELANCE GROUPE NON AUTOMATIQUE Ni…" at bounding box center [223, 438] width 305 height 73
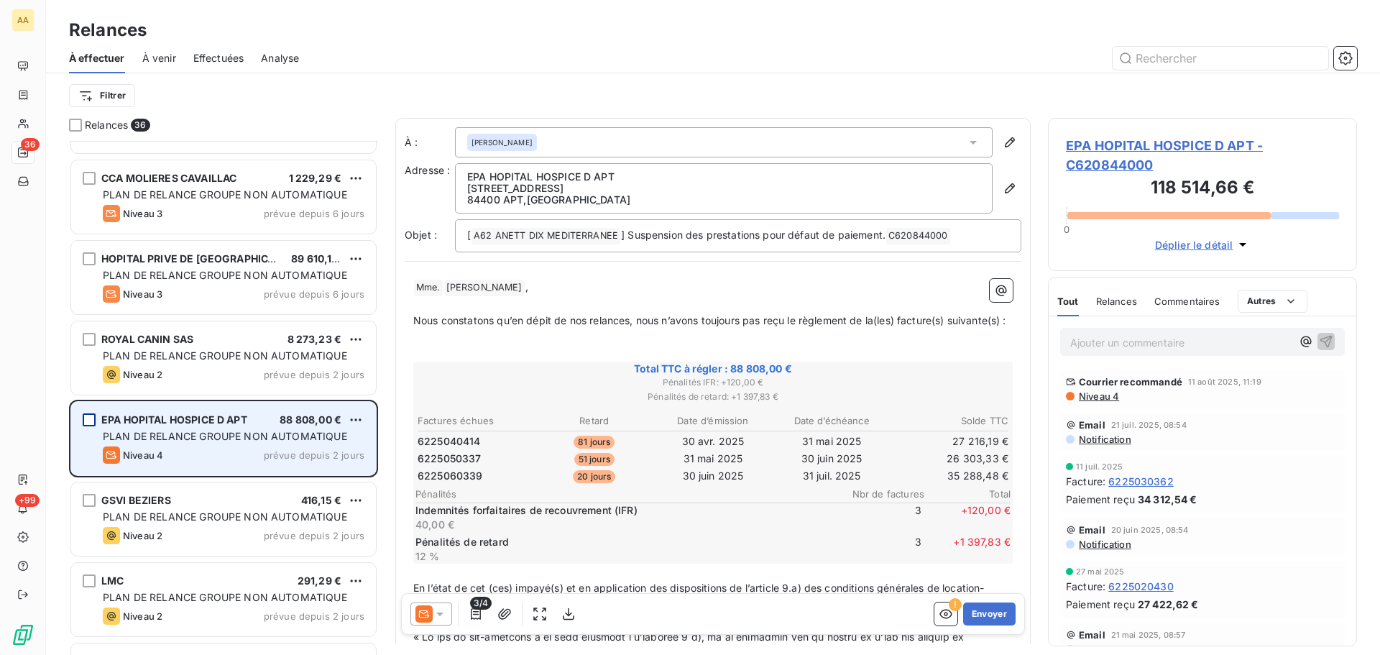
click at [91, 420] on div "grid" at bounding box center [89, 419] width 13 height 13
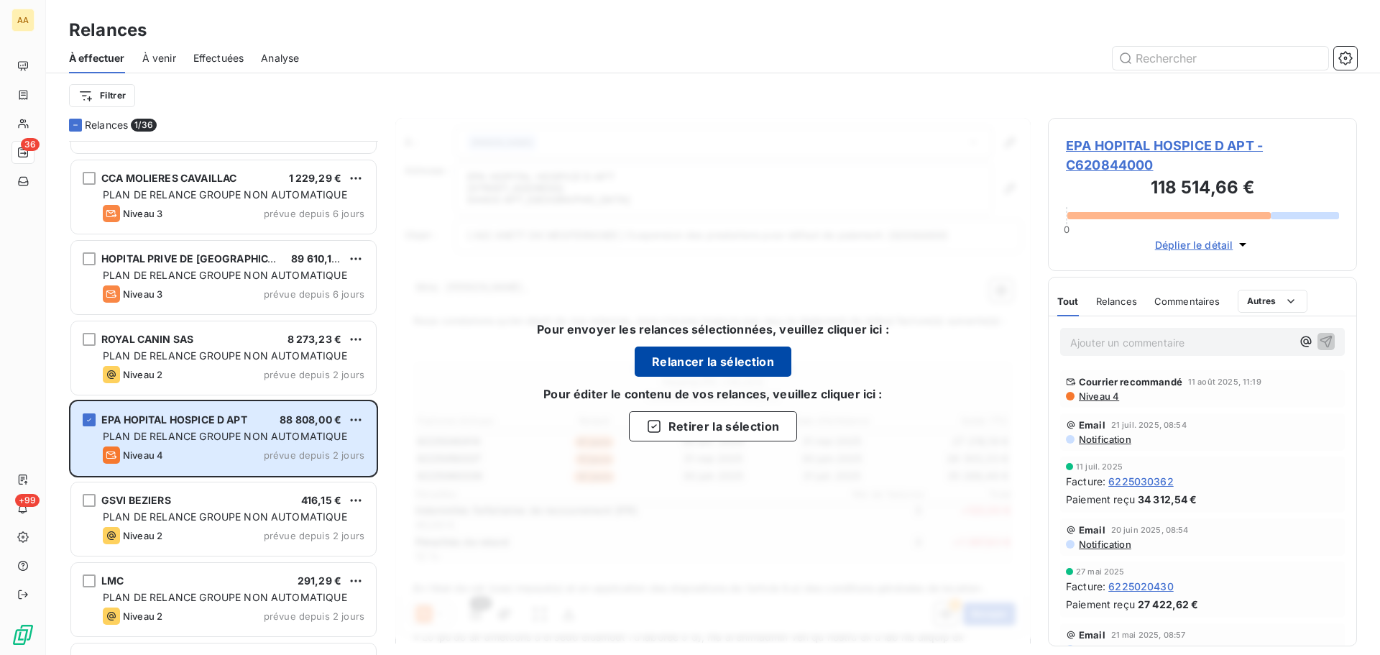
click at [687, 363] on button "Relancer la sélection" at bounding box center [713, 361] width 157 height 30
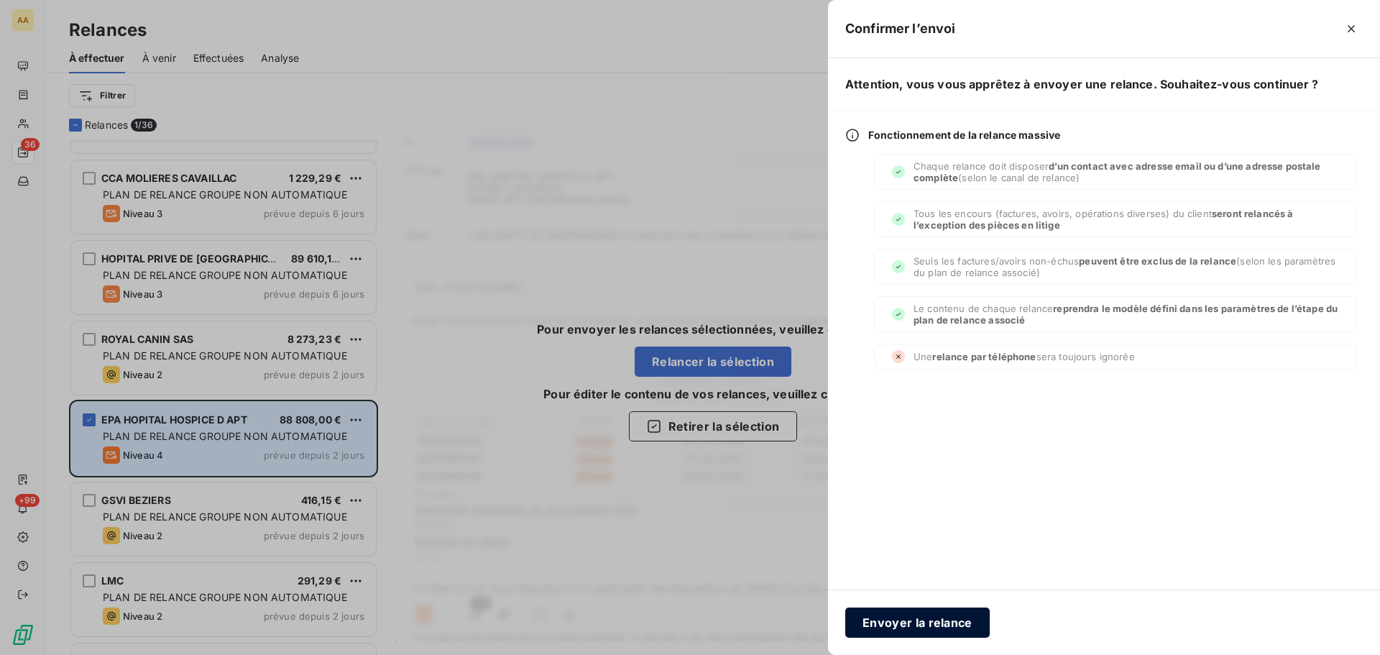
click at [899, 621] on button "Envoyer la relance" at bounding box center [917, 622] width 144 height 30
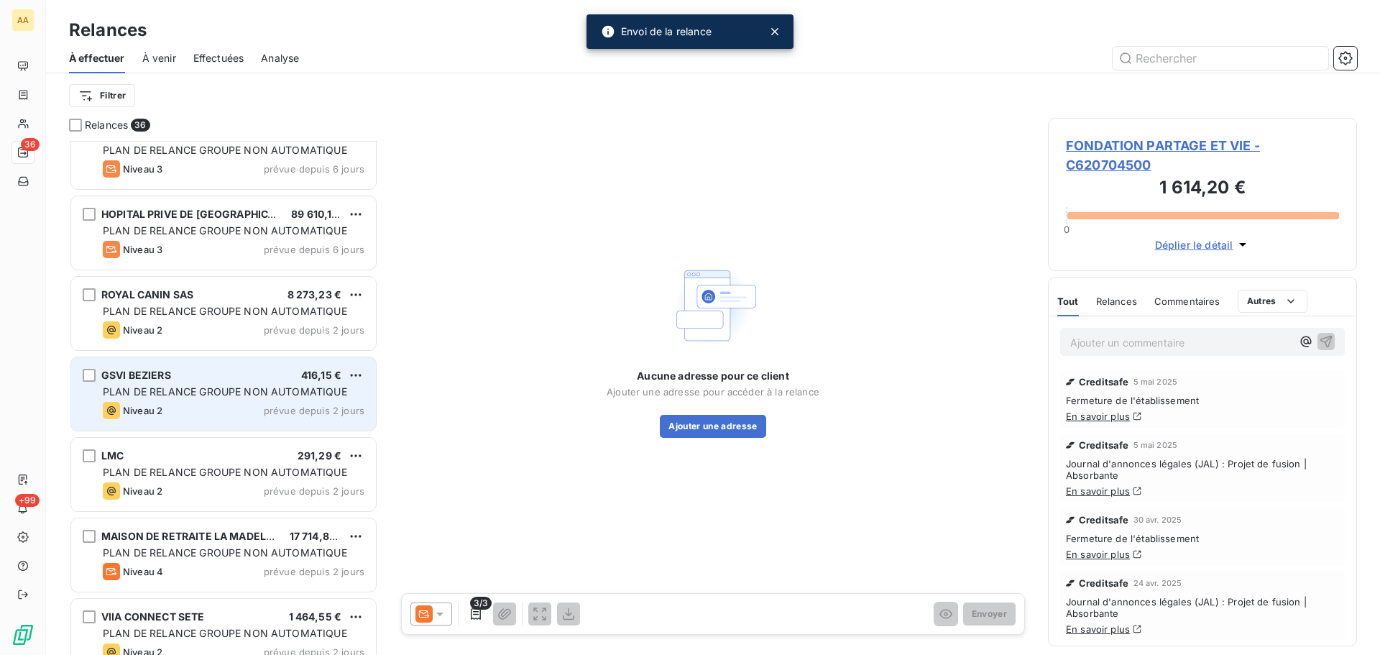
scroll to position [2300, 0]
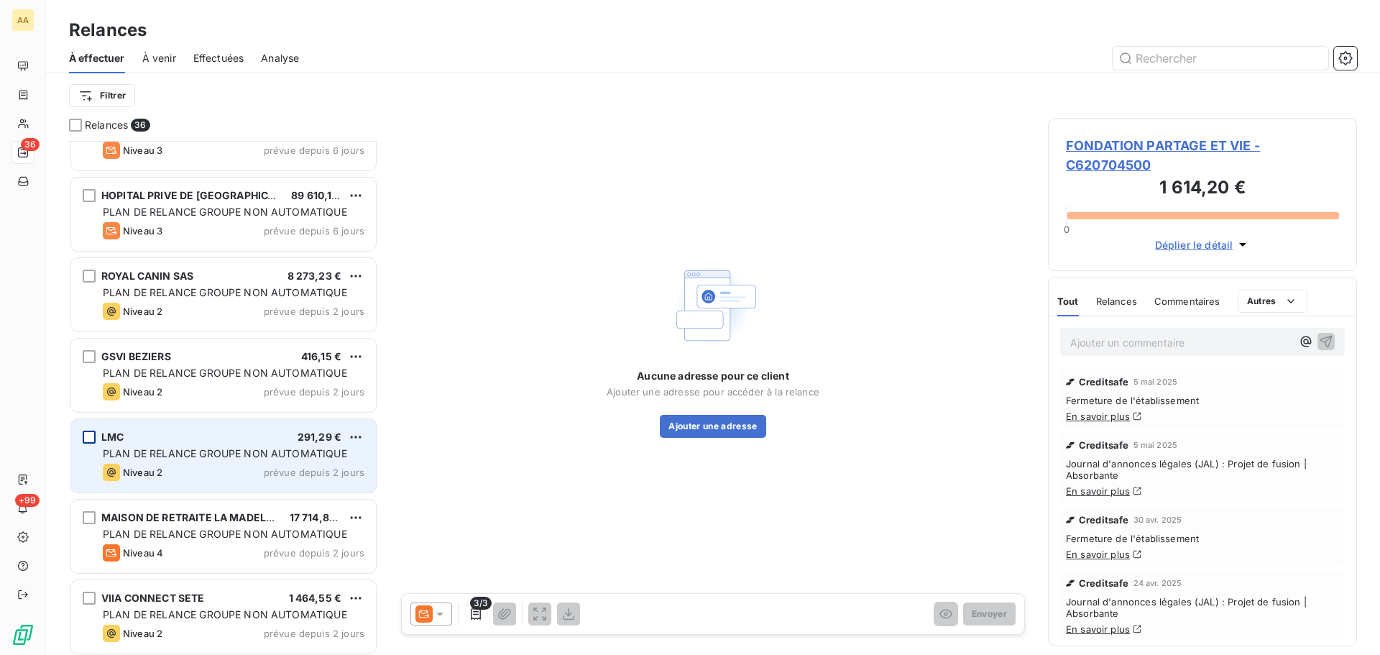
click at [93, 434] on div "grid" at bounding box center [89, 436] width 13 height 13
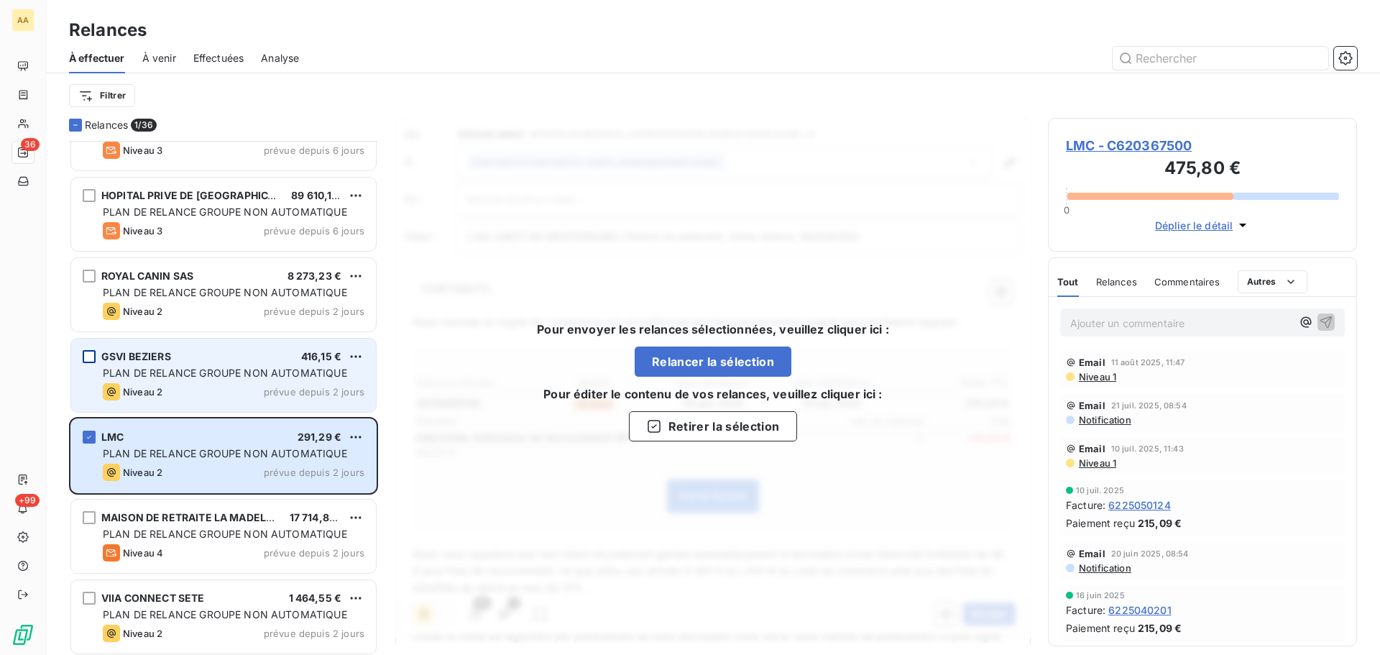
click at [86, 353] on div "grid" at bounding box center [89, 356] width 13 height 13
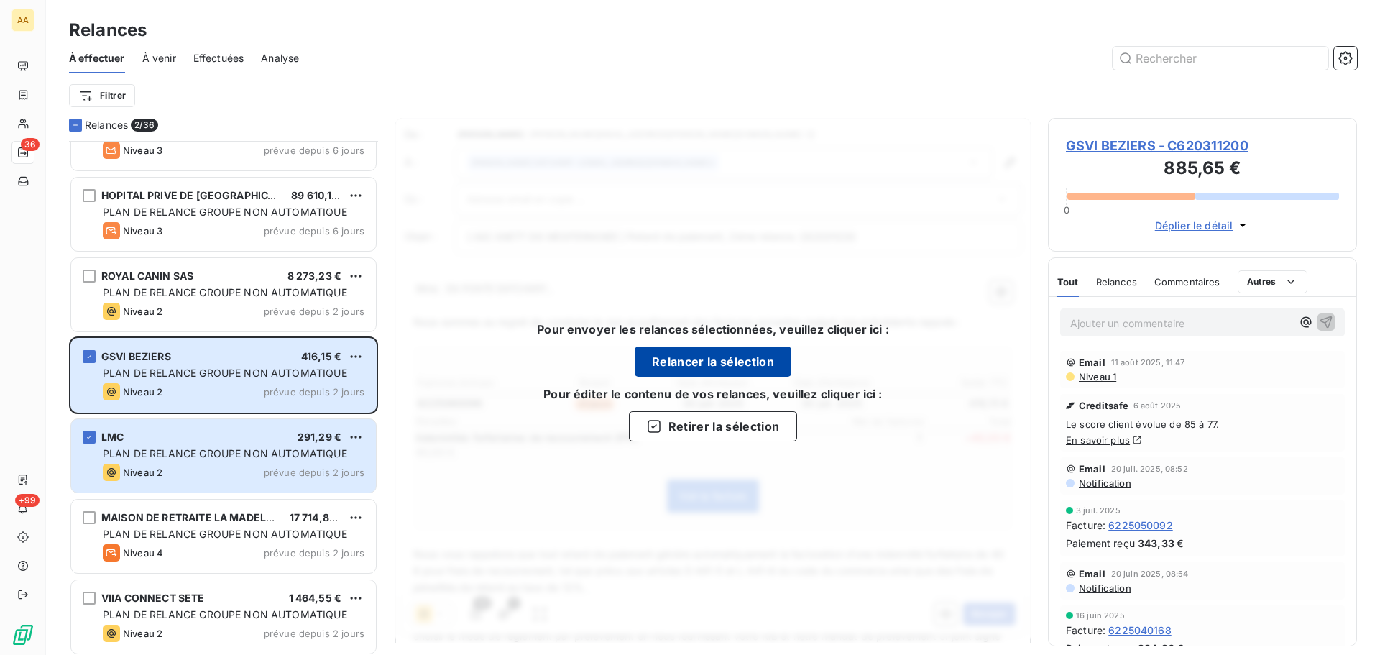
click at [703, 370] on button "Relancer la sélection" at bounding box center [713, 361] width 157 height 30
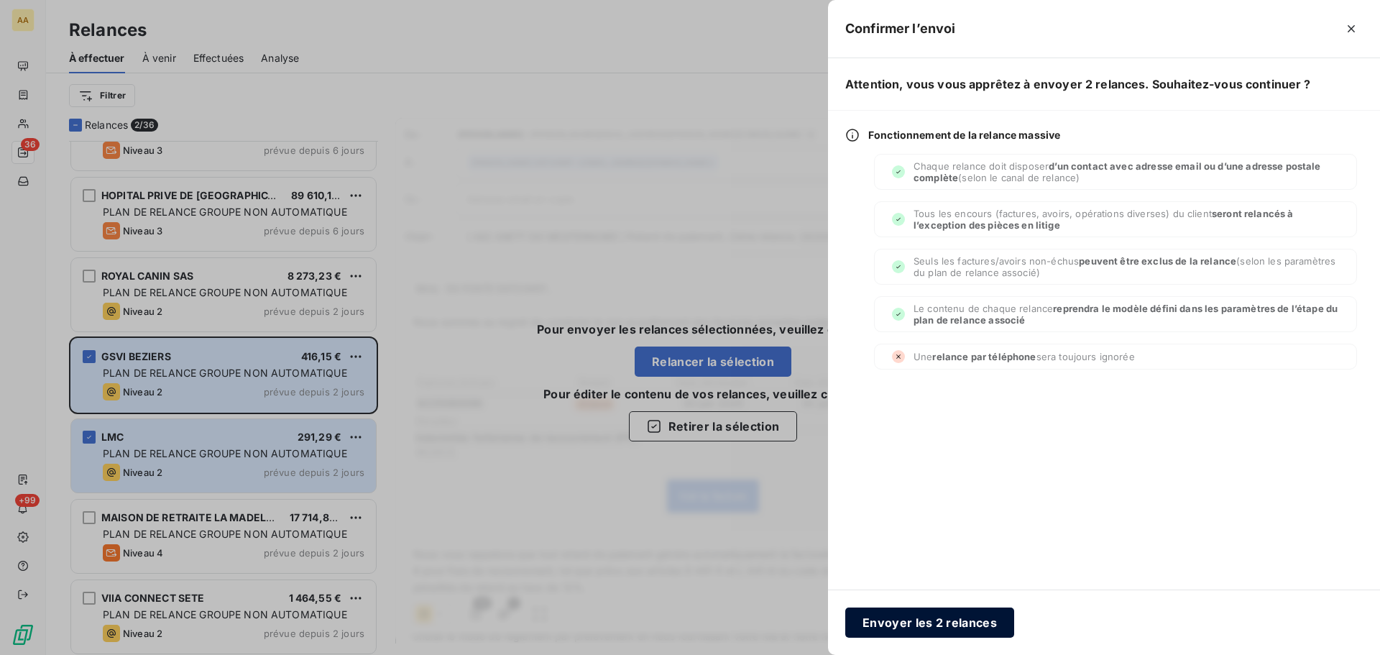
click at [913, 616] on button "Envoyer les 2 relances" at bounding box center [929, 622] width 169 height 30
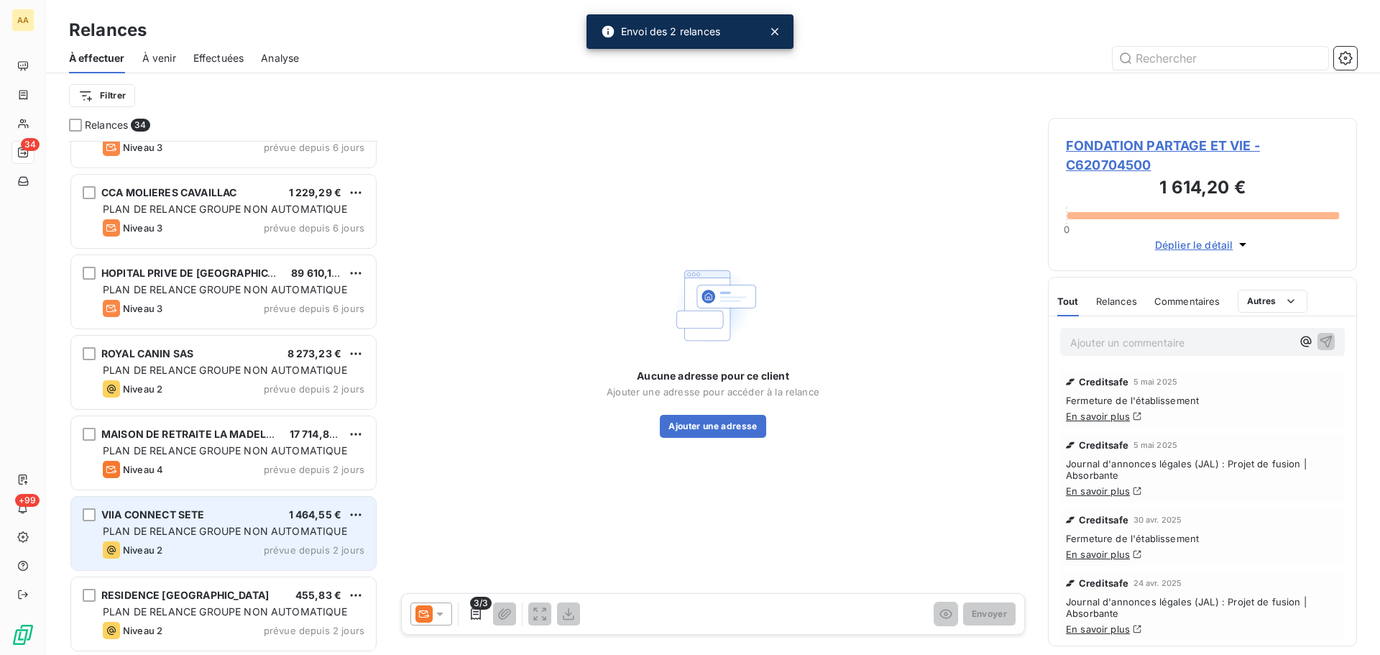
scroll to position [2223, 0]
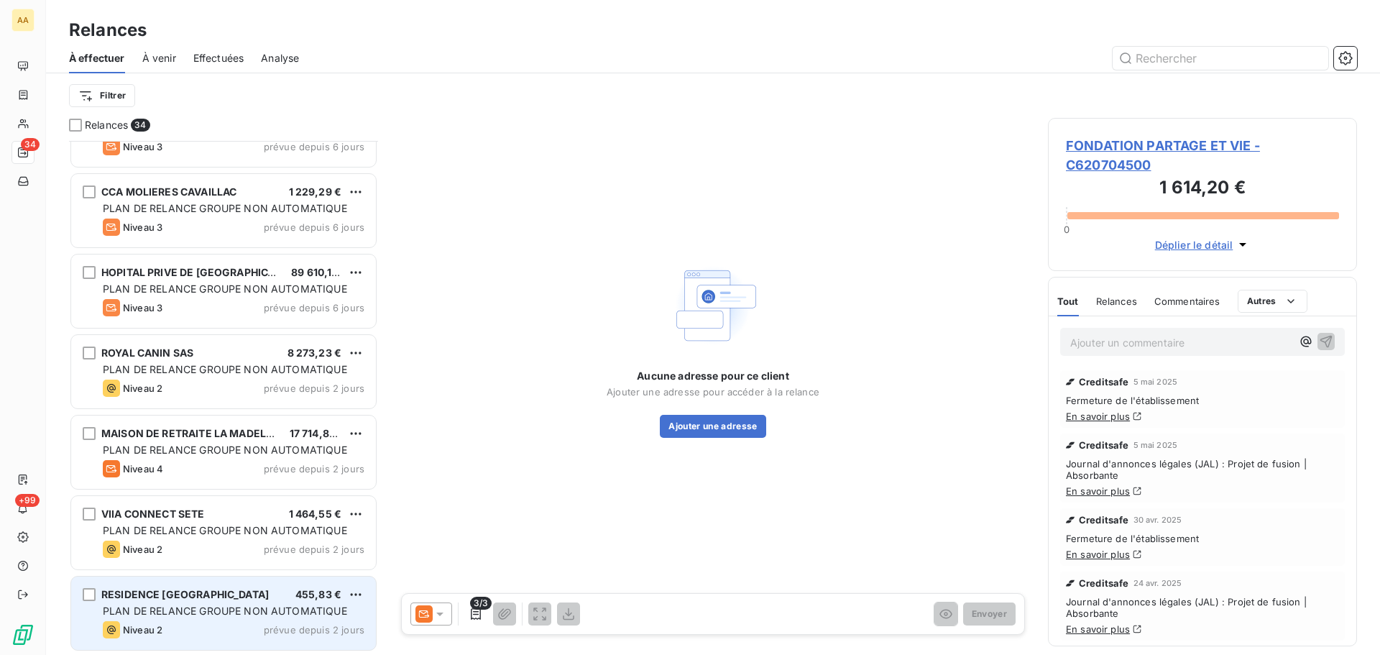
click at [188, 606] on span "PLAN DE RELANCE GROUPE NON AUTOMATIQUE" at bounding box center [225, 610] width 244 height 12
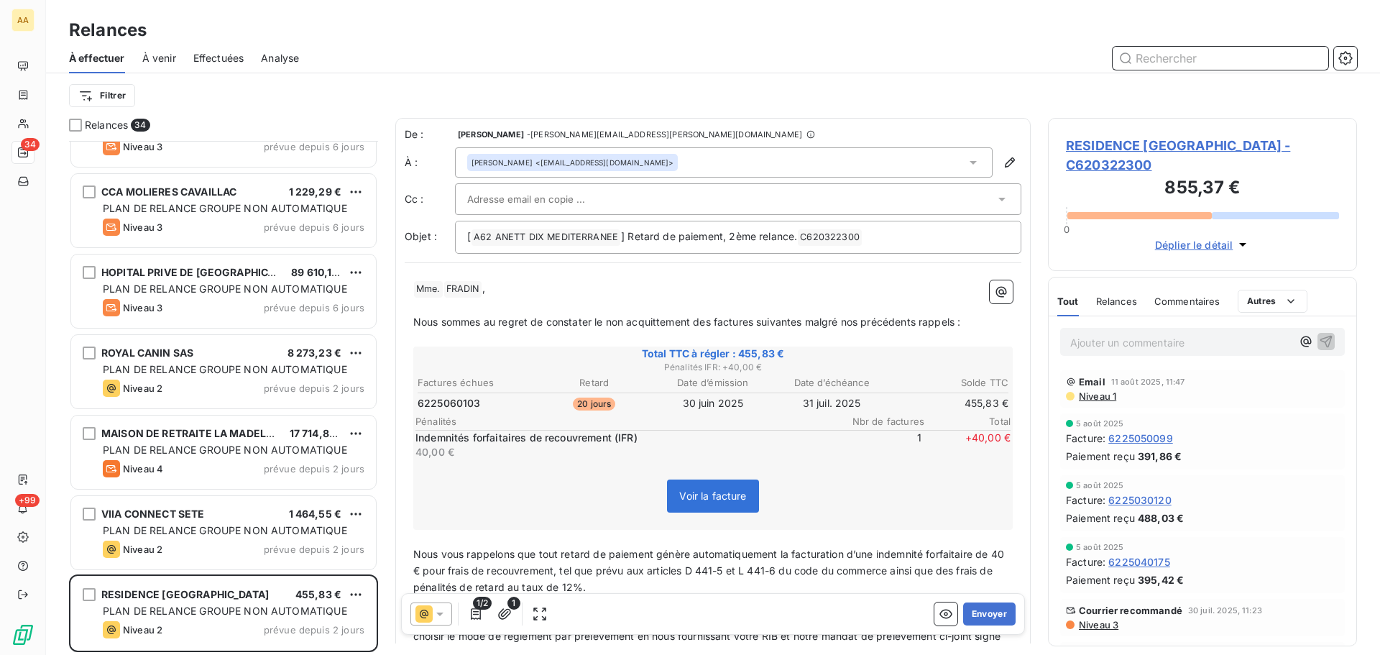
click at [1141, 61] on input "text" at bounding box center [1220, 58] width 216 height 23
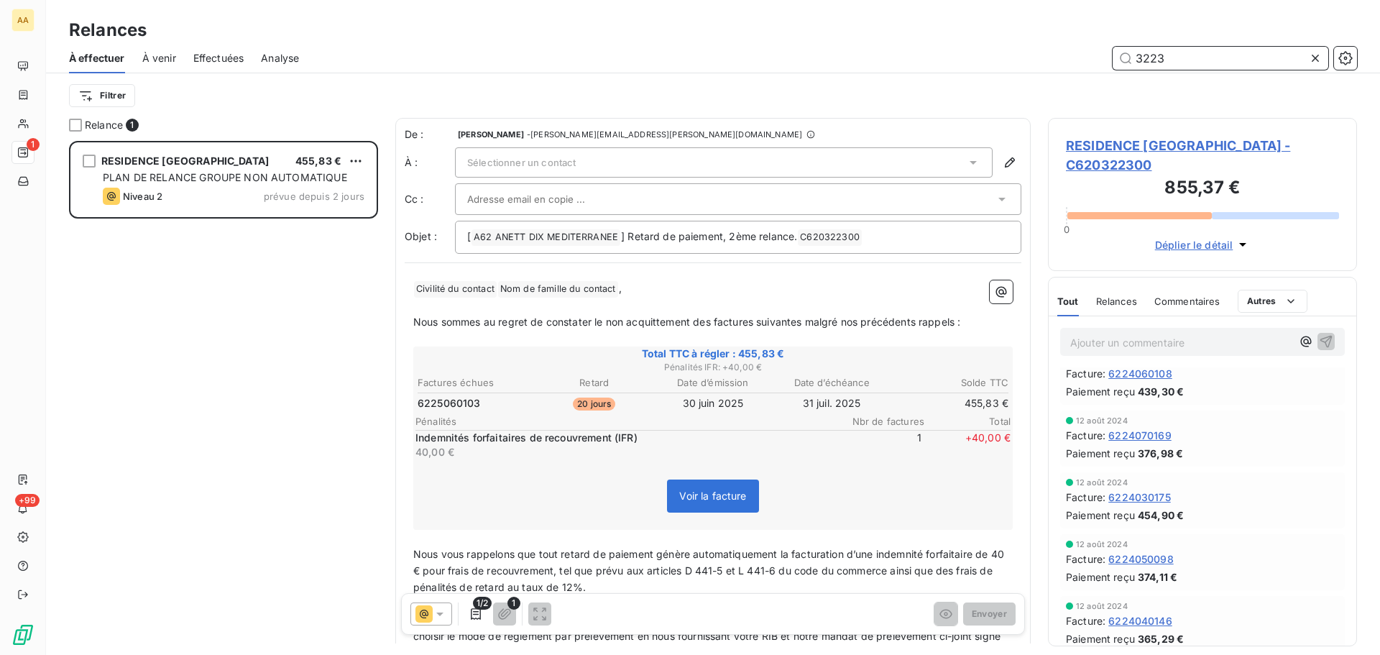
scroll to position [1365, 0]
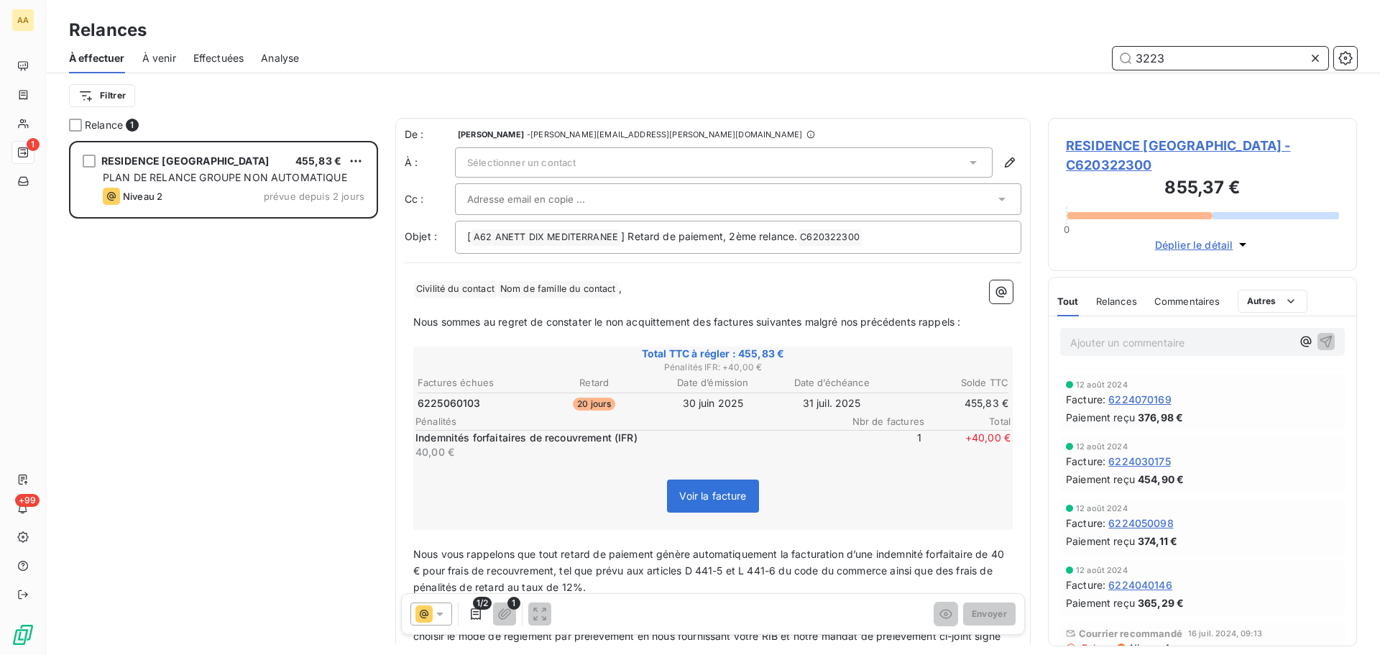
type input "3223"
click at [1140, 642] on span "Niveau 4" at bounding box center [1149, 647] width 42 height 11
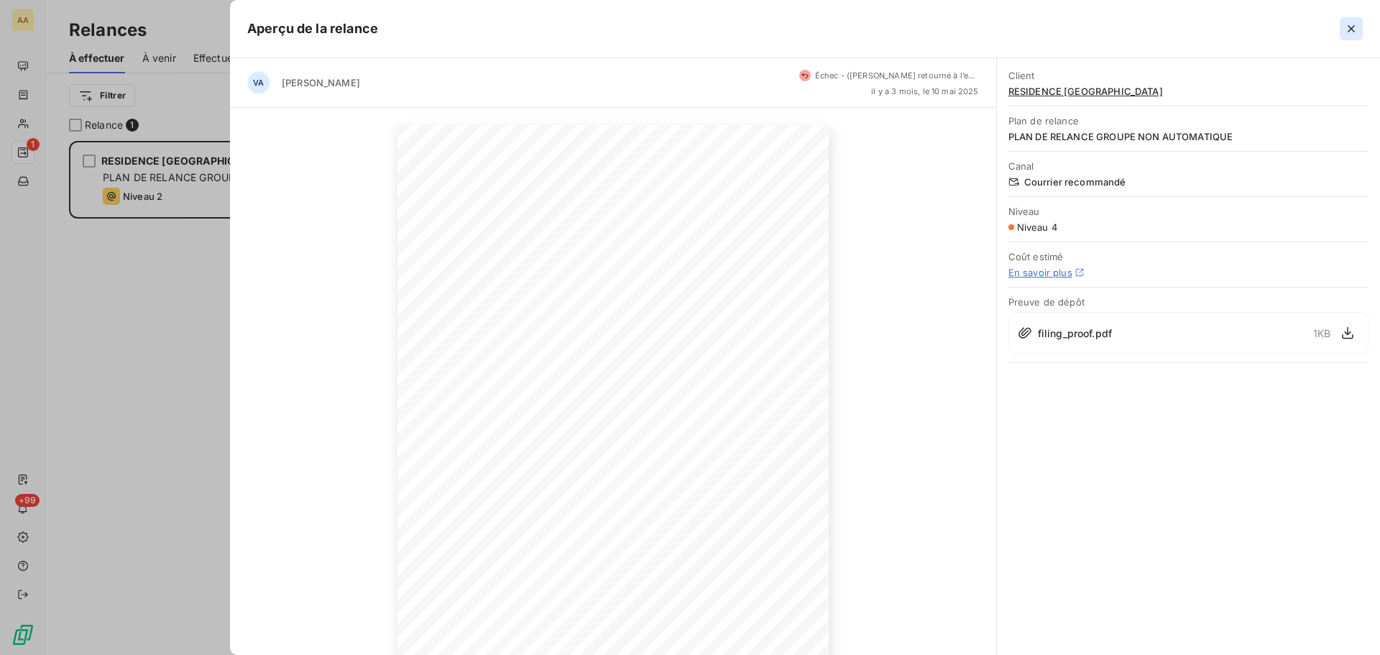
click at [1355, 28] on icon "button" at bounding box center [1351, 29] width 14 height 14
